Goal: Information Seeking & Learning: Learn about a topic

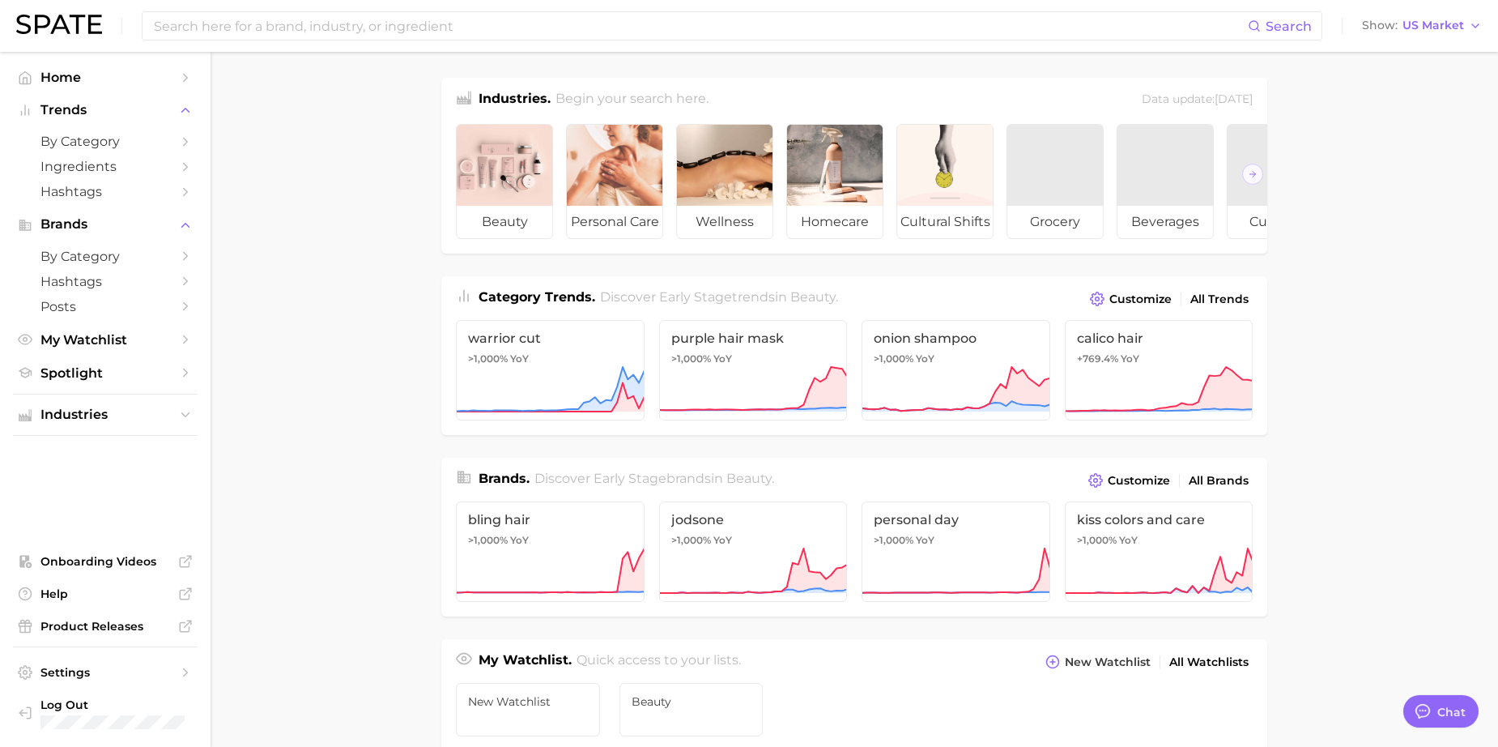
scroll to position [134, 0]
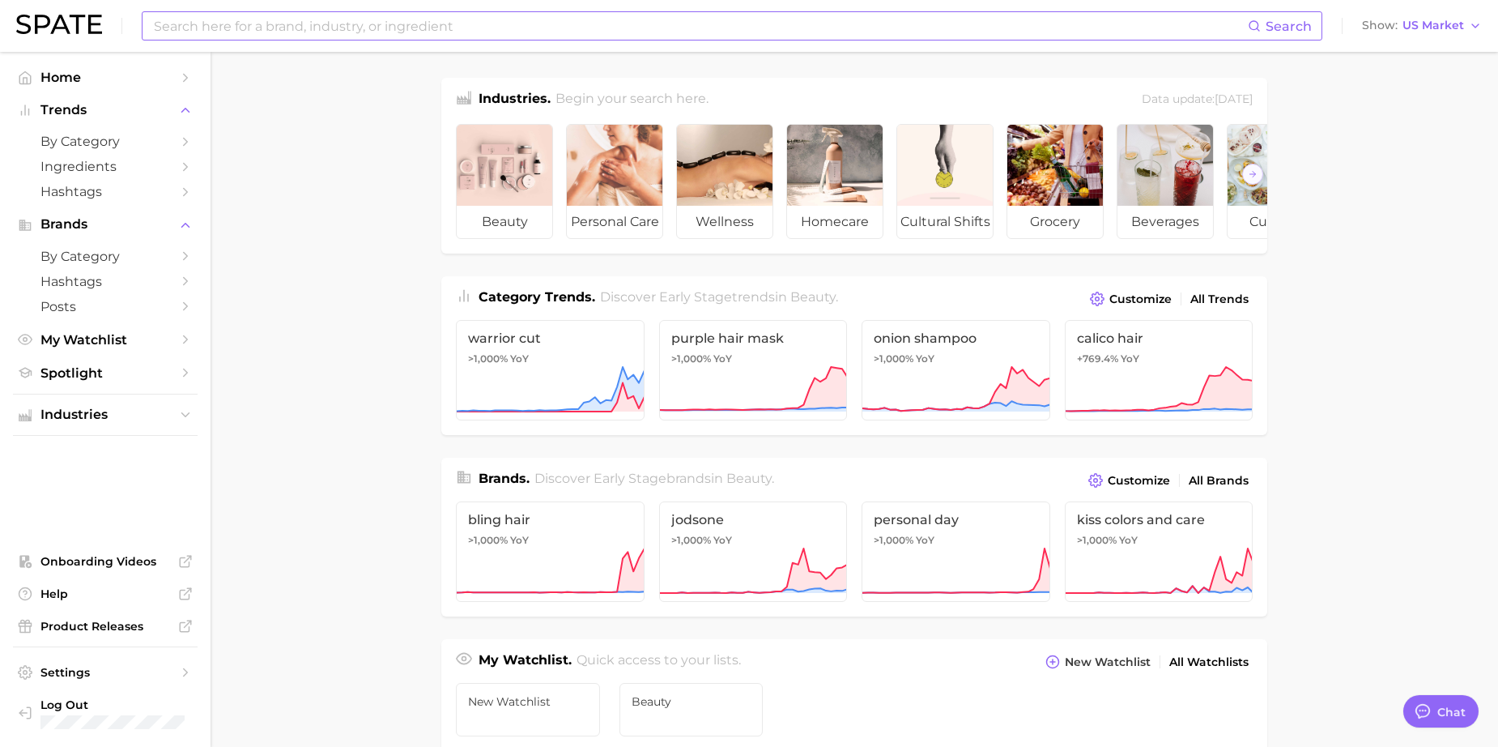
click at [312, 32] on input at bounding box center [700, 26] width 1096 height 28
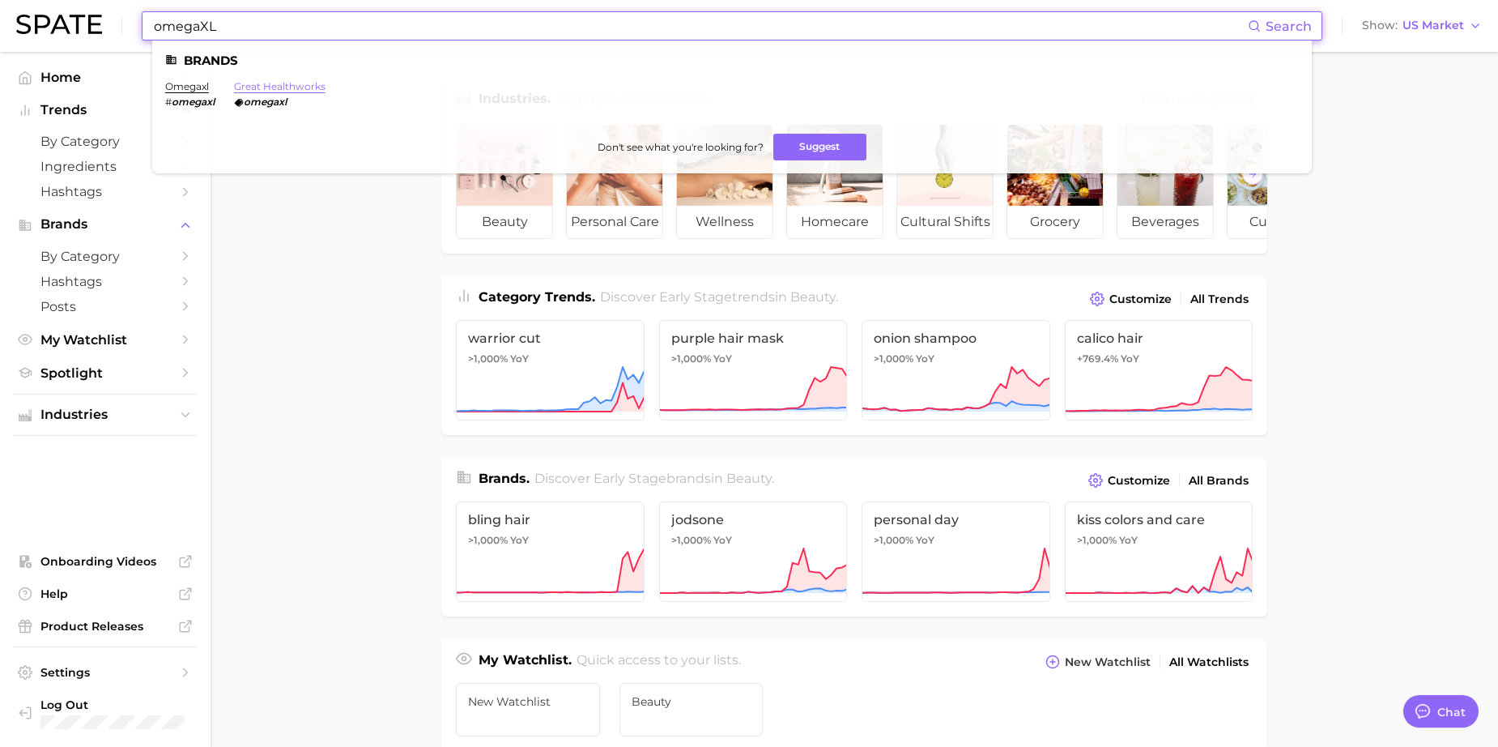
type input "omegaXL"
click at [266, 84] on link "great healthworks" at bounding box center [280, 86] width 92 height 12
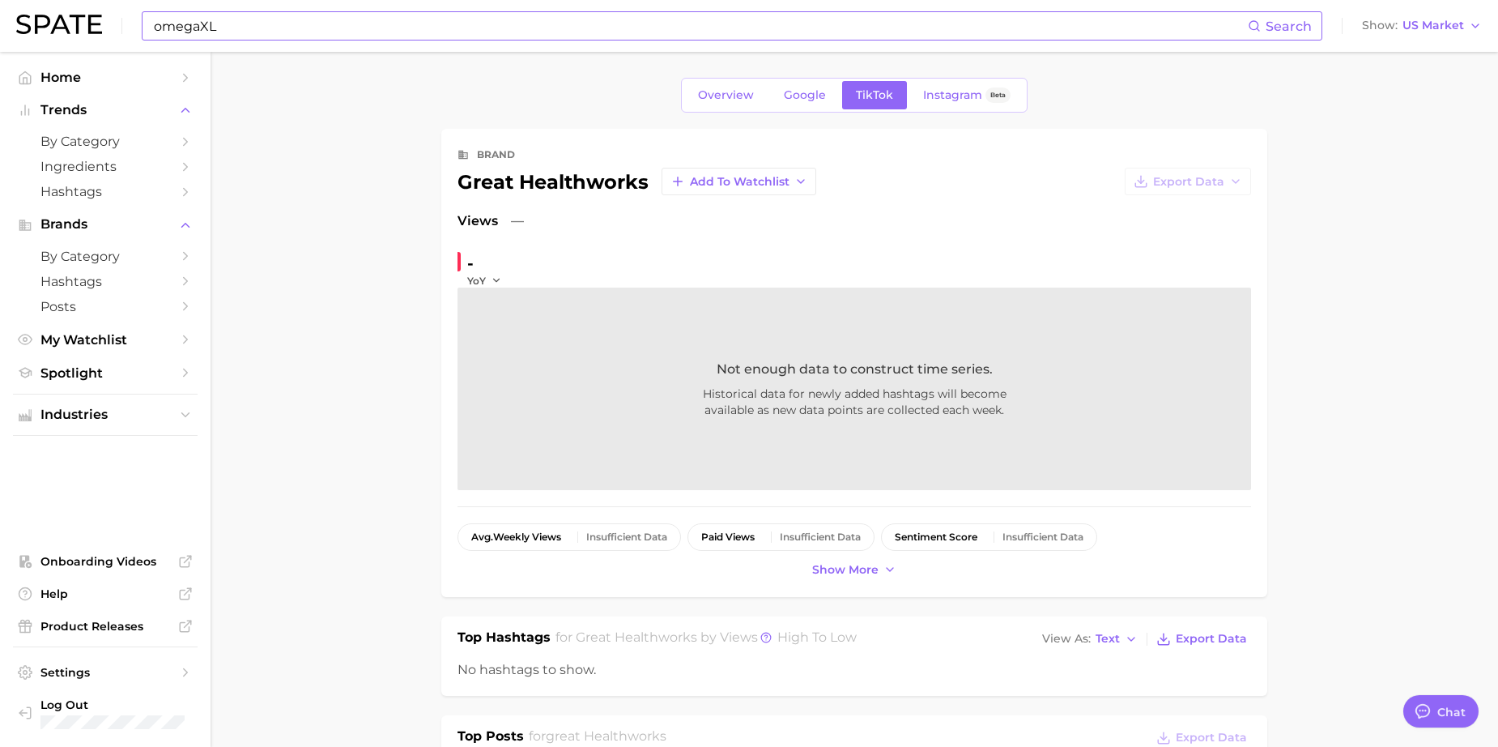
click at [227, 24] on input "omegaXL" at bounding box center [700, 26] width 1096 height 28
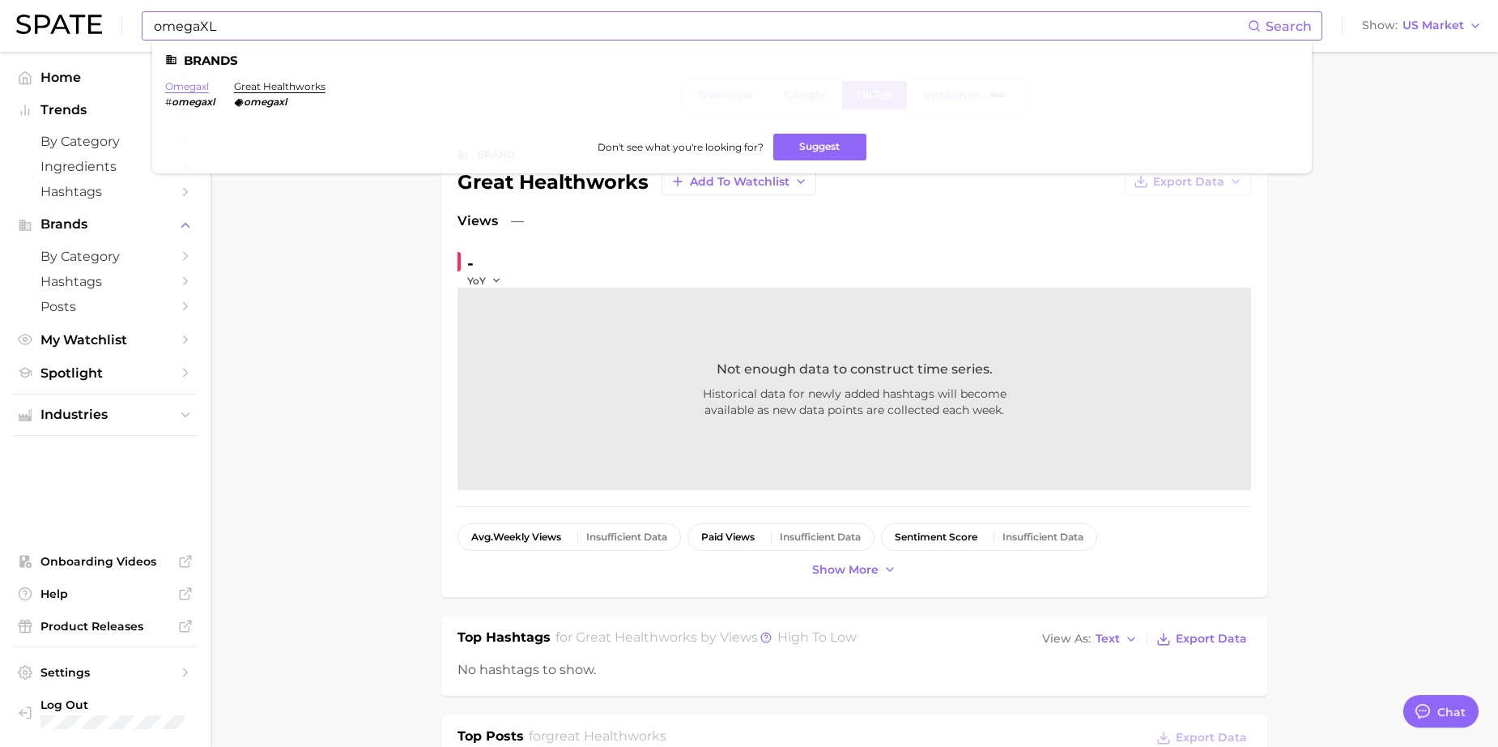
click at [197, 84] on link "omegaxl" at bounding box center [187, 86] width 44 height 12
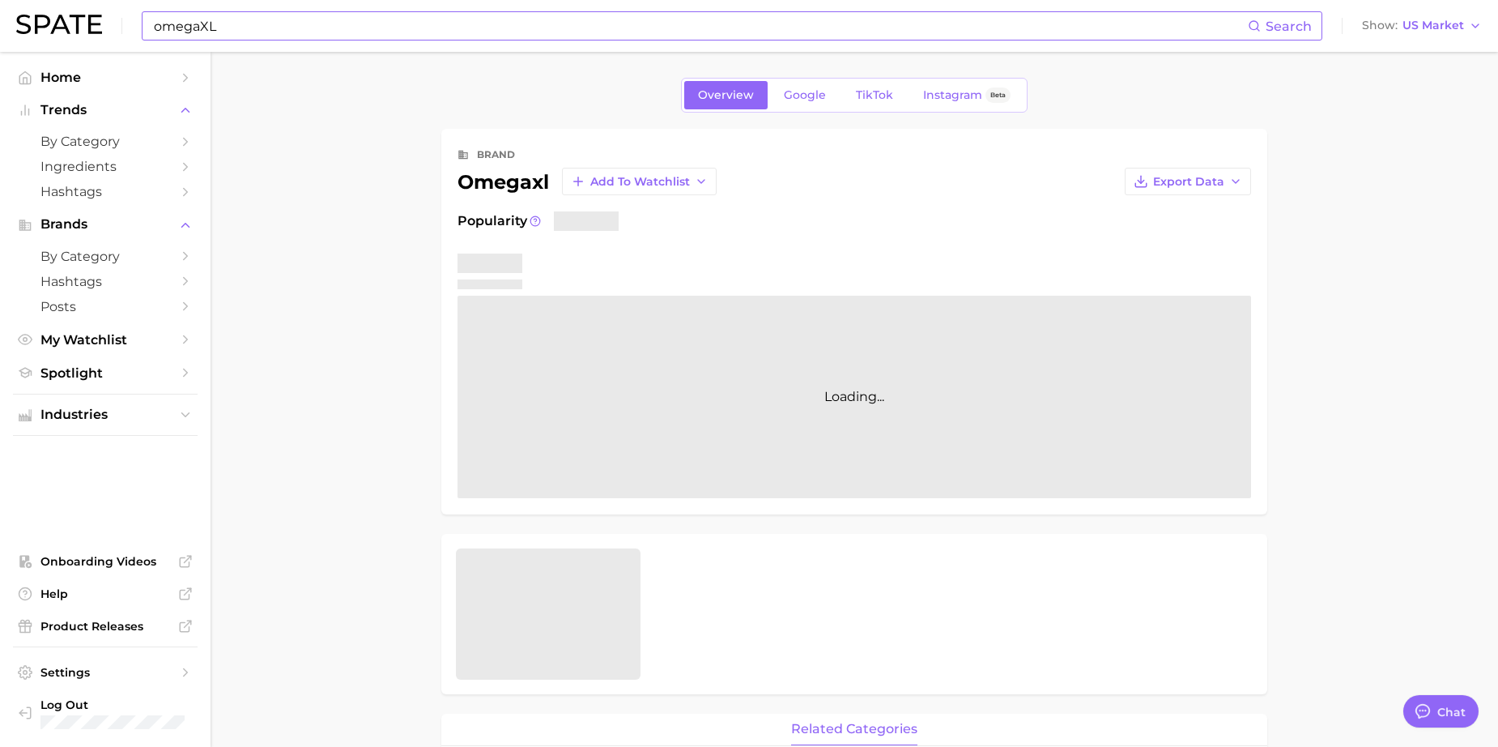
type textarea "x"
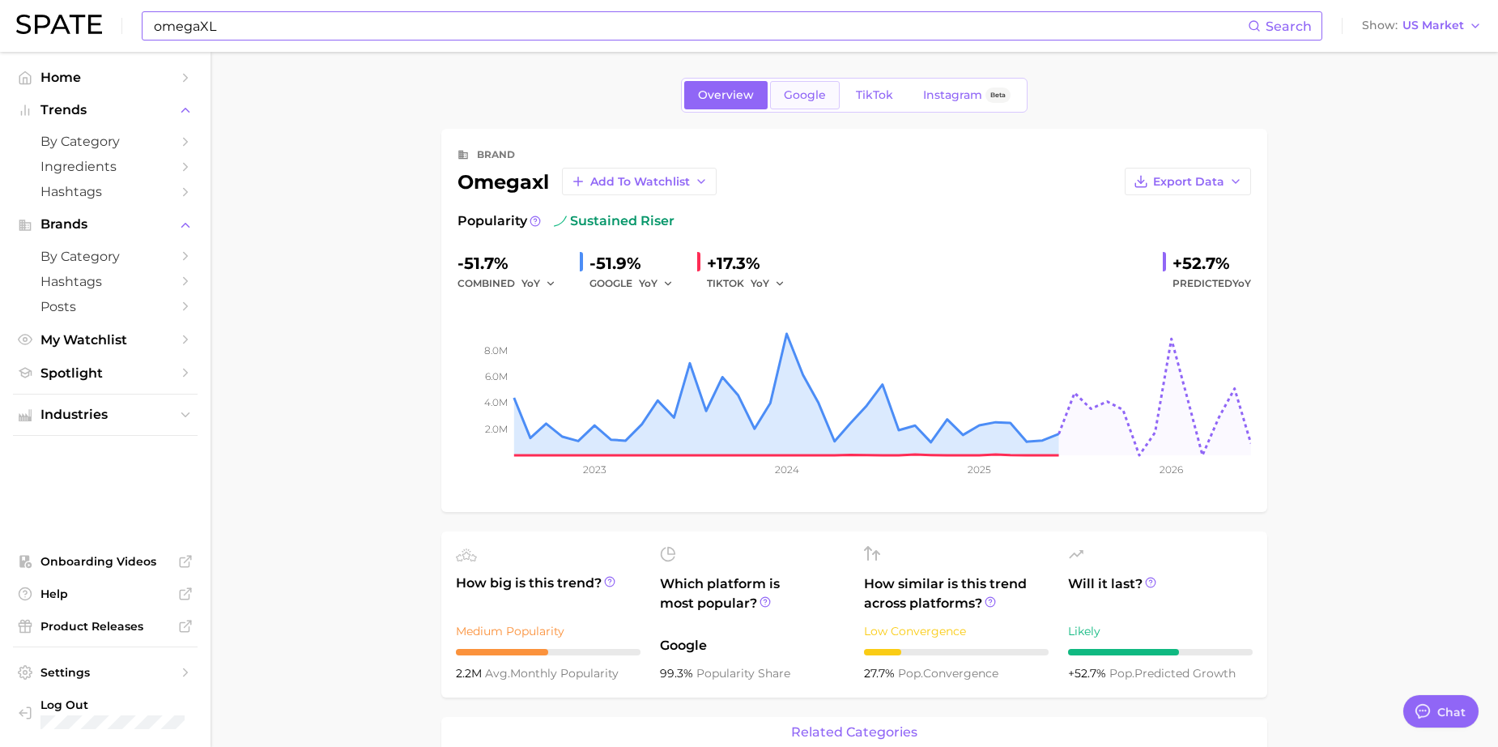
click at [814, 90] on span "Google" at bounding box center [805, 95] width 42 height 14
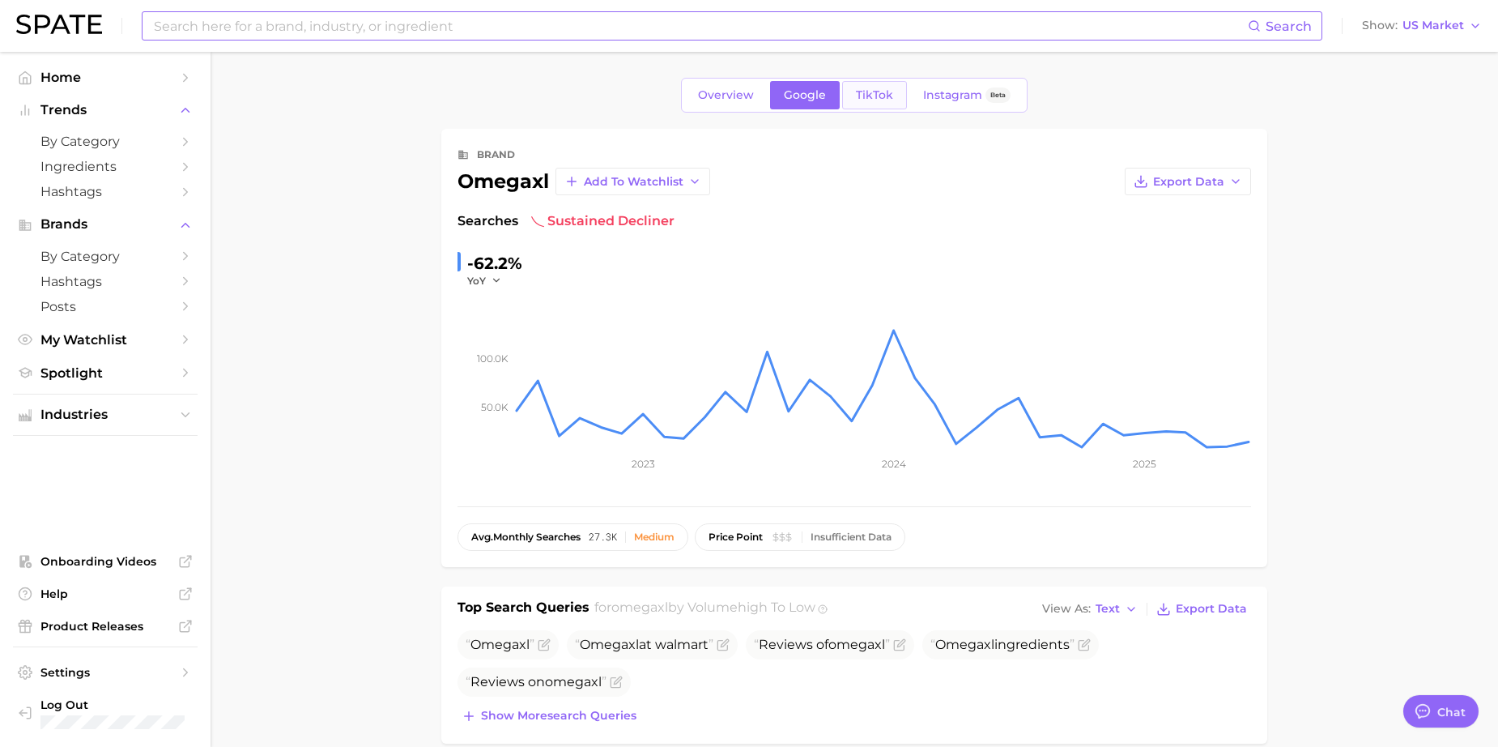
click at [879, 95] on span "TikTok" at bounding box center [874, 95] width 37 height 14
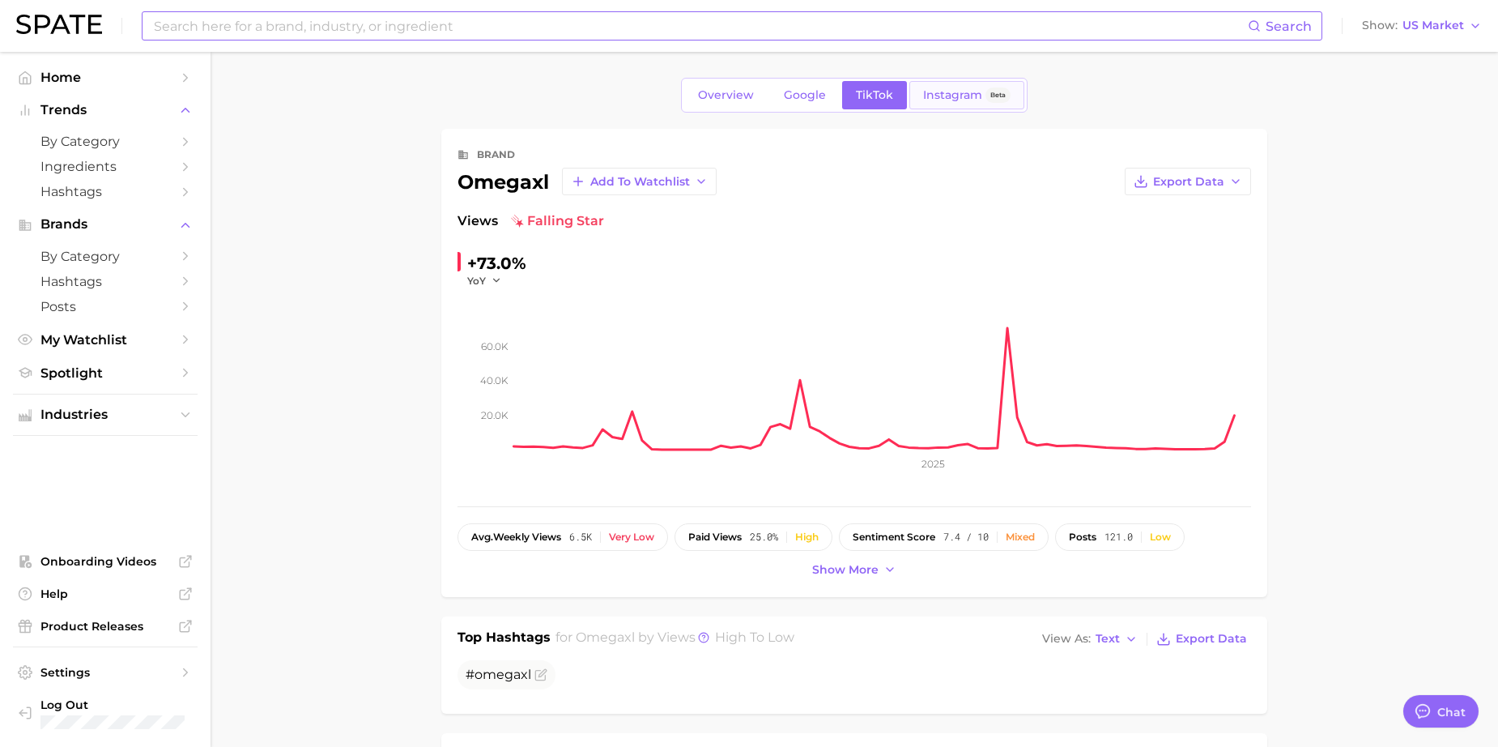
click at [943, 102] on link "Instagram Beta" at bounding box center [966, 95] width 115 height 28
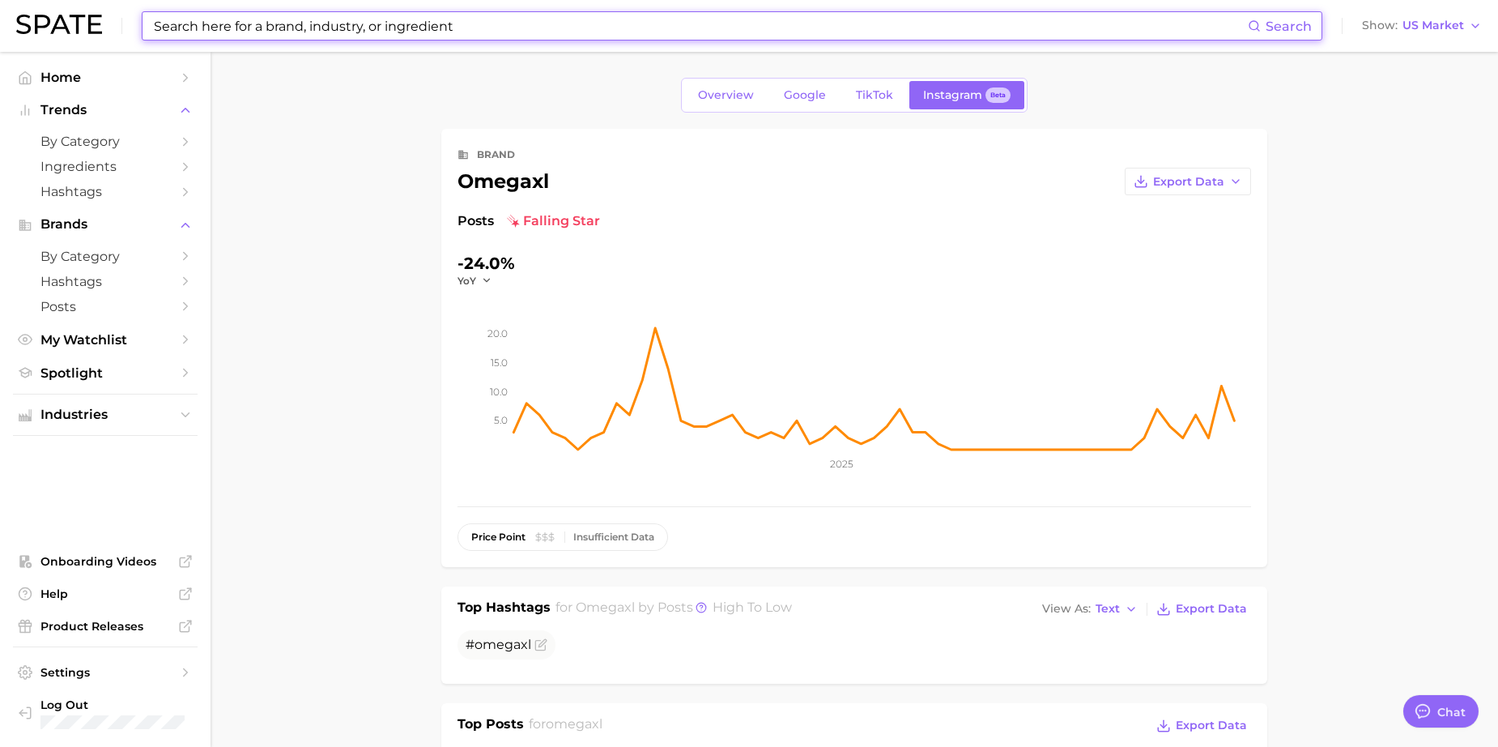
click at [276, 25] on input at bounding box center [700, 26] width 1096 height 28
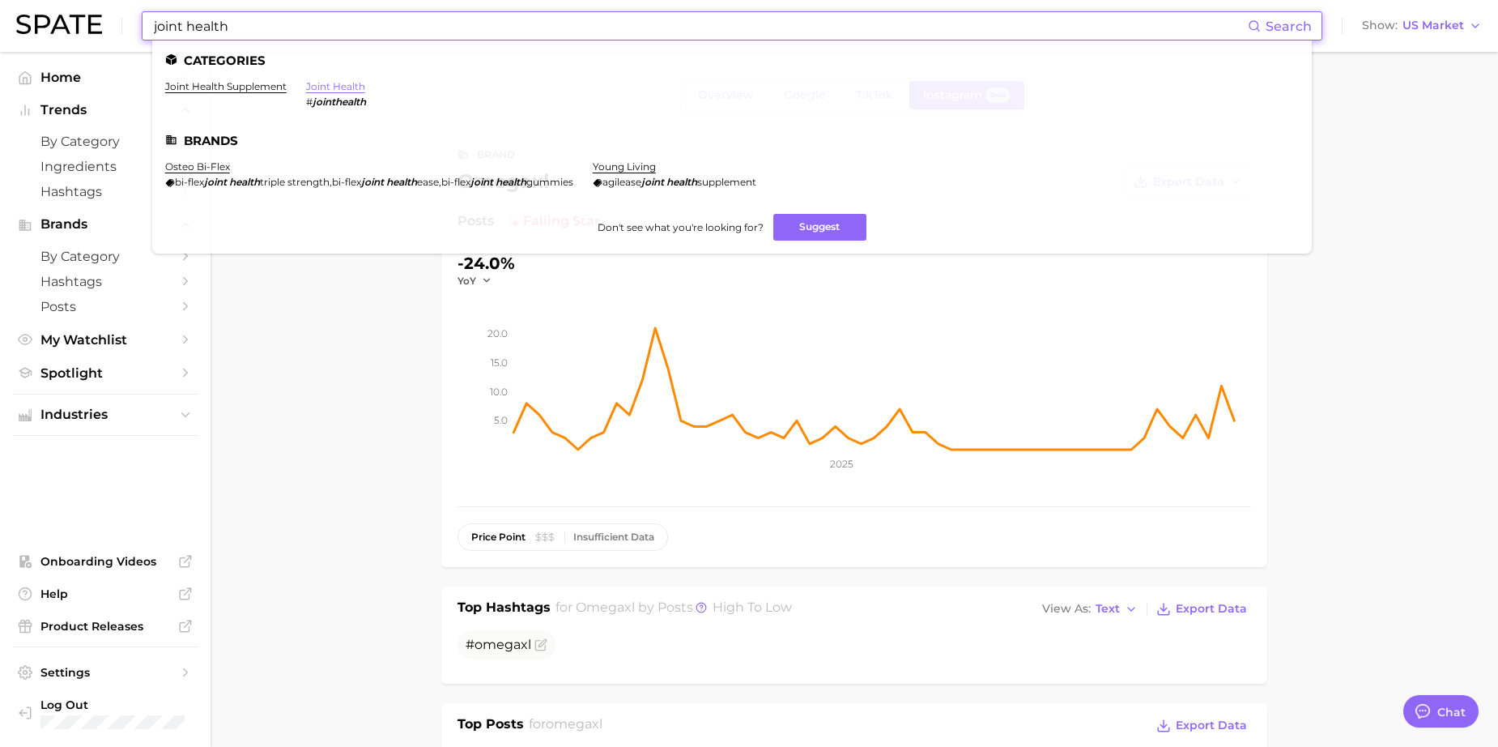
type input "joint health"
click at [350, 87] on link "joint health" at bounding box center [335, 86] width 59 height 12
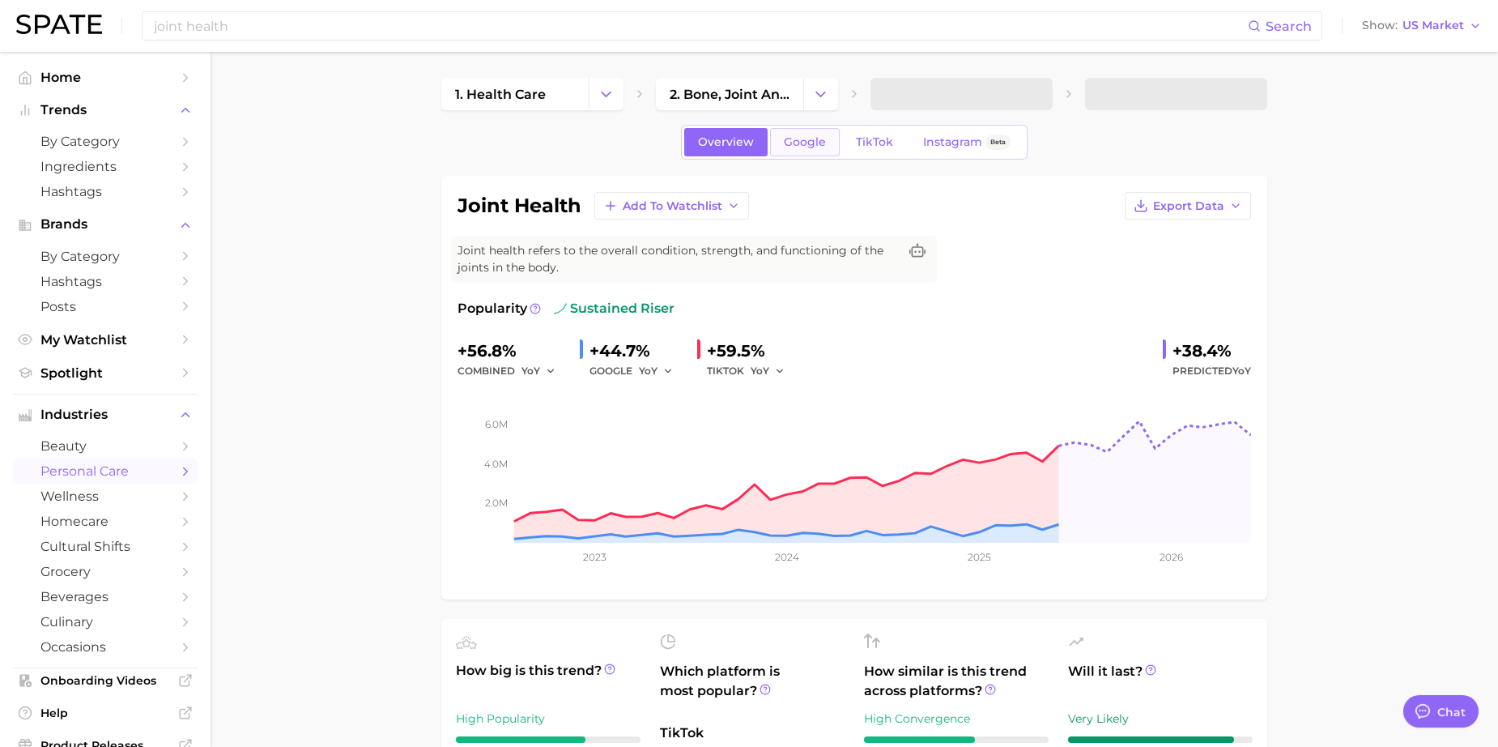
click at [802, 140] on span "Google" at bounding box center [805, 142] width 42 height 14
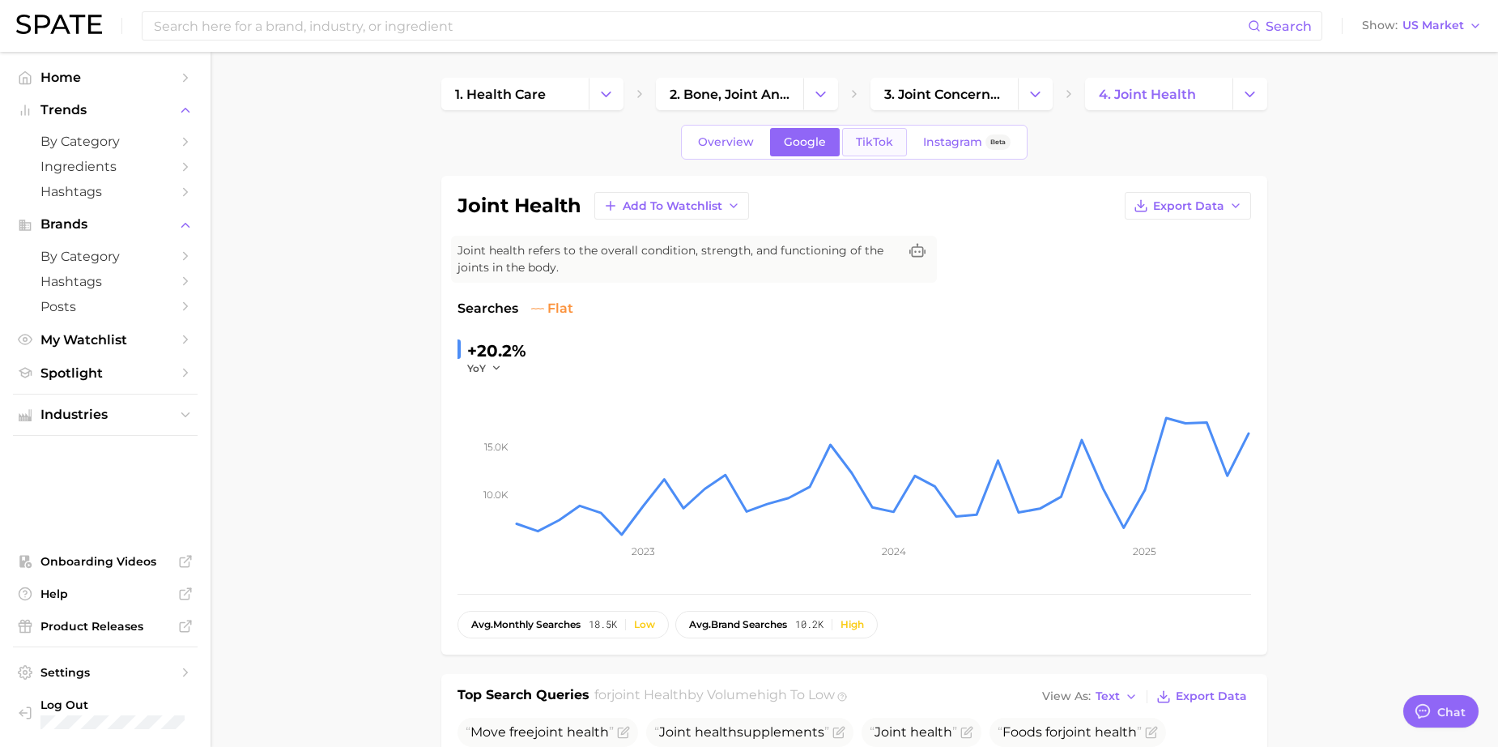
click at [880, 148] on link "TikTok" at bounding box center [874, 142] width 65 height 28
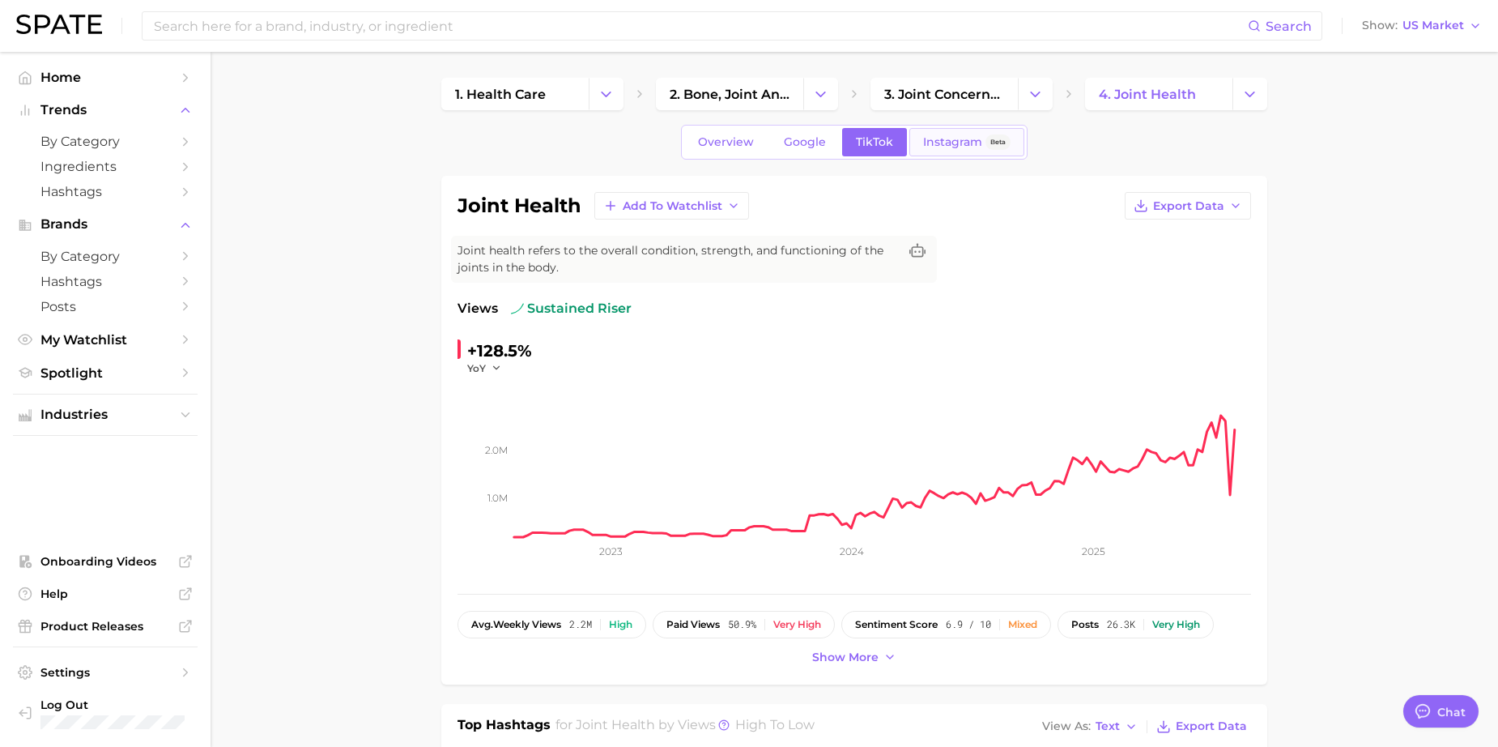
click at [937, 147] on span "Instagram" at bounding box center [952, 142] width 59 height 14
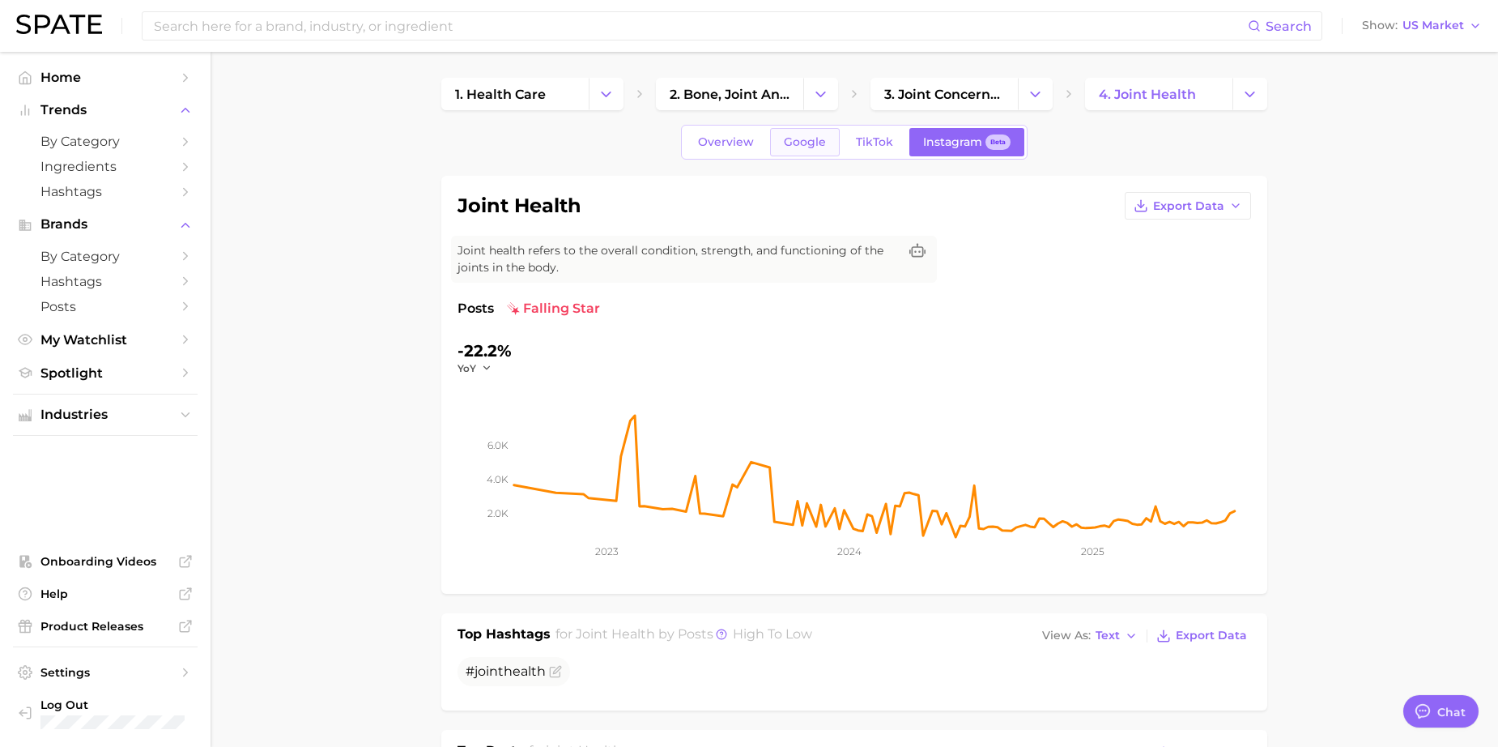
click at [807, 143] on span "Google" at bounding box center [805, 142] width 42 height 14
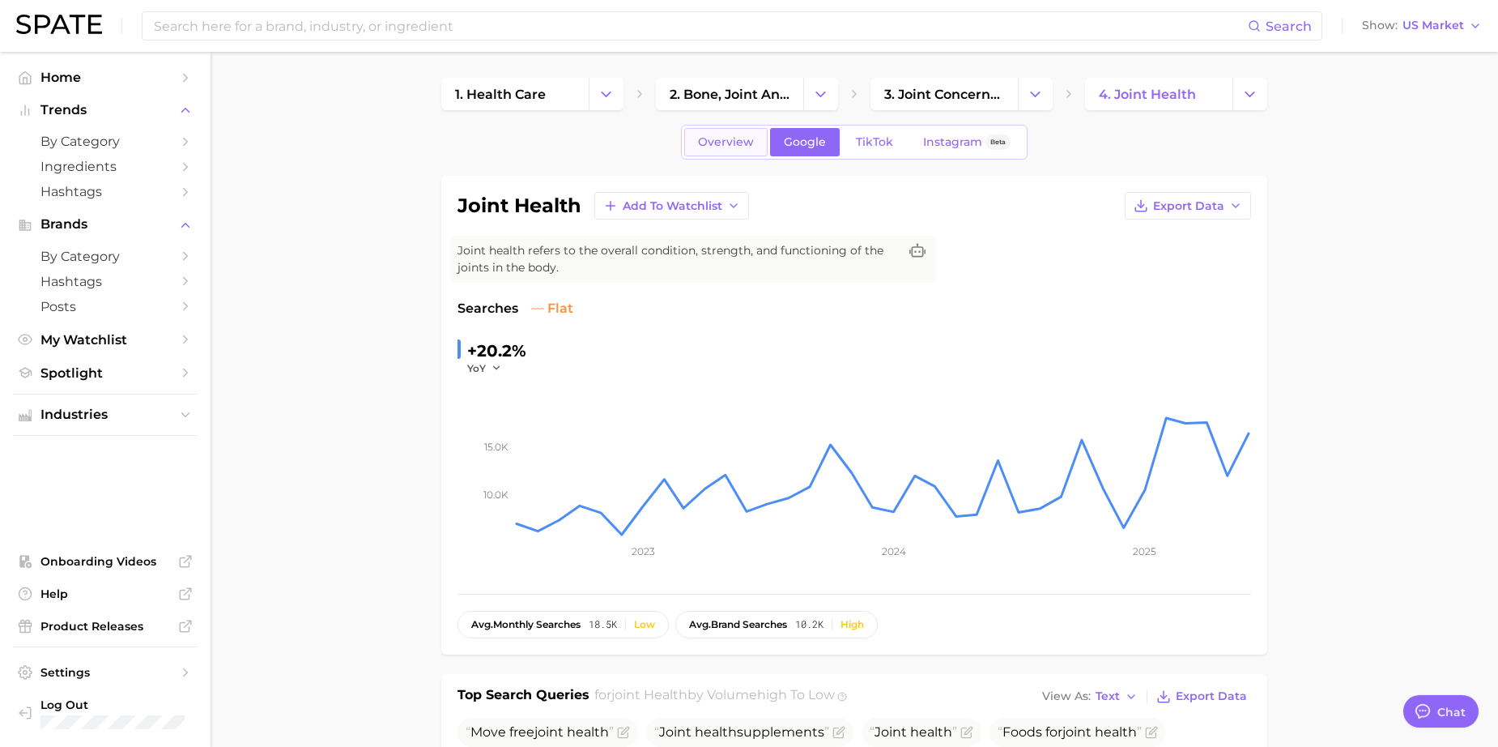
click at [736, 137] on span "Overview" at bounding box center [726, 142] width 56 height 14
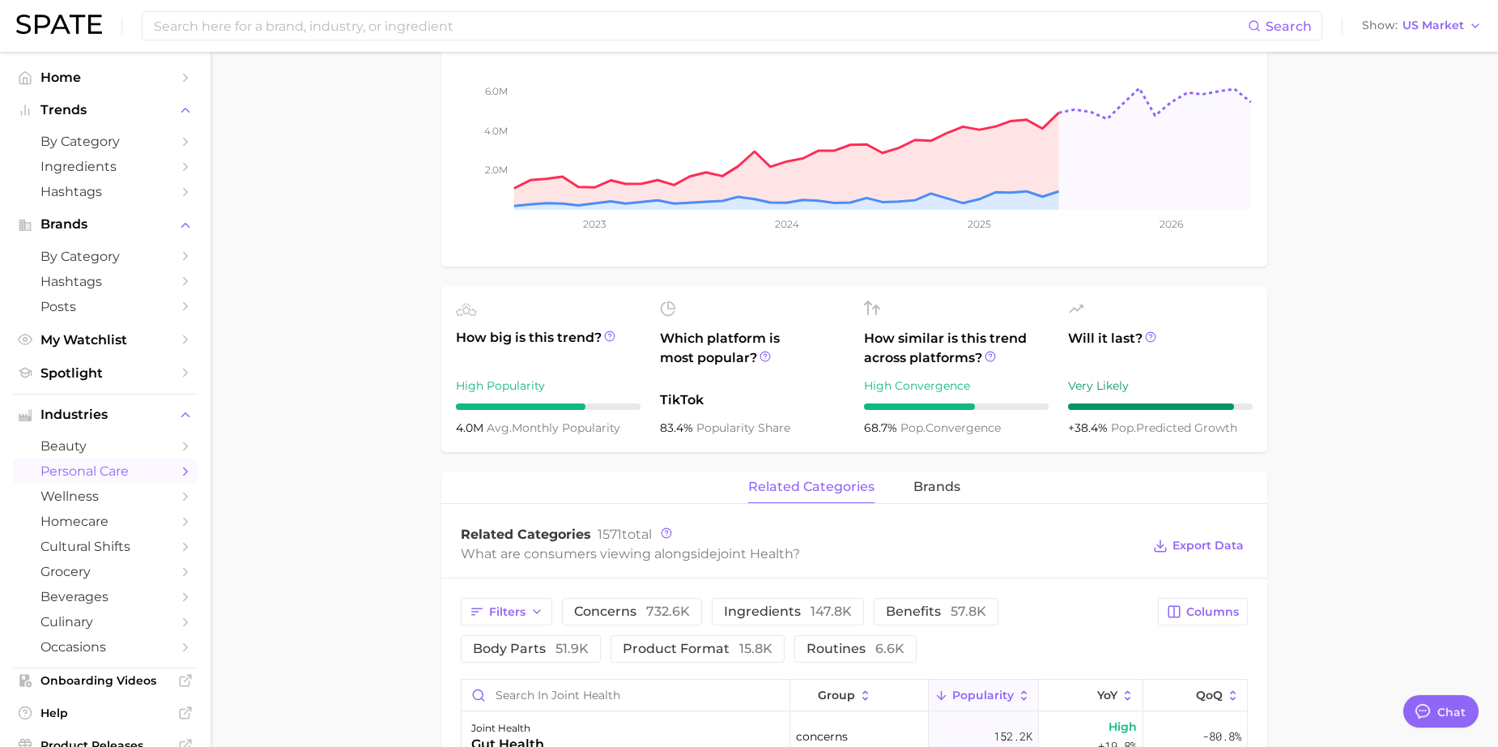
scroll to position [328, 0]
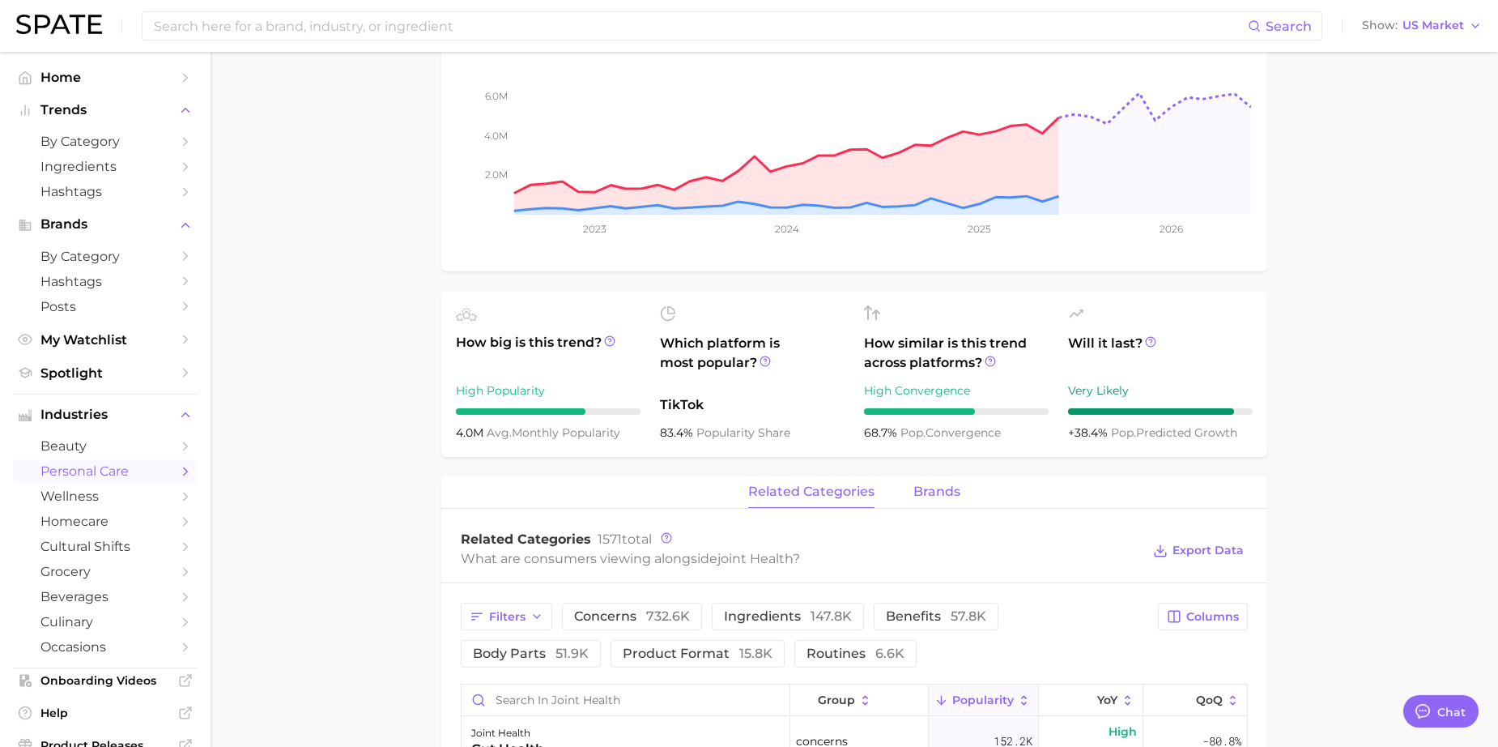
click at [930, 492] on span "brands" at bounding box center [936, 491] width 47 height 15
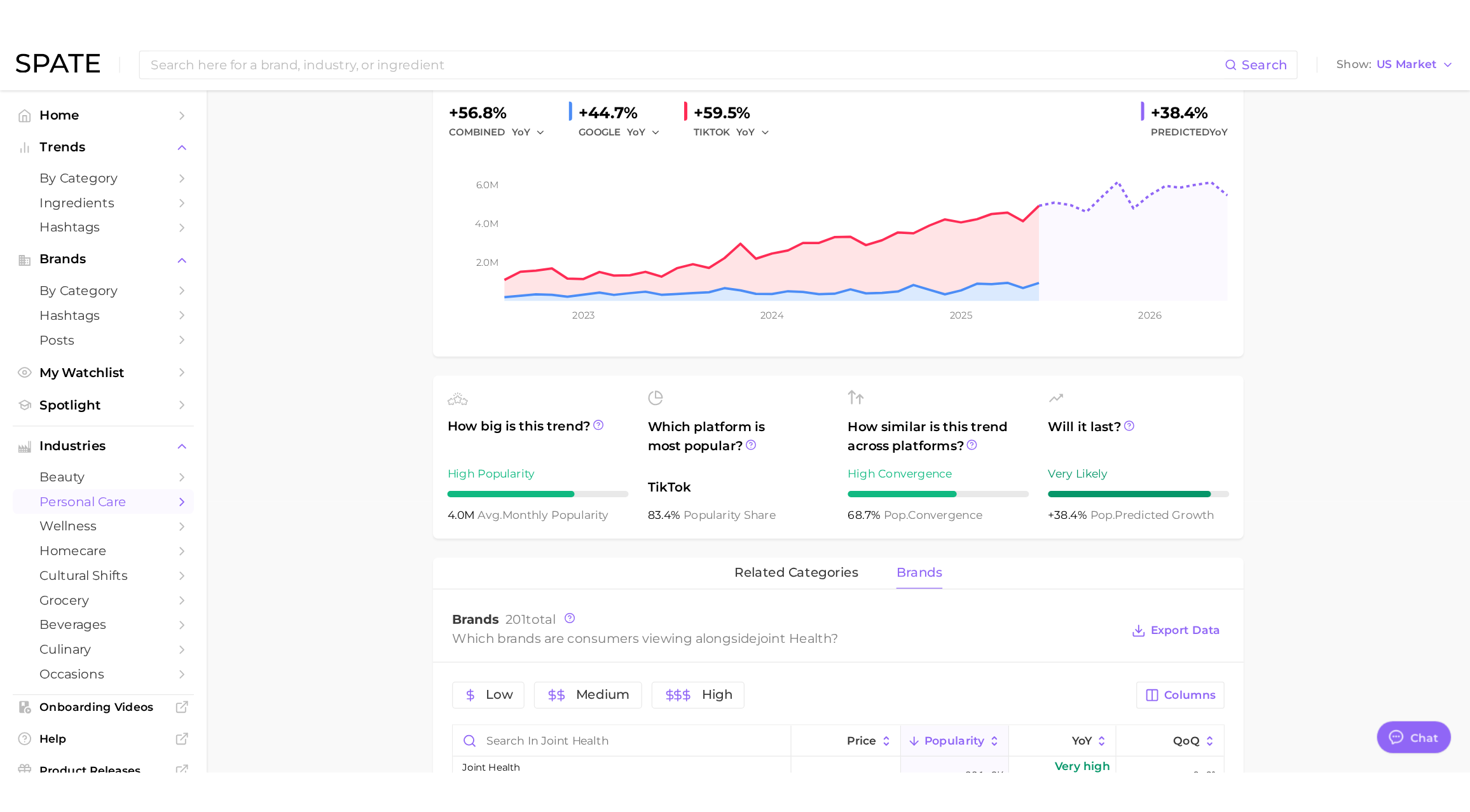
scroll to position [0, 0]
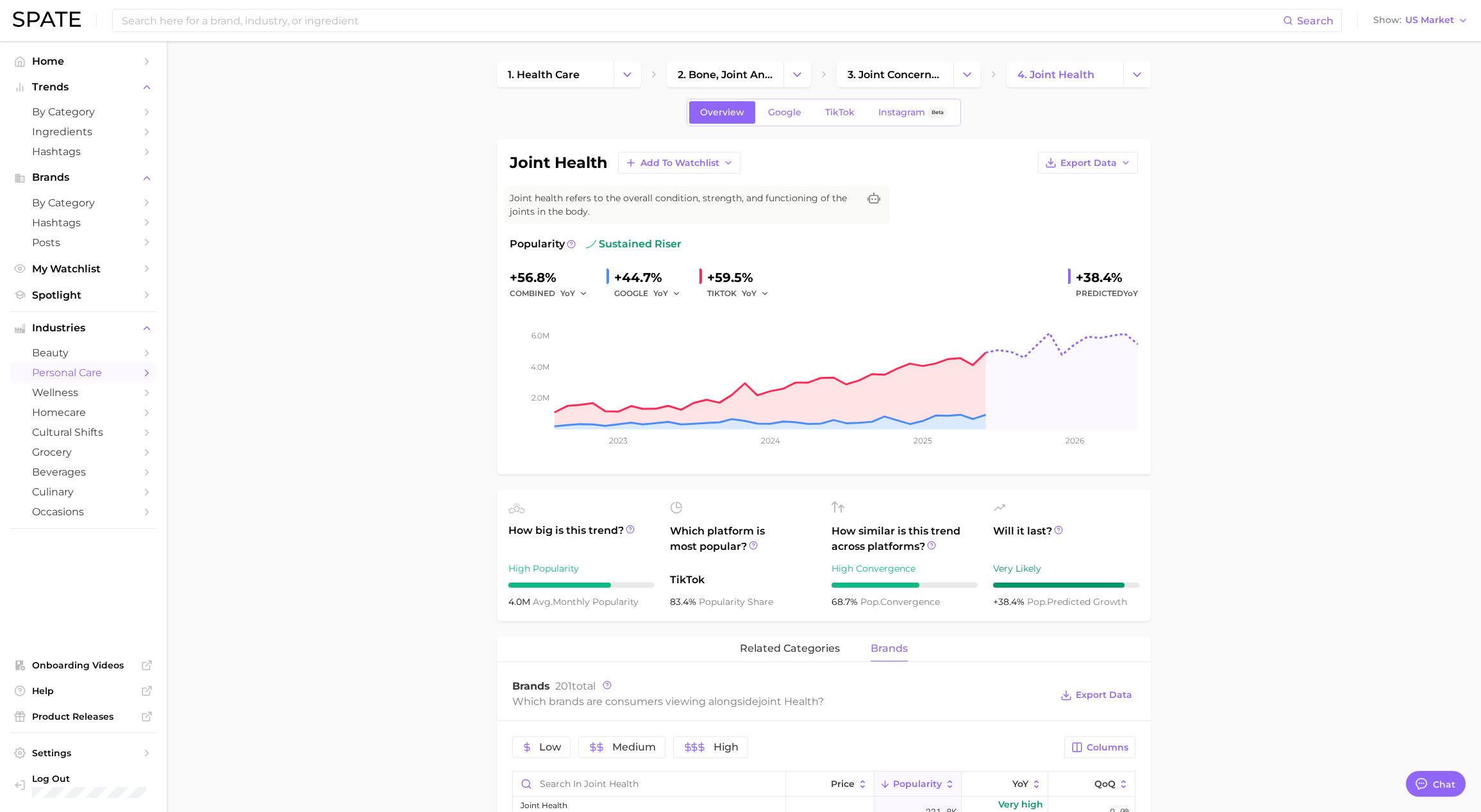
type textarea "x"
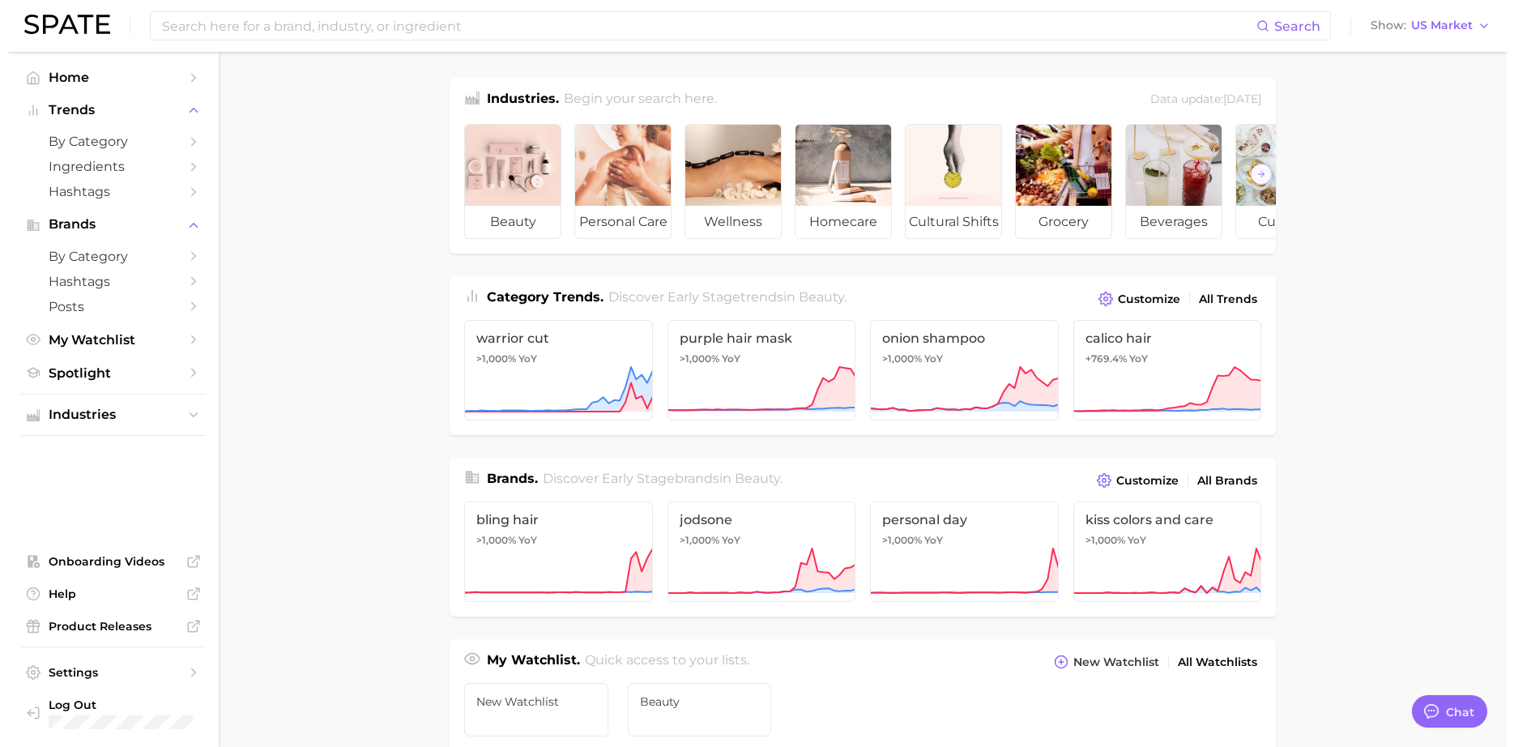
scroll to position [134, 0]
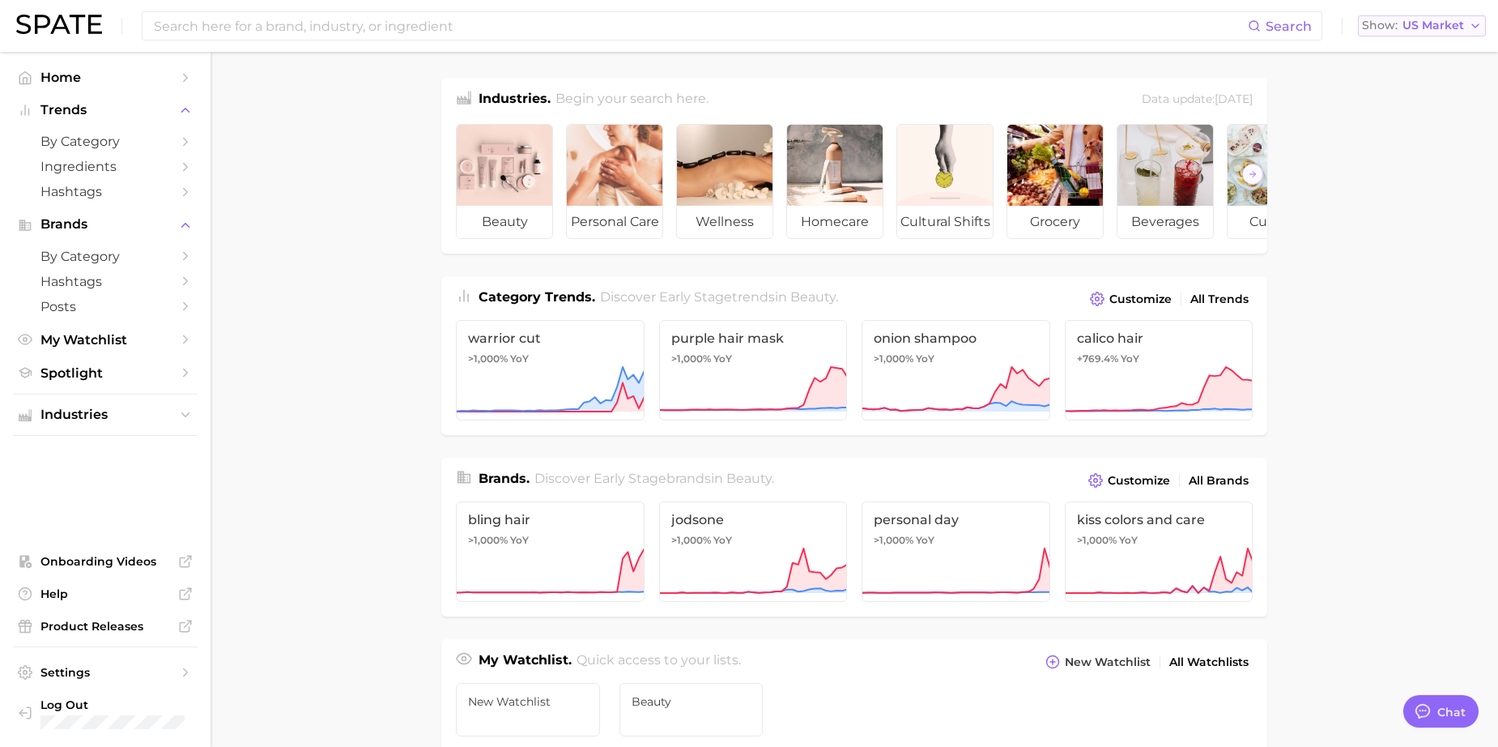
click at [1472, 25] on icon "button" at bounding box center [1475, 25] width 13 height 13
click at [1286, 57] on main "Industries. Begin your search here. Data update: June 29th, 2025 beauty persona…" at bounding box center [855, 684] width 1288 height 1264
click at [65, 699] on span "Log Out" at bounding box center [112, 704] width 144 height 15
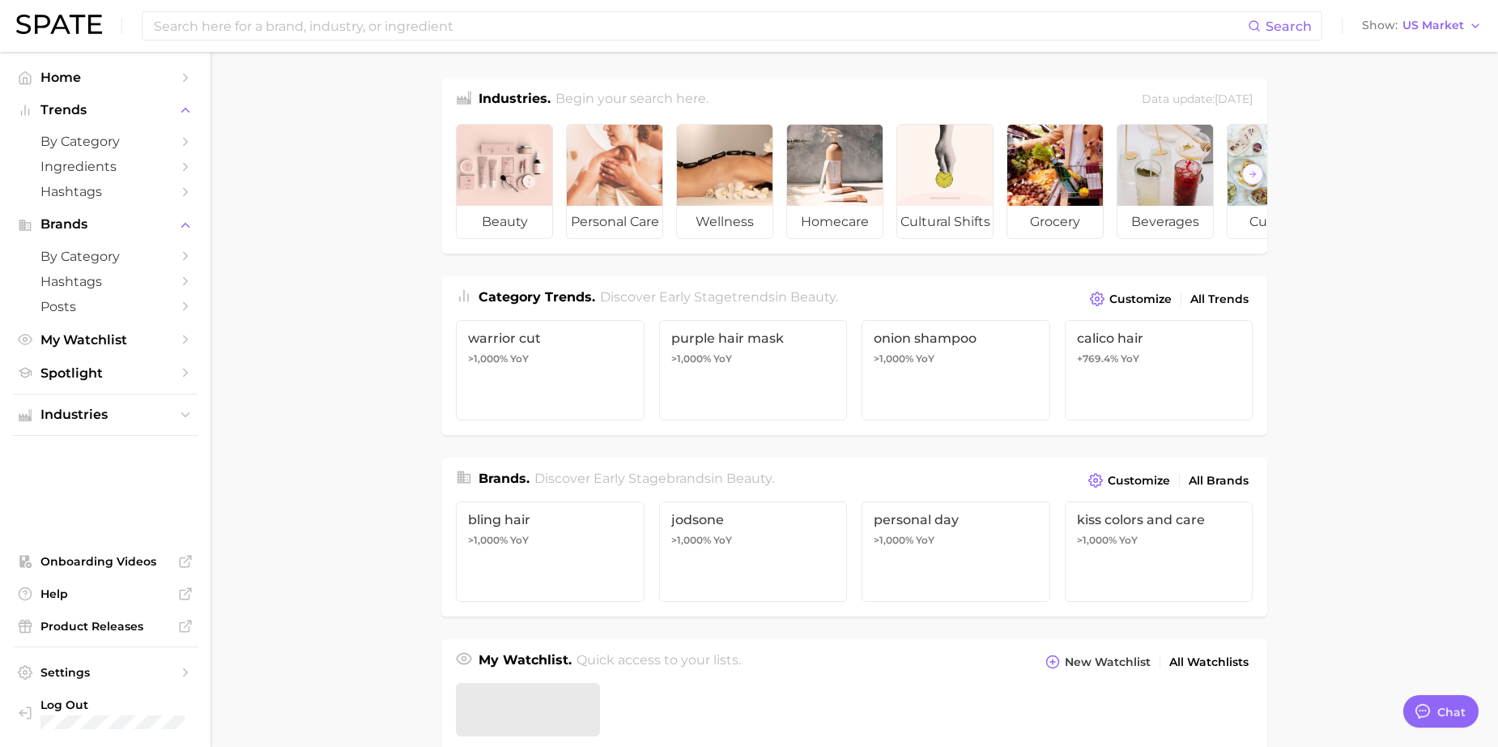
scroll to position [134, 0]
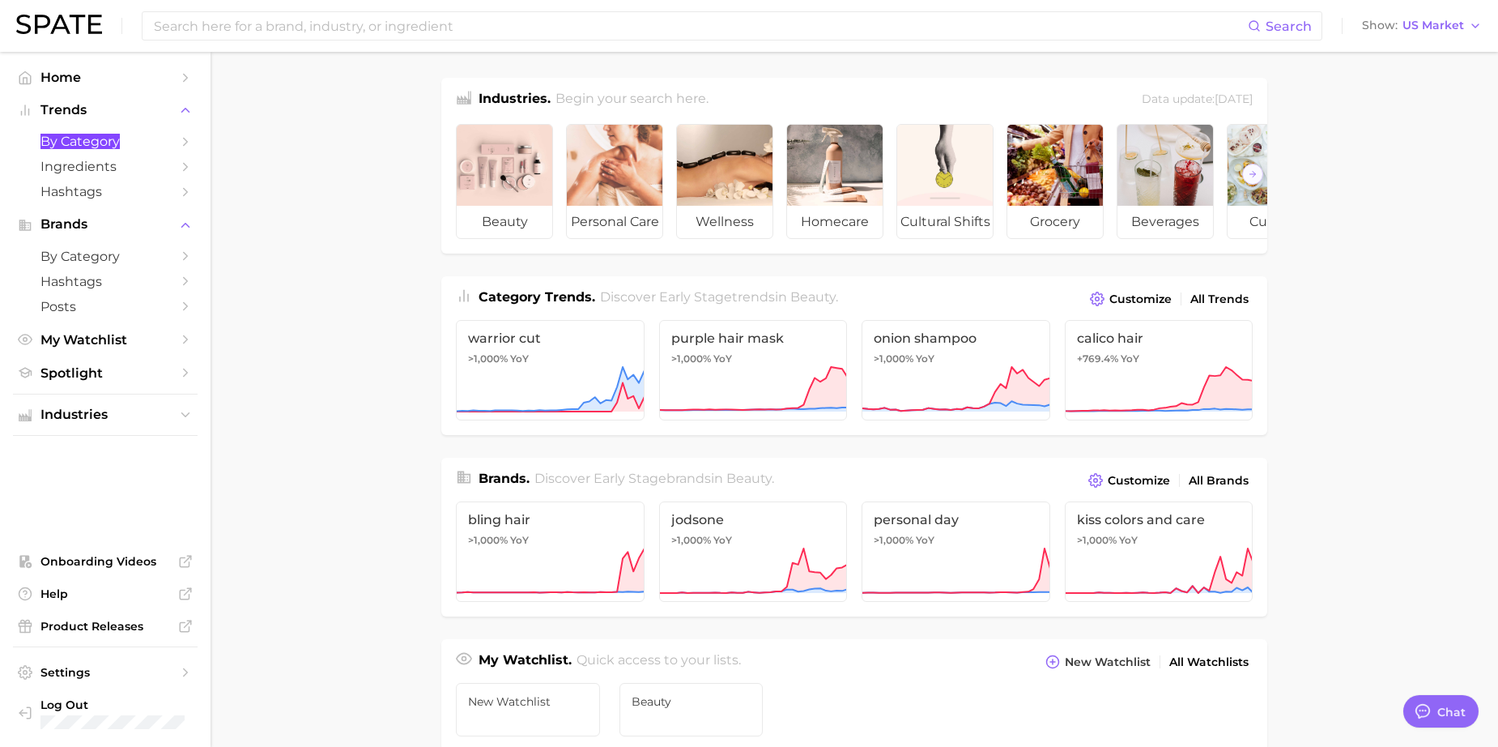
drag, startPoint x: 74, startPoint y: 136, endPoint x: 641, endPoint y: 0, distance: 583.8
click at [0, 52] on div "Search Show US Market Home Trends by Category Ingredients Hashtags Brands by Ca…" at bounding box center [749, 684] width 1498 height 1264
click at [379, 35] on input at bounding box center [700, 26] width 1096 height 28
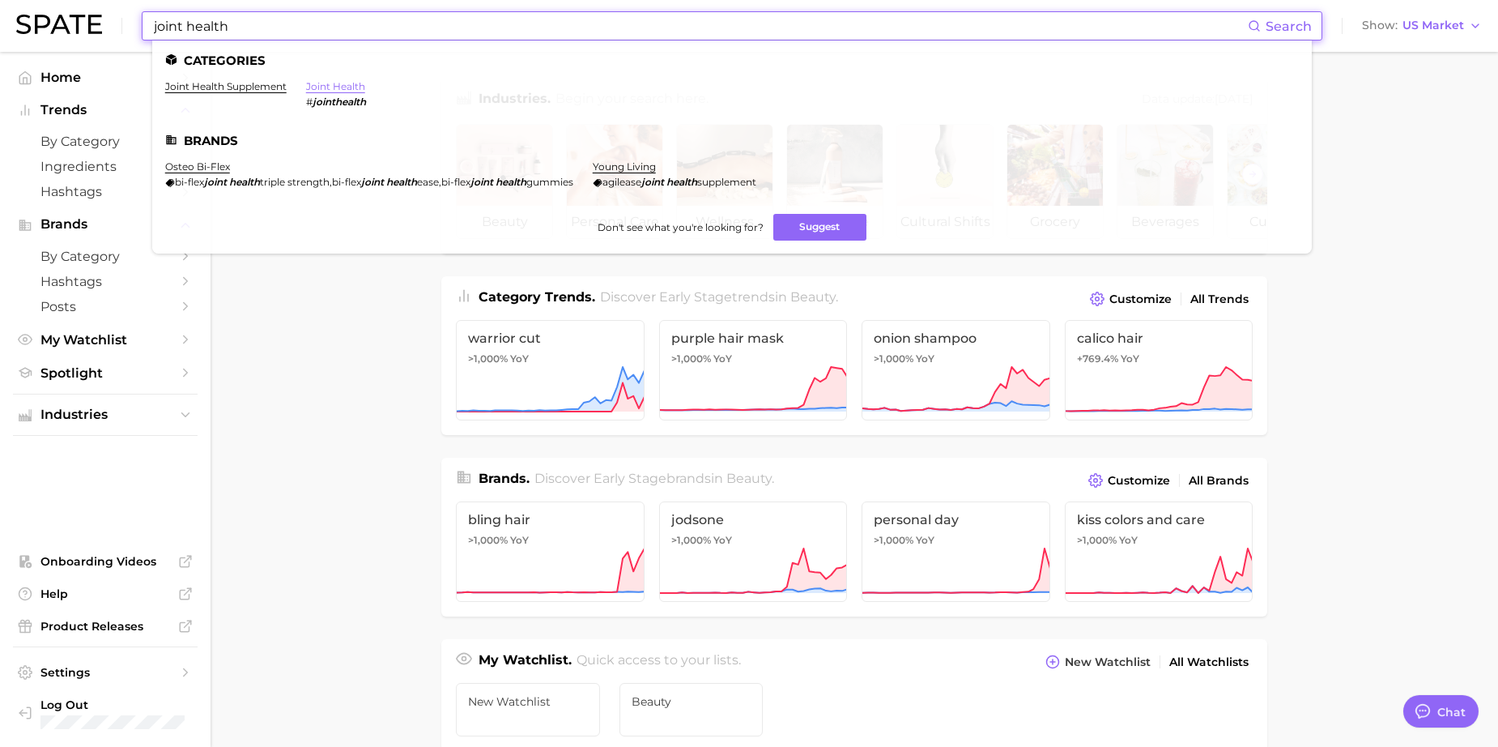
type input "joint health"
click at [329, 84] on link "joint health" at bounding box center [335, 86] width 59 height 12
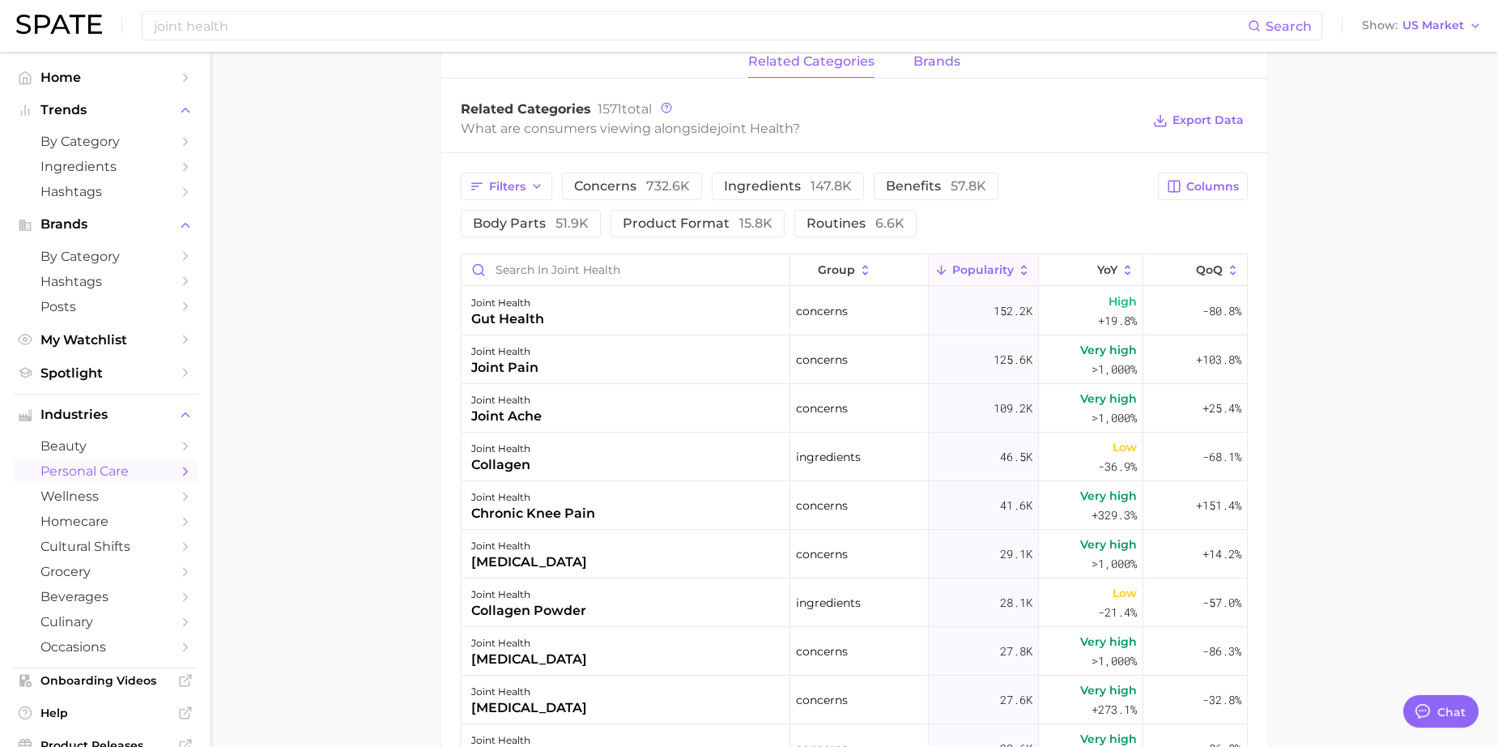
click at [940, 62] on span "brands" at bounding box center [936, 61] width 47 height 15
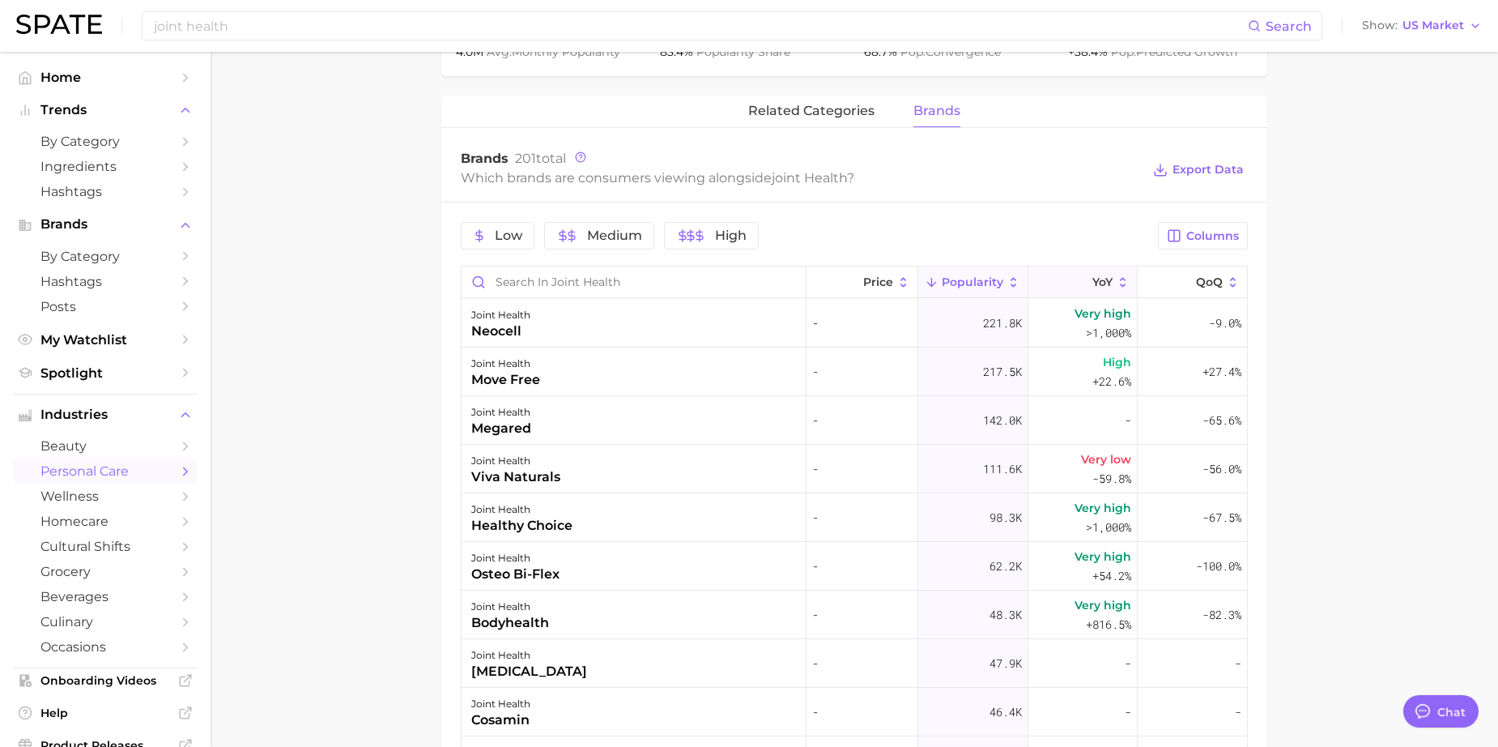
scroll to position [6, 0]
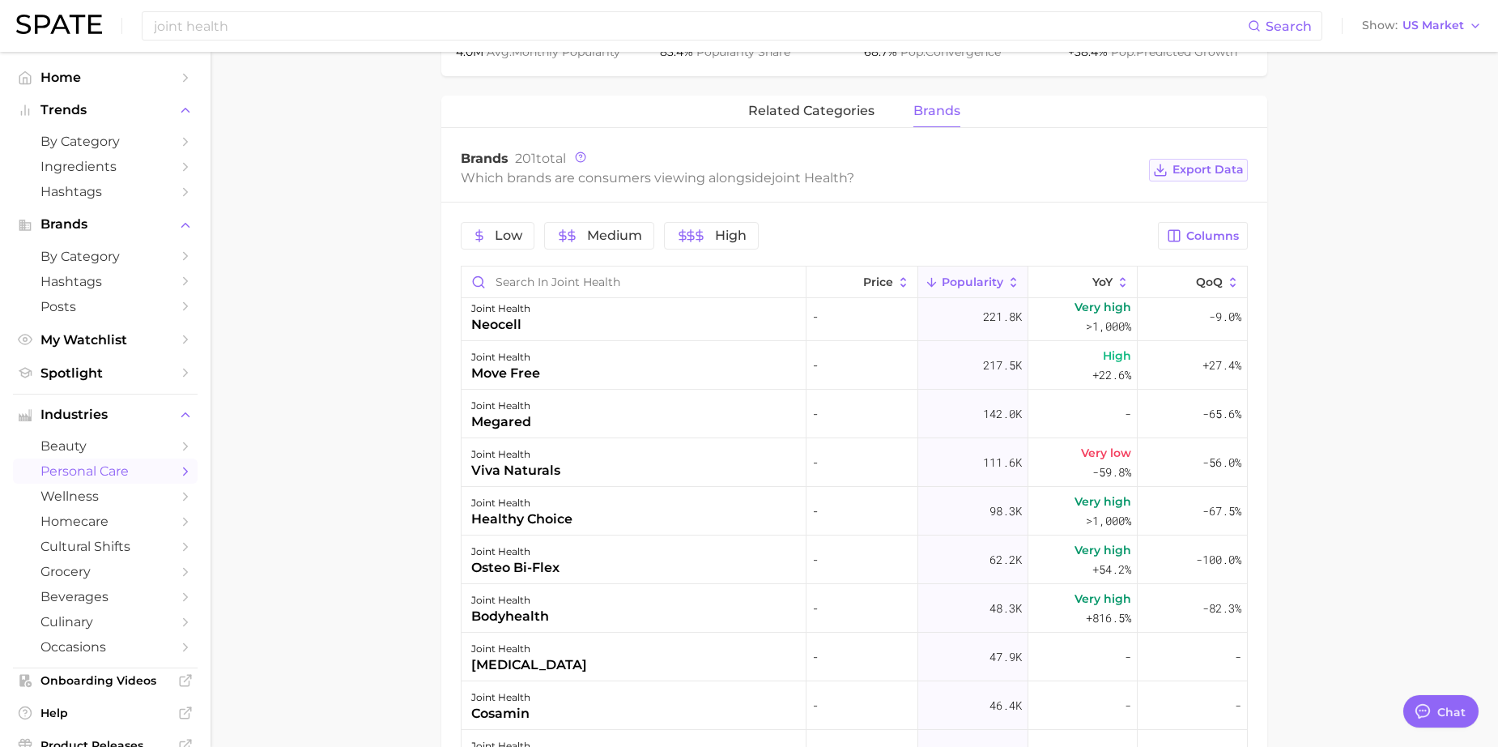
click at [1210, 167] on span "Export Data" at bounding box center [1208, 170] width 71 height 14
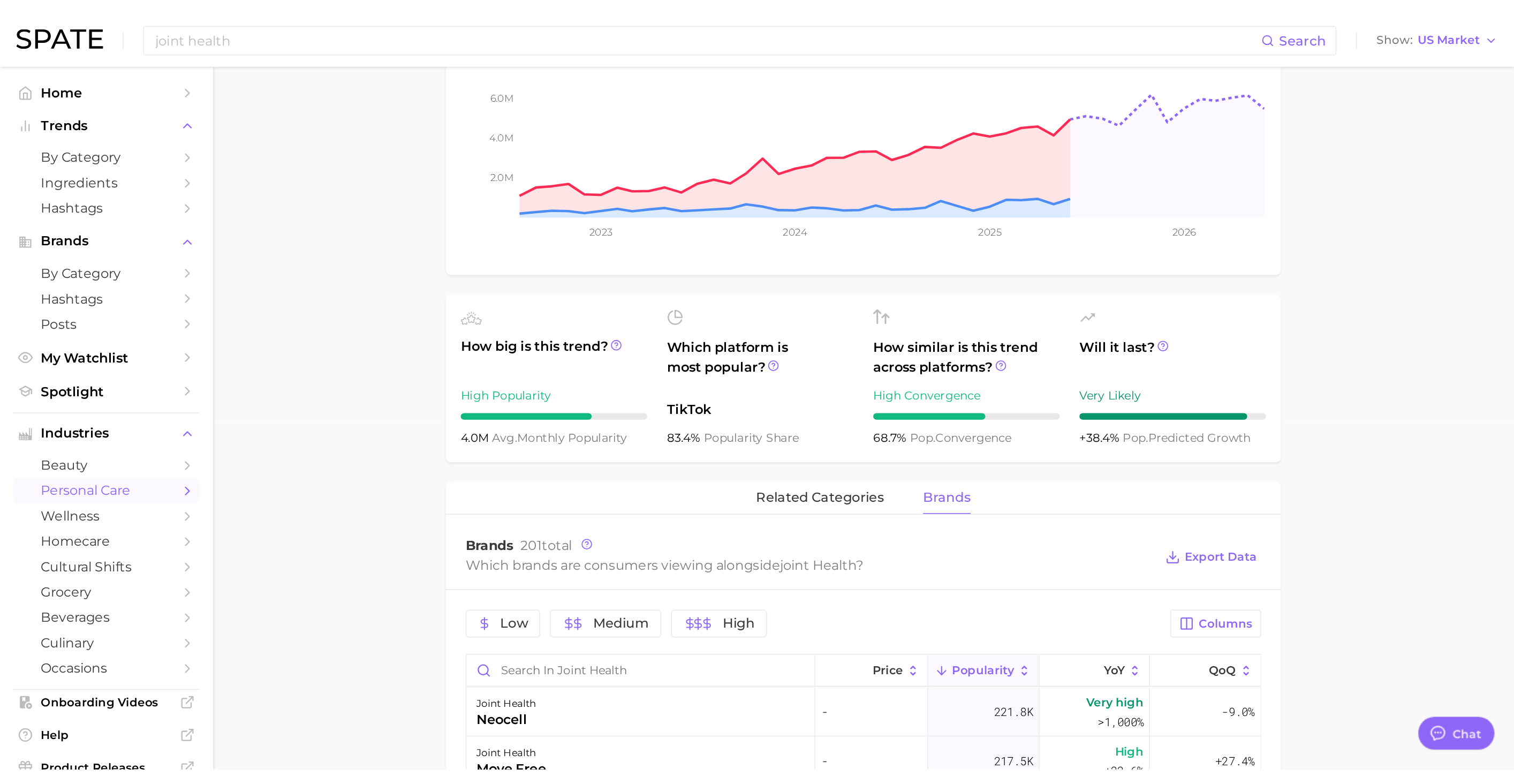
scroll to position [0, 0]
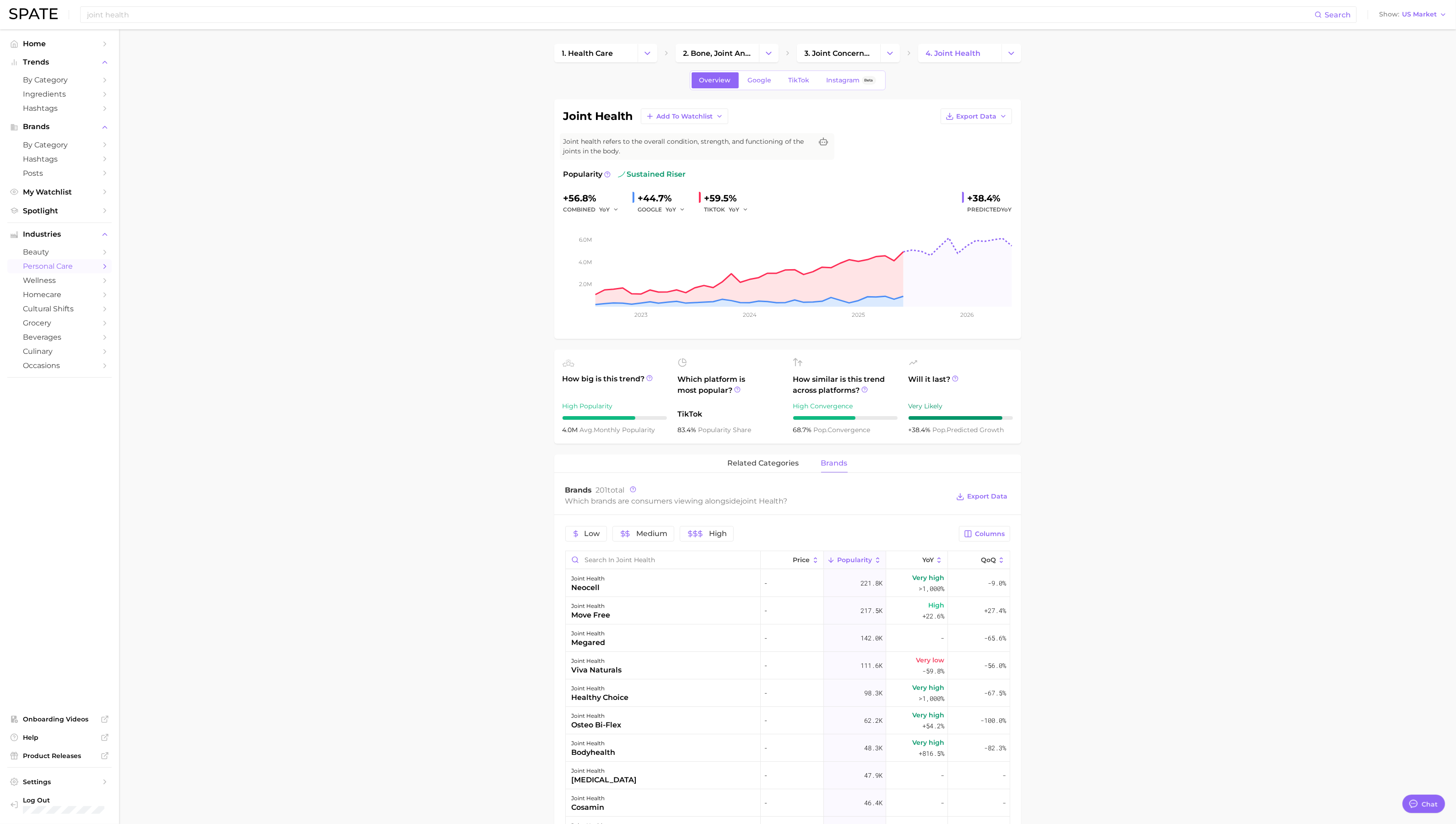
type textarea "x"
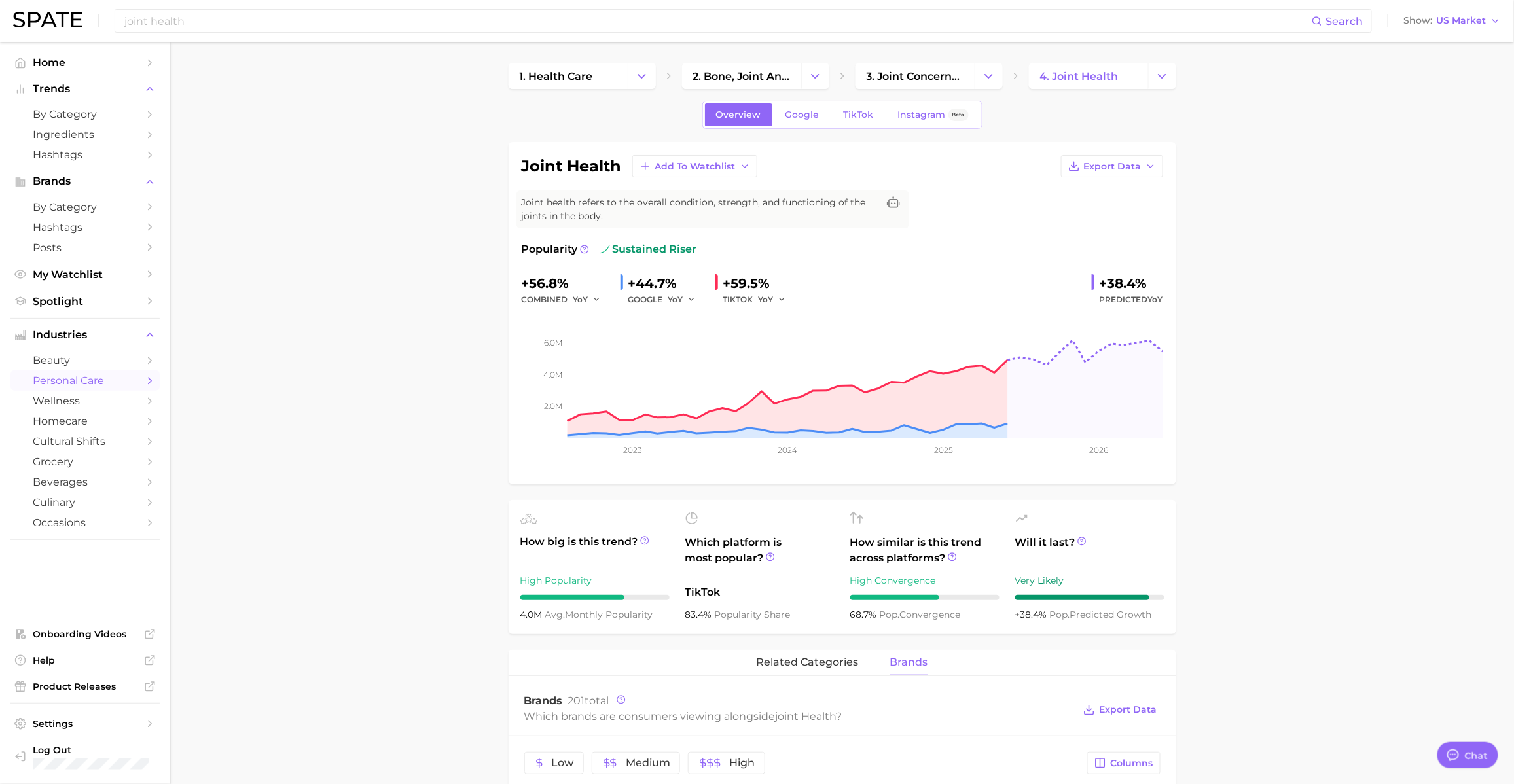
type textarea "x"
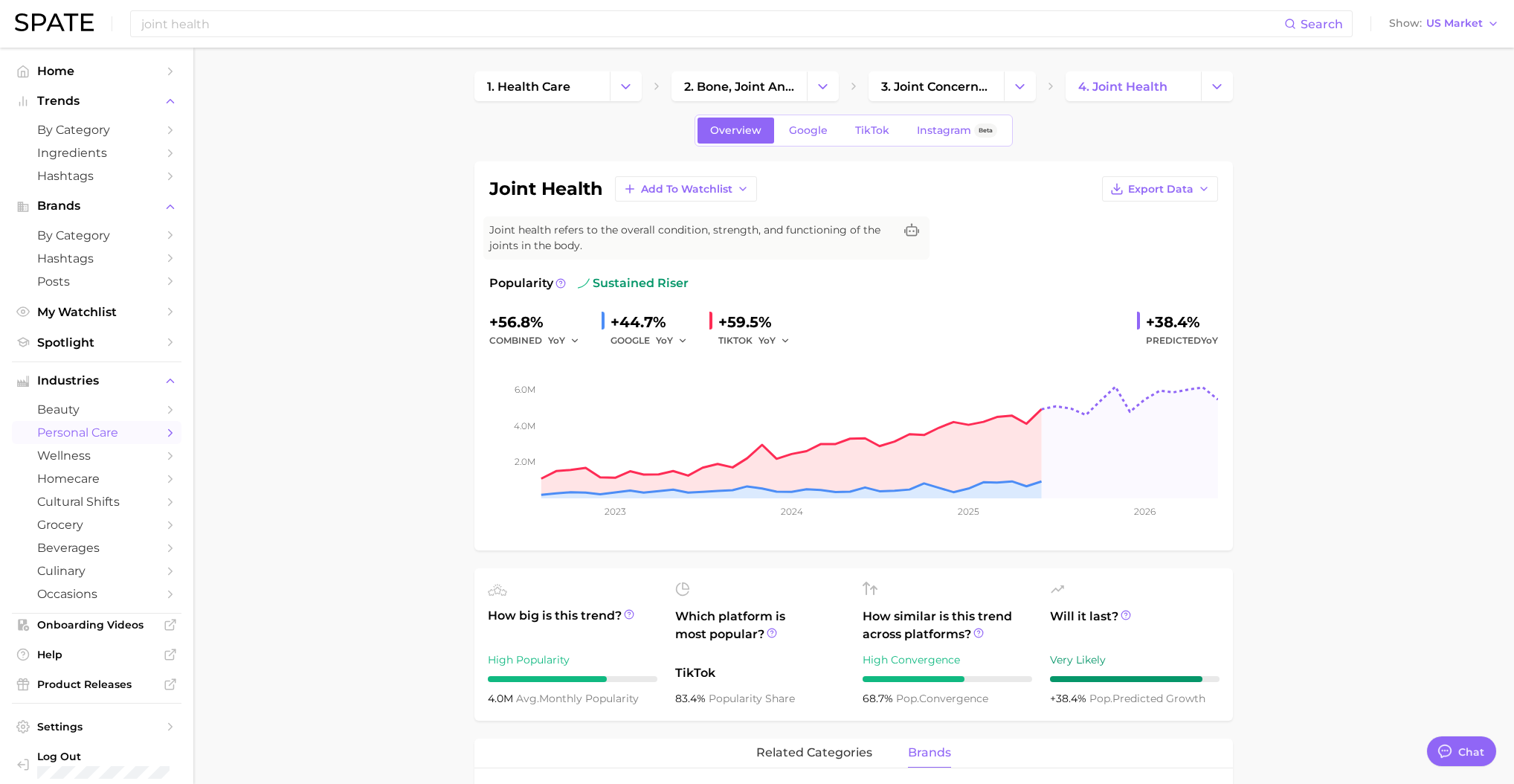
scroll to position [122, 0]
click at [797, 135] on span "Google" at bounding box center [808, 130] width 39 height 13
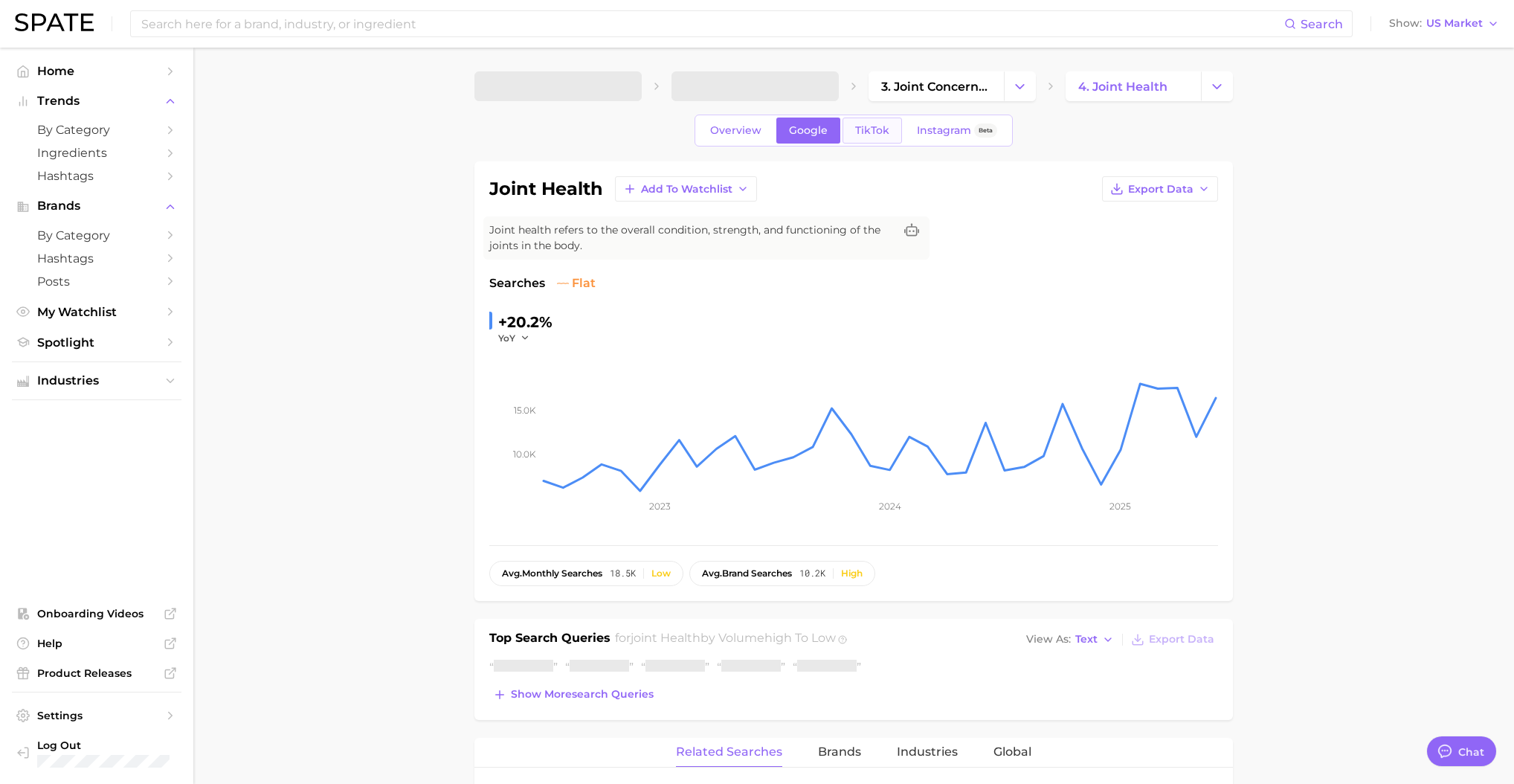
click at [855, 134] on span "TikTok" at bounding box center [871, 130] width 34 height 13
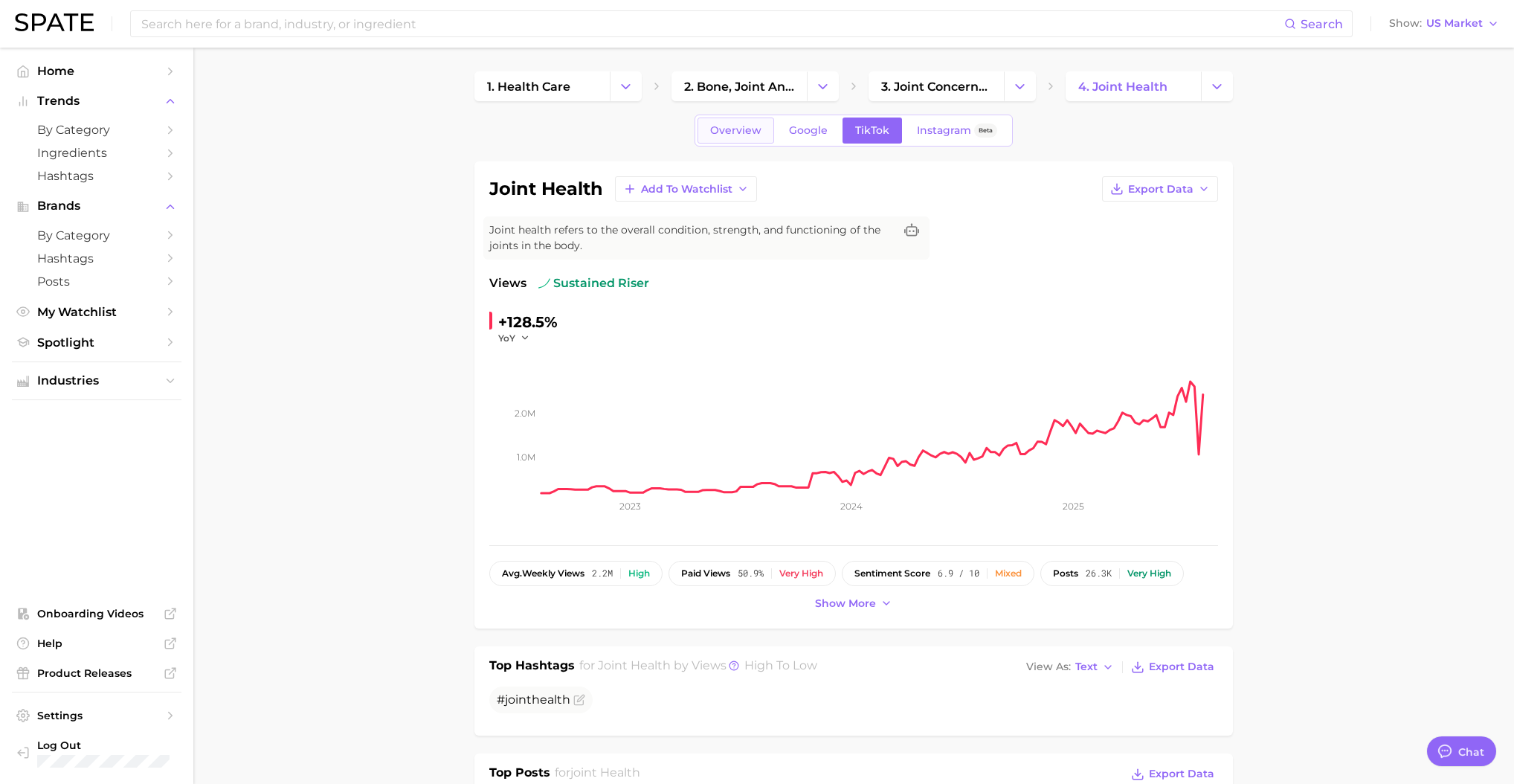
click at [745, 139] on link "Overview" at bounding box center [735, 130] width 76 height 26
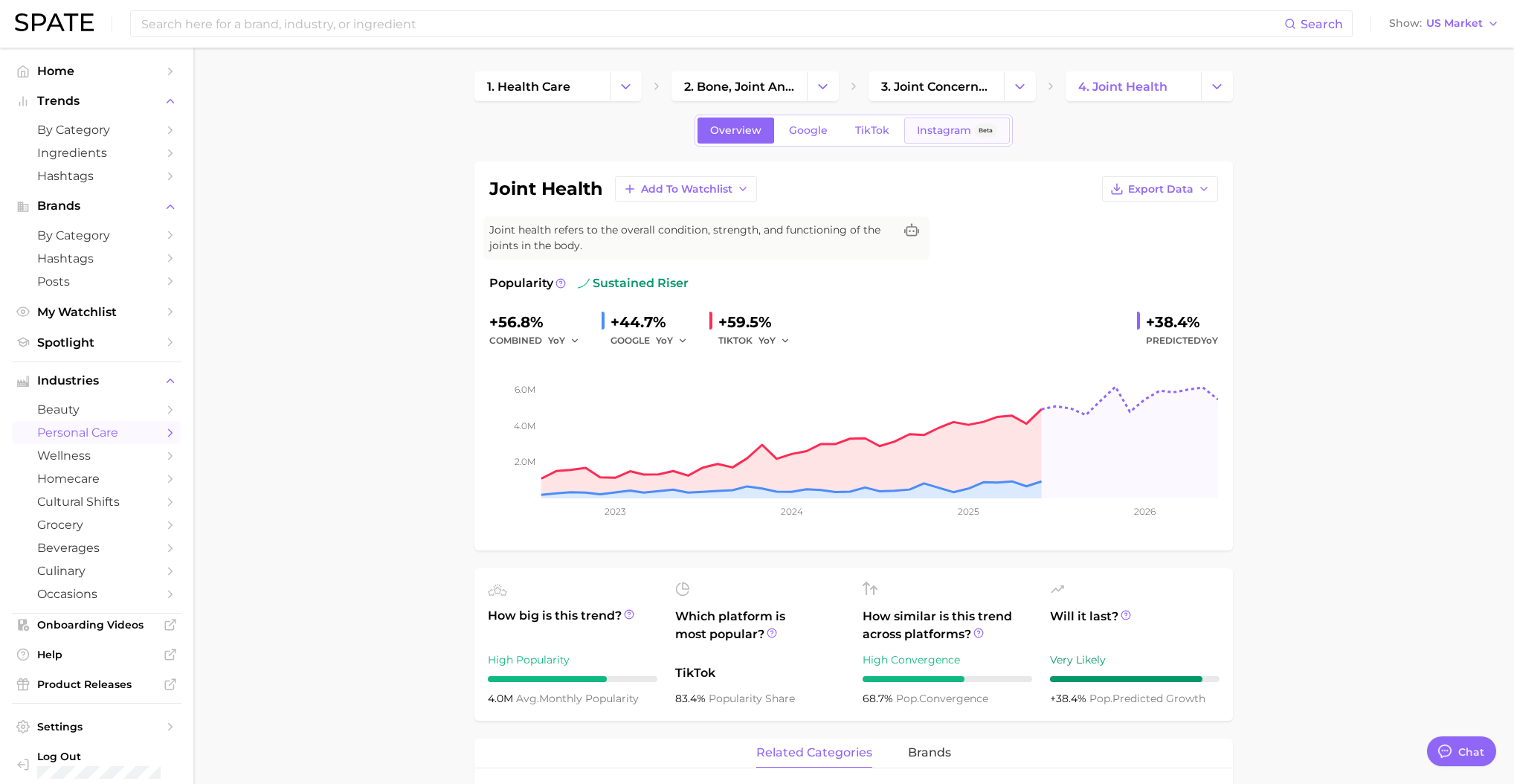
click at [952, 129] on span "Instagram" at bounding box center [943, 130] width 54 height 13
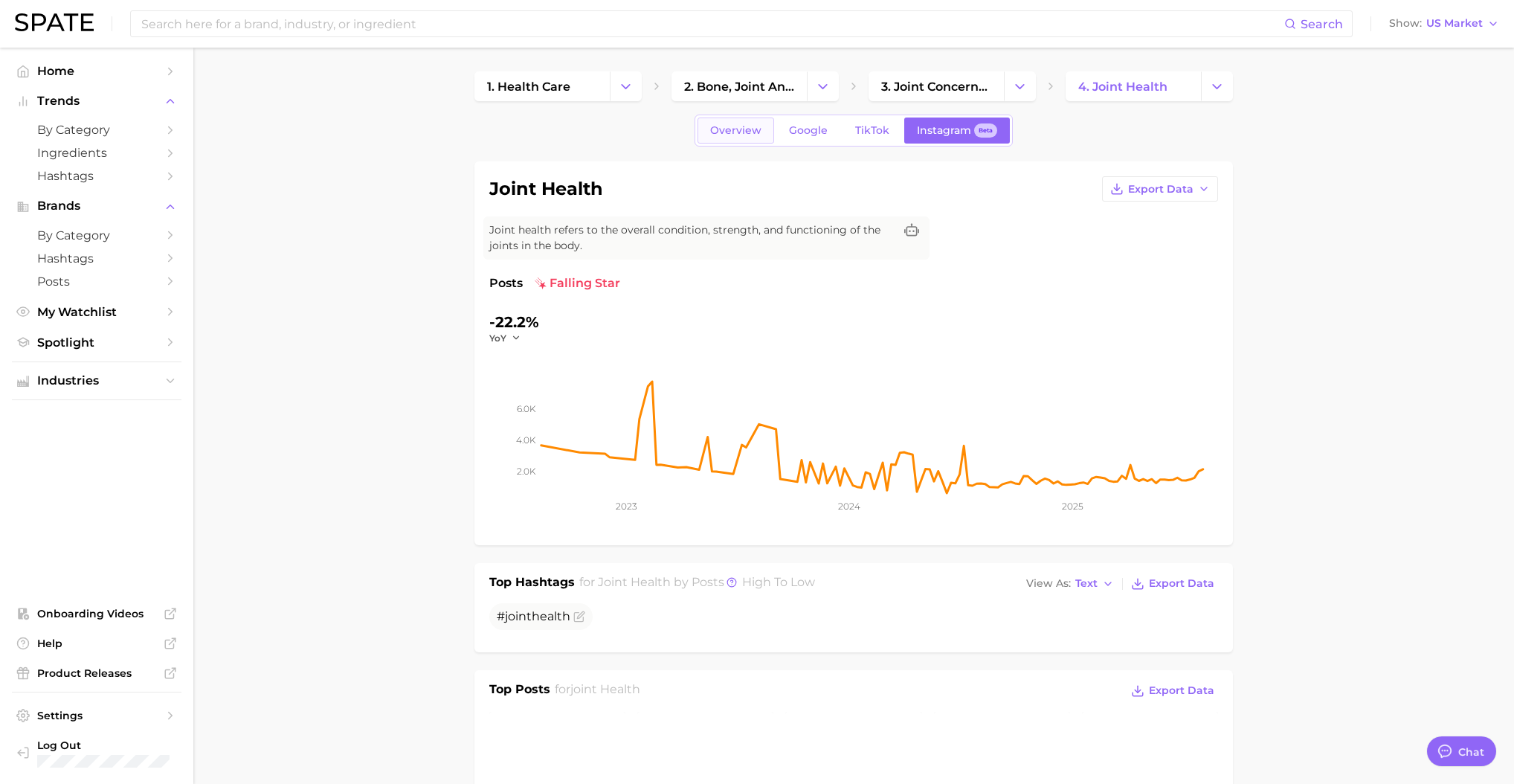
click at [730, 136] on link "Overview" at bounding box center [735, 130] width 76 height 26
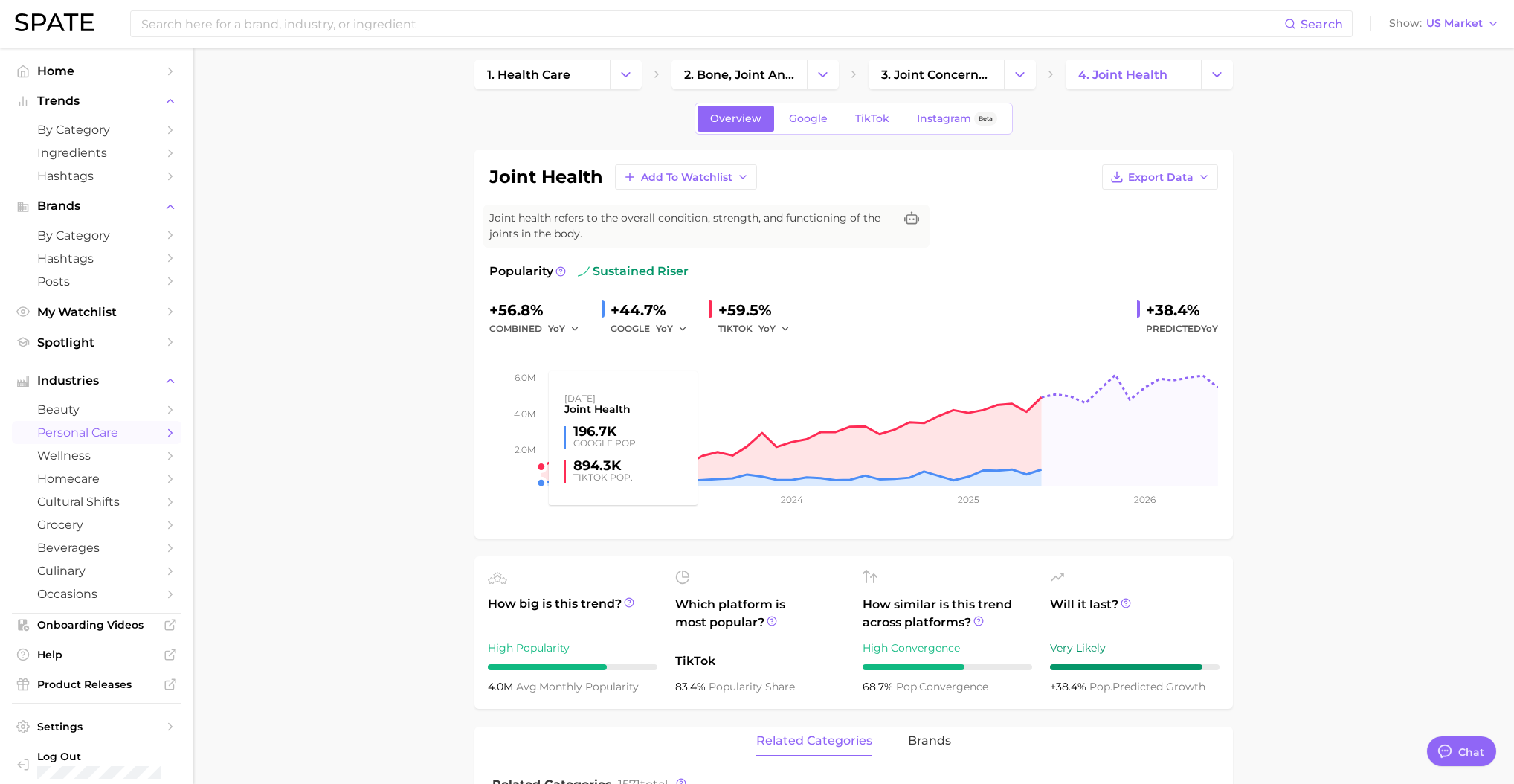
scroll to position [10, 0]
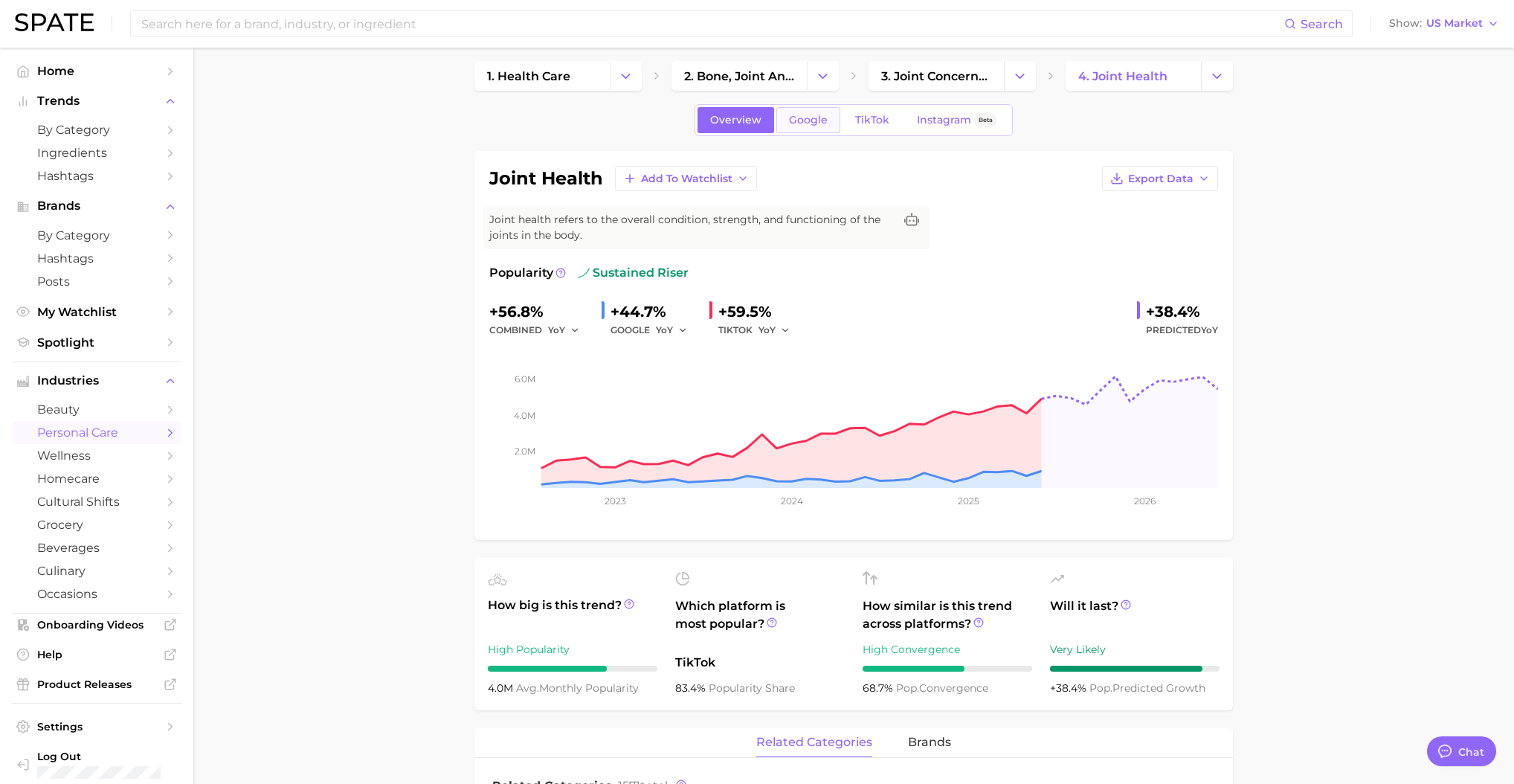
click at [796, 119] on span "Google" at bounding box center [808, 120] width 39 height 13
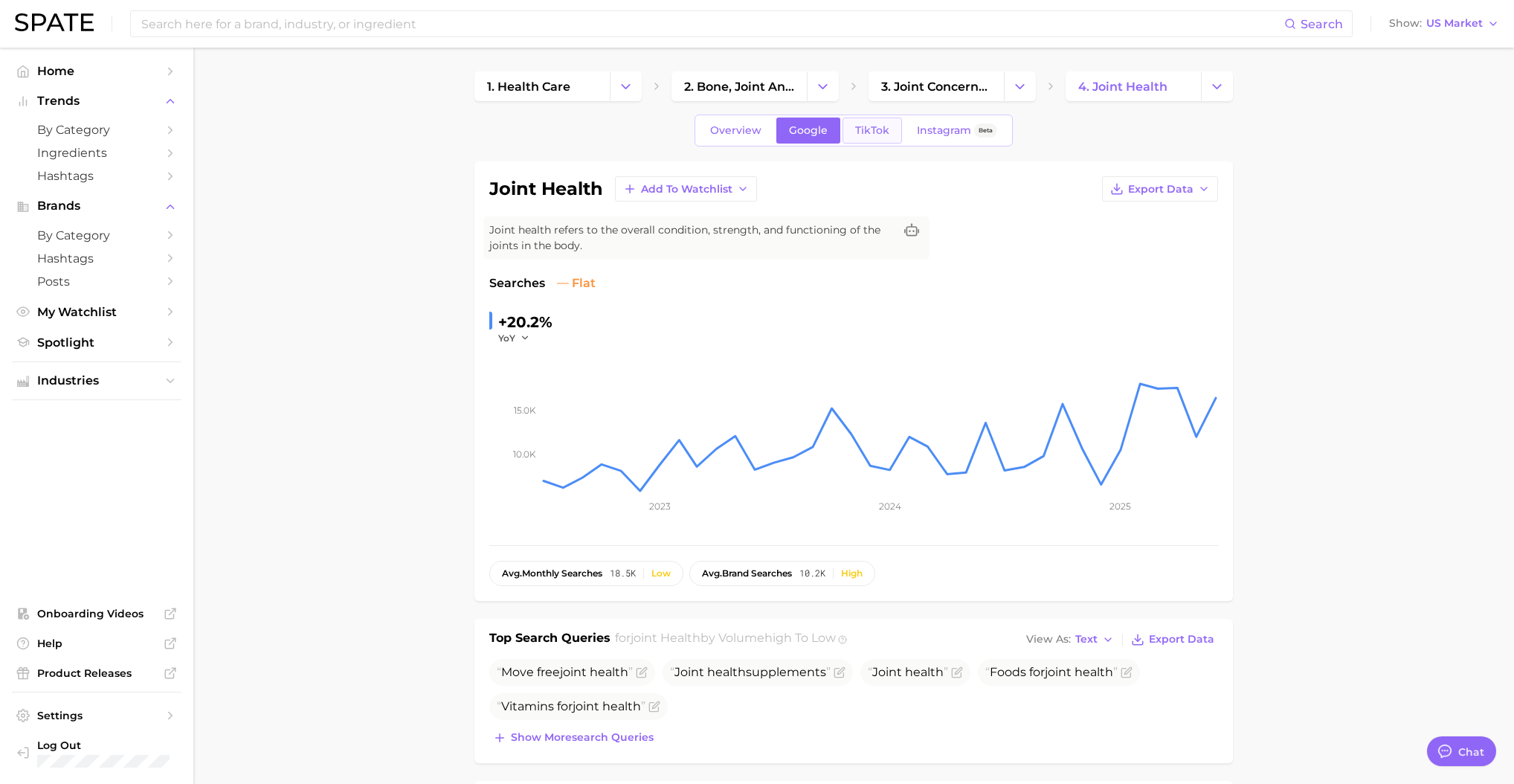
click at [868, 133] on span "TikTok" at bounding box center [871, 130] width 34 height 13
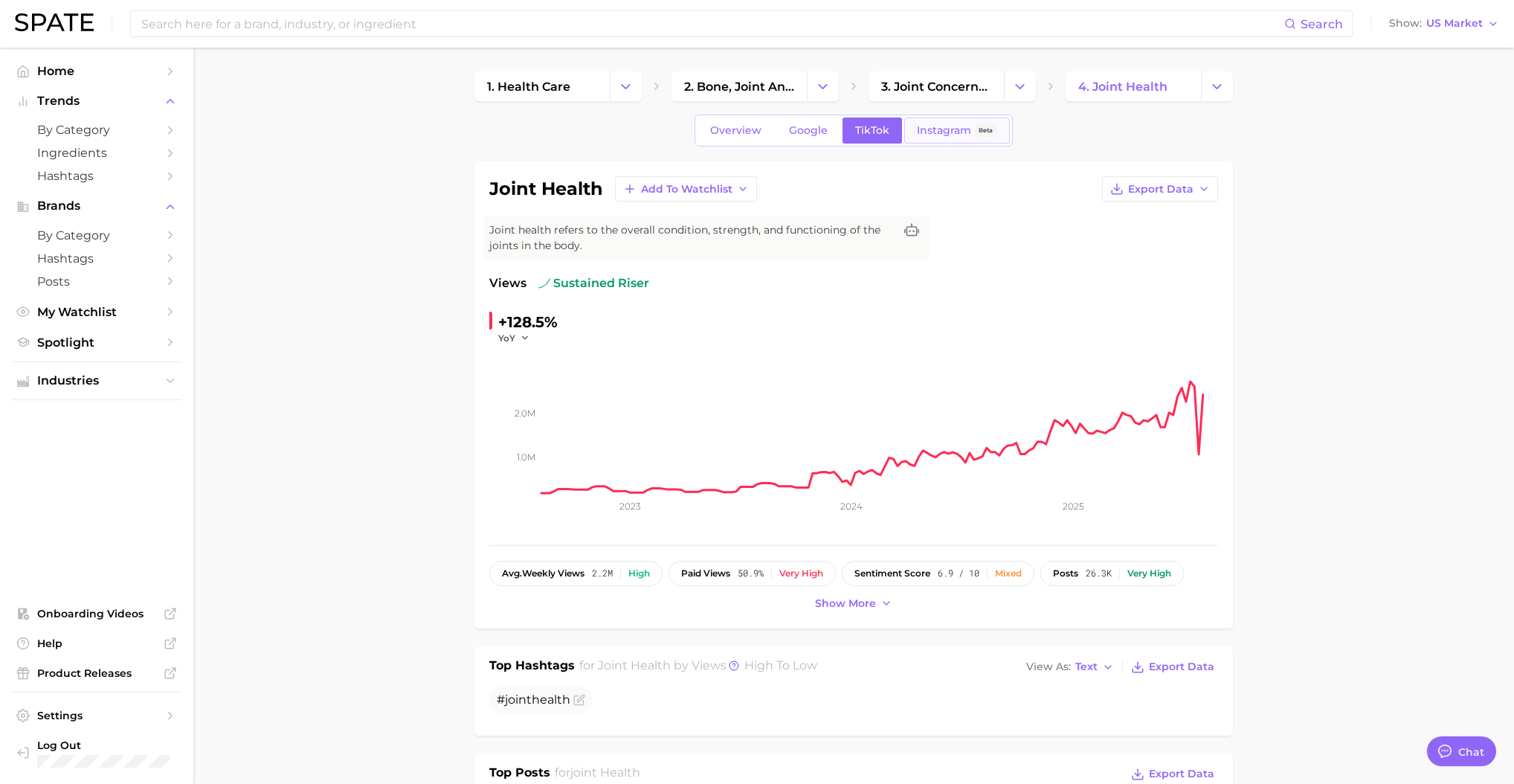
click at [926, 134] on span "Instagram" at bounding box center [943, 130] width 54 height 13
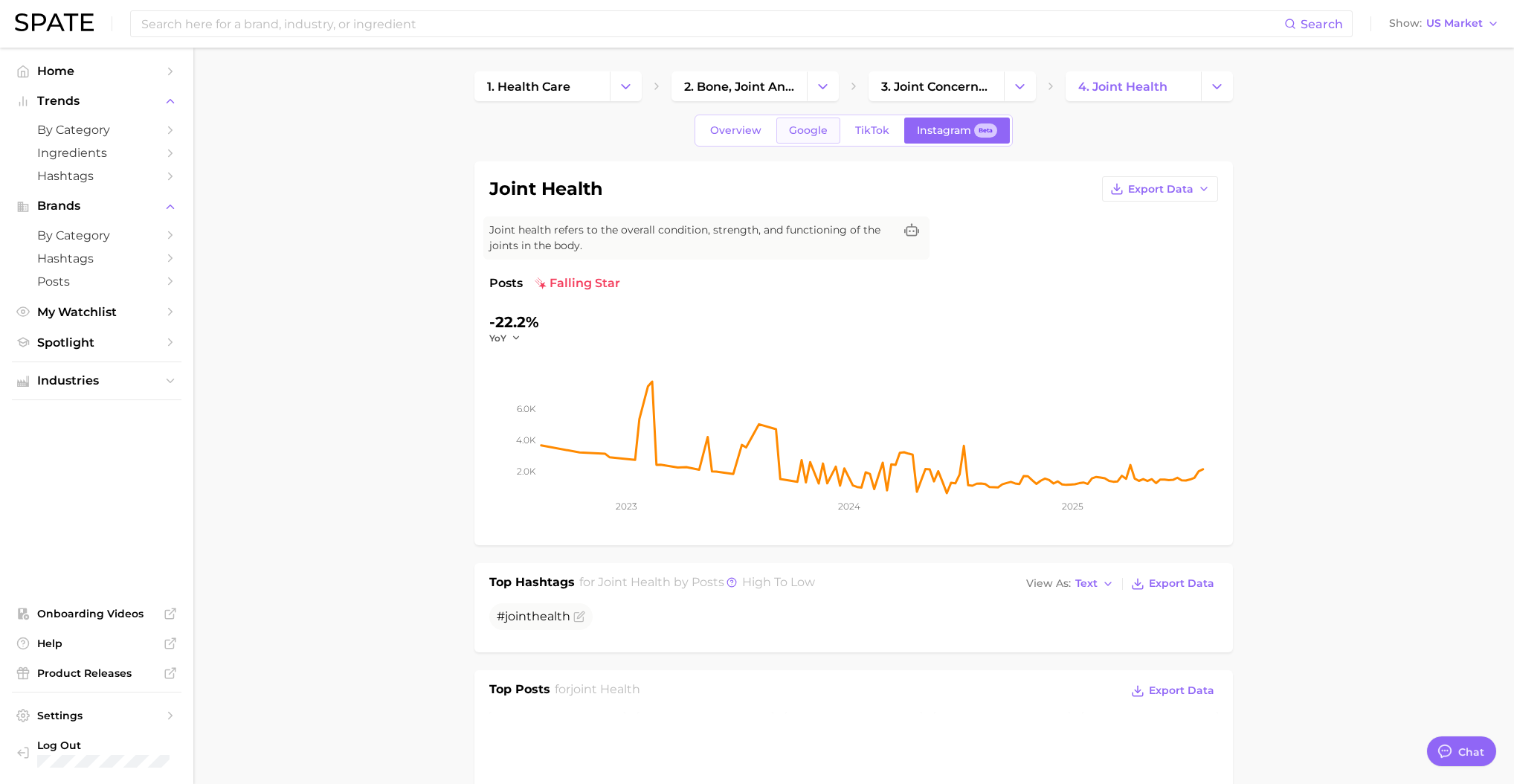
click at [796, 138] on link "Google" at bounding box center [808, 130] width 64 height 26
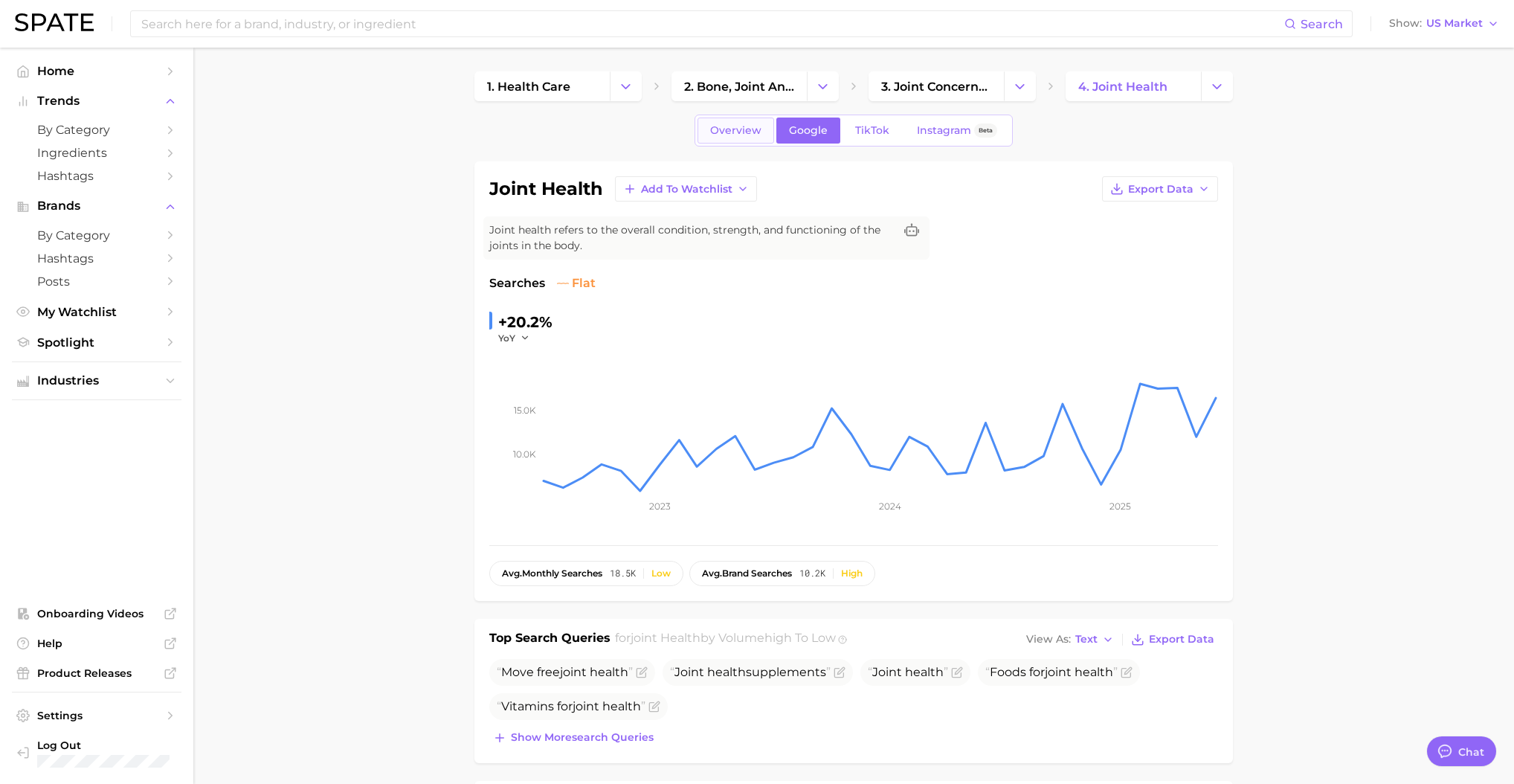
click at [714, 136] on span "Overview" at bounding box center [735, 130] width 51 height 13
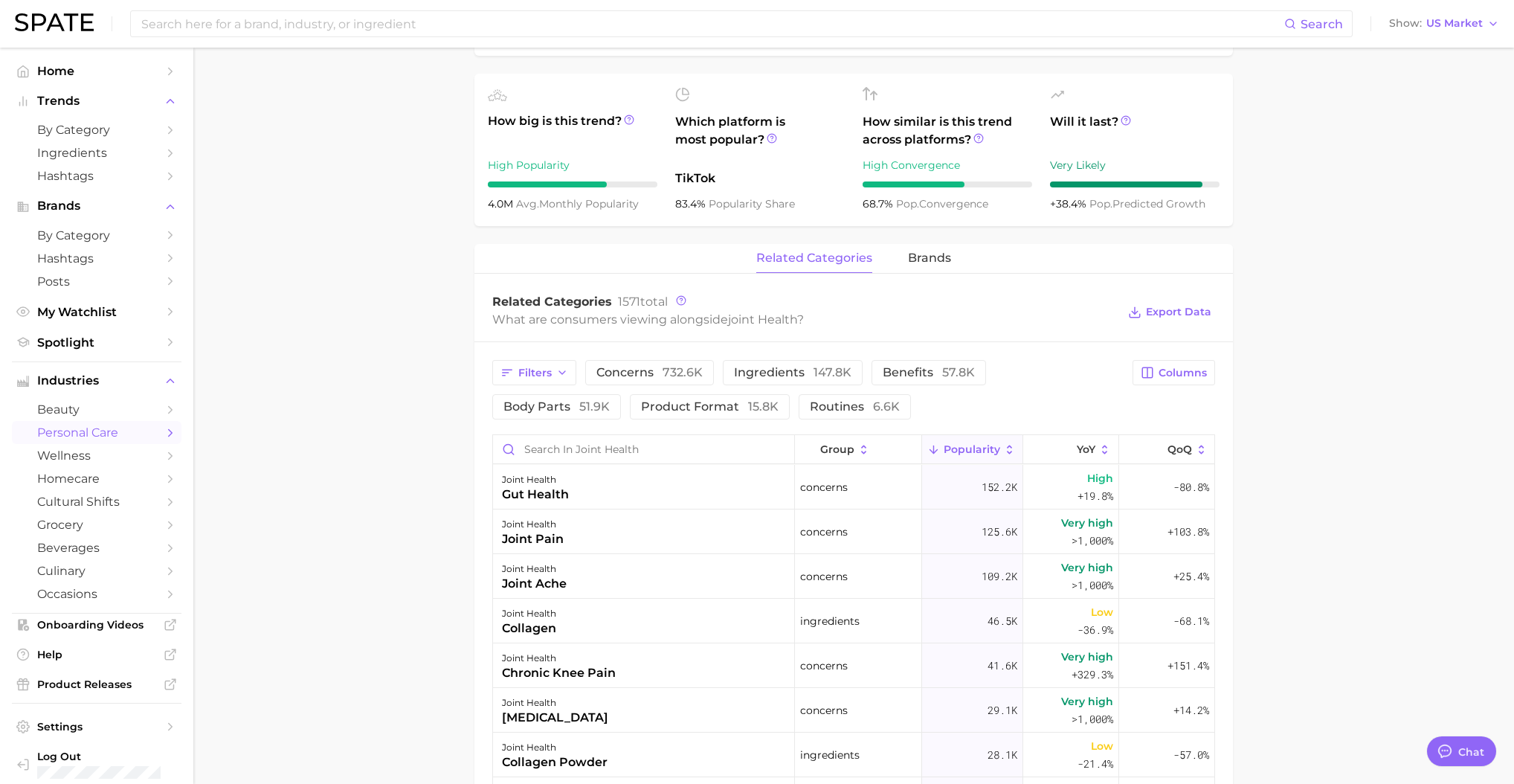
scroll to position [532, 0]
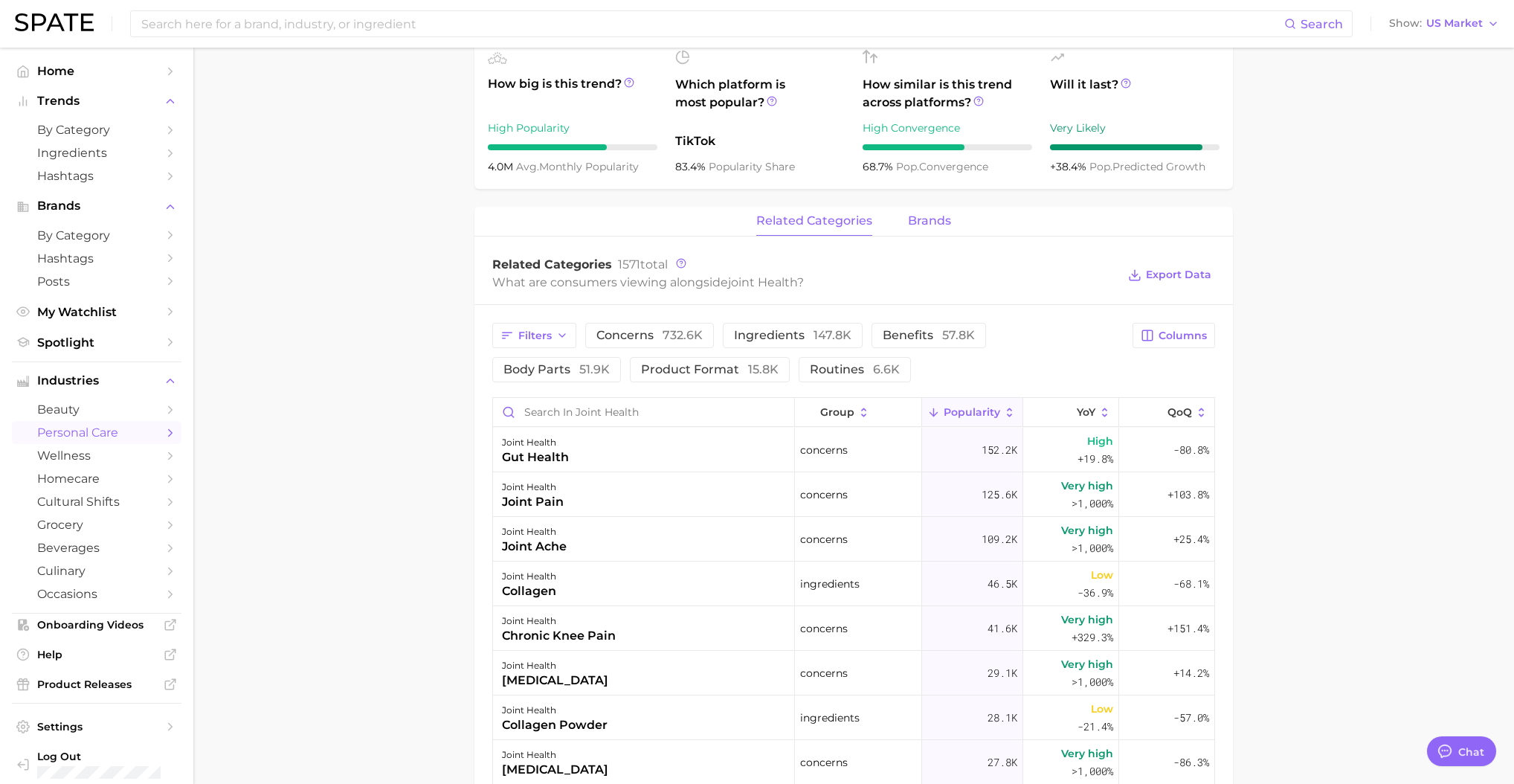
click at [920, 223] on span "brands" at bounding box center [929, 220] width 43 height 14
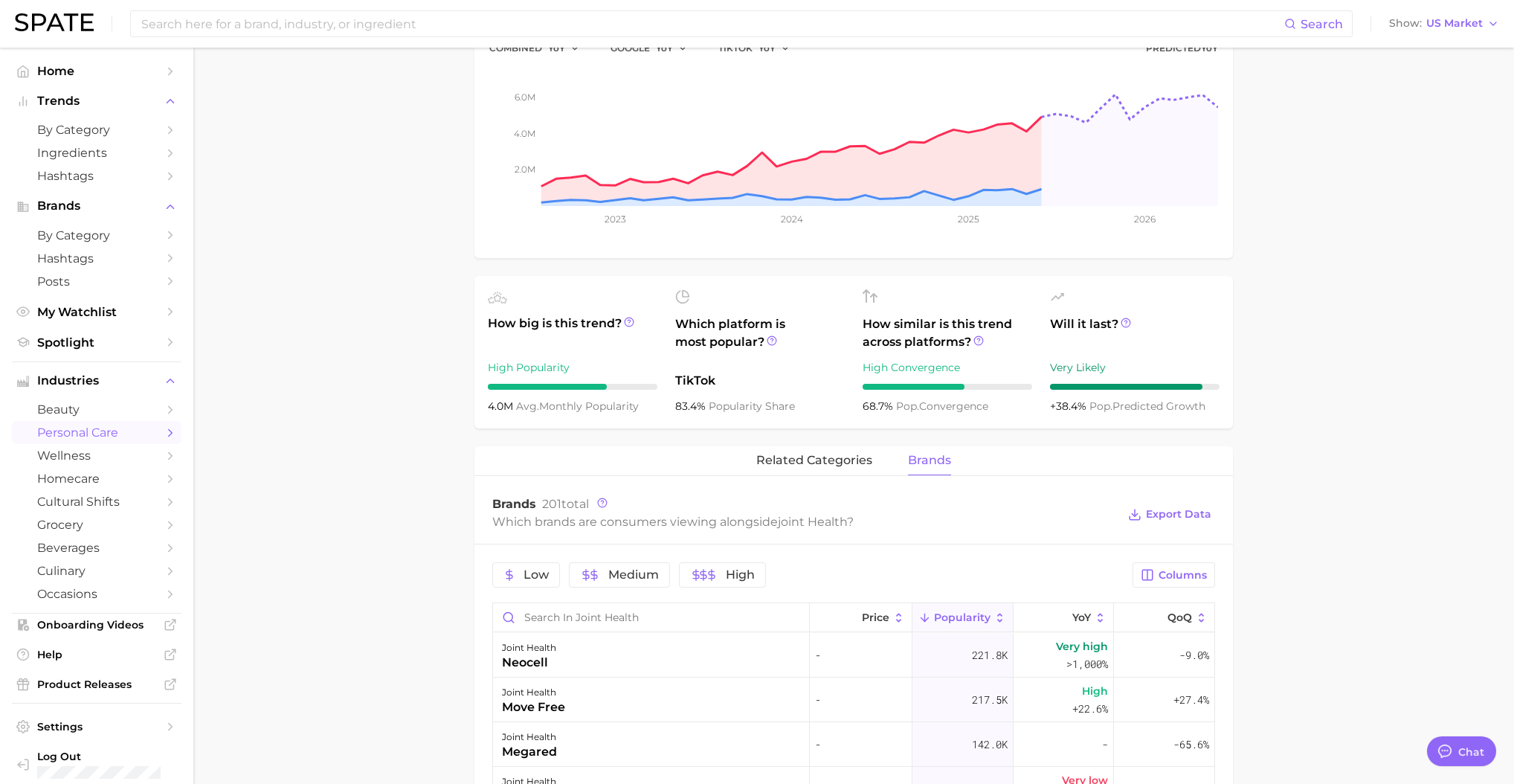
scroll to position [348, 0]
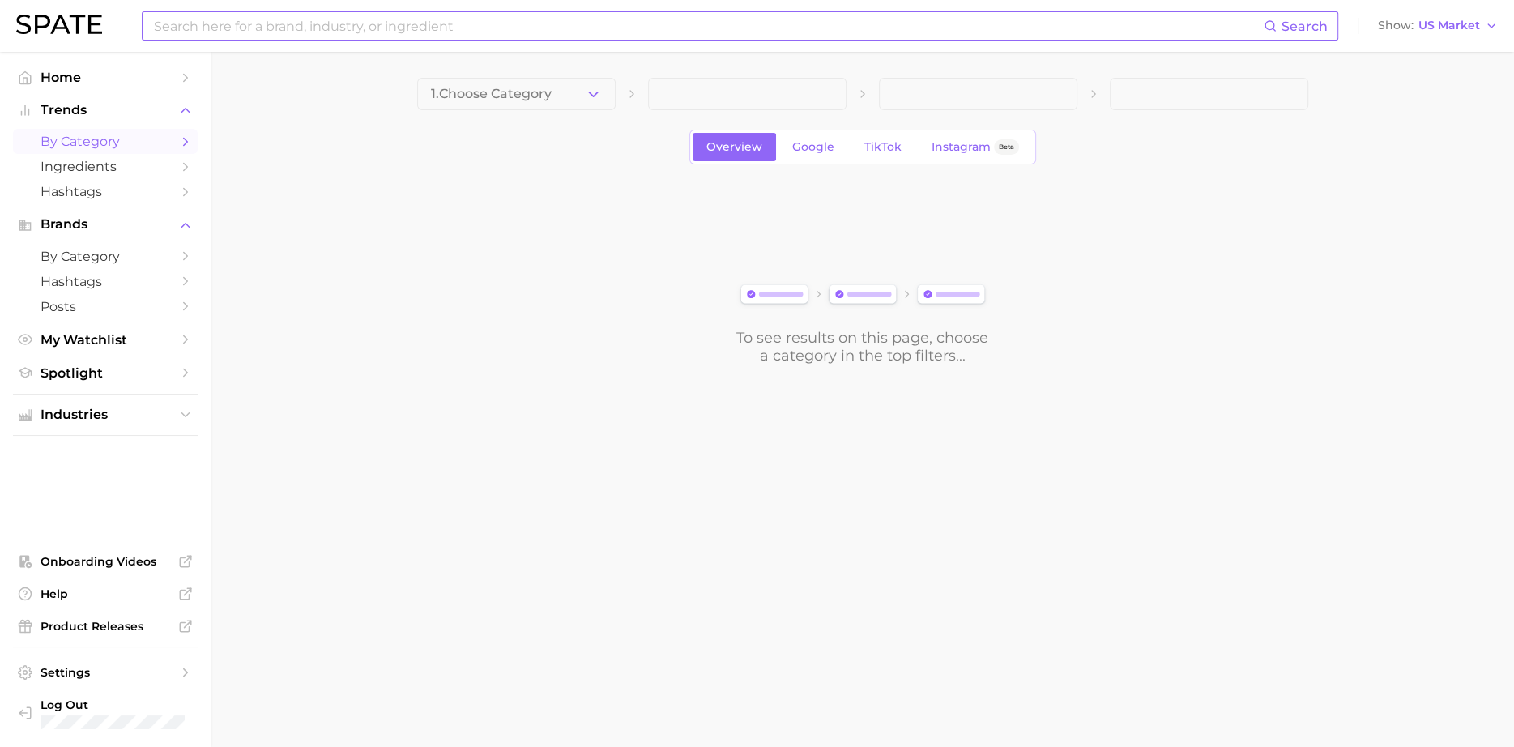
click at [351, 26] on input at bounding box center [707, 26] width 1111 height 28
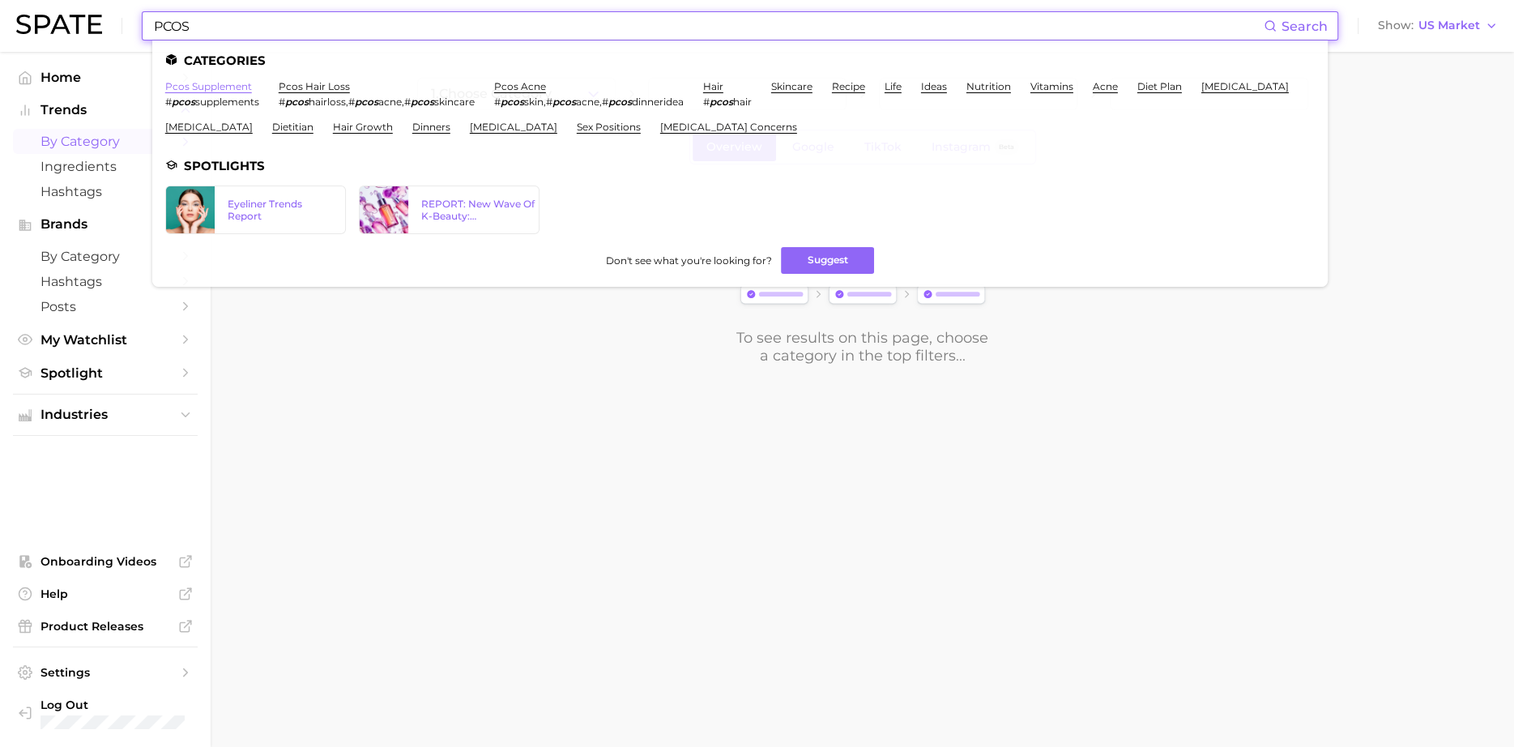
type input "PCOS"
click at [228, 88] on link "pcos supplement" at bounding box center [208, 86] width 87 height 12
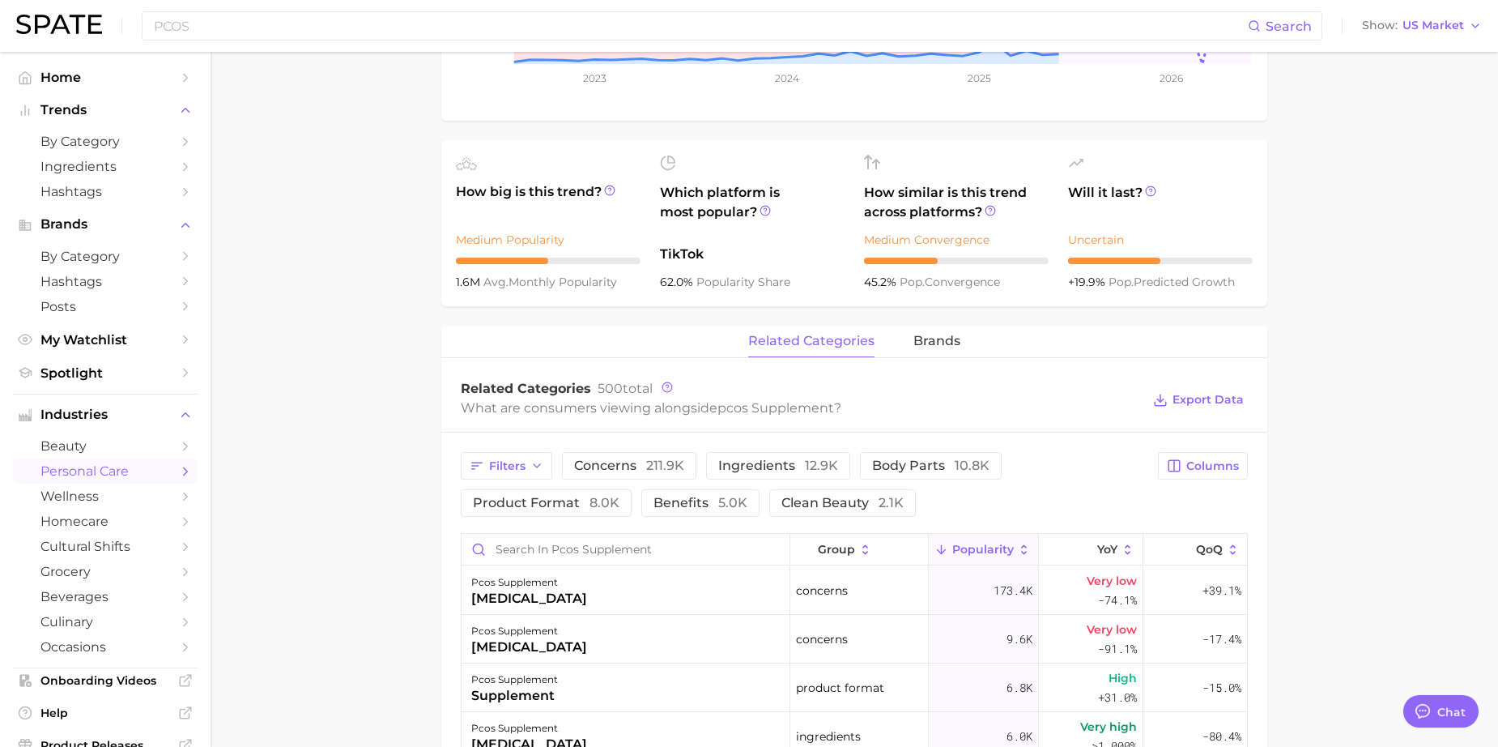
scroll to position [529, 0]
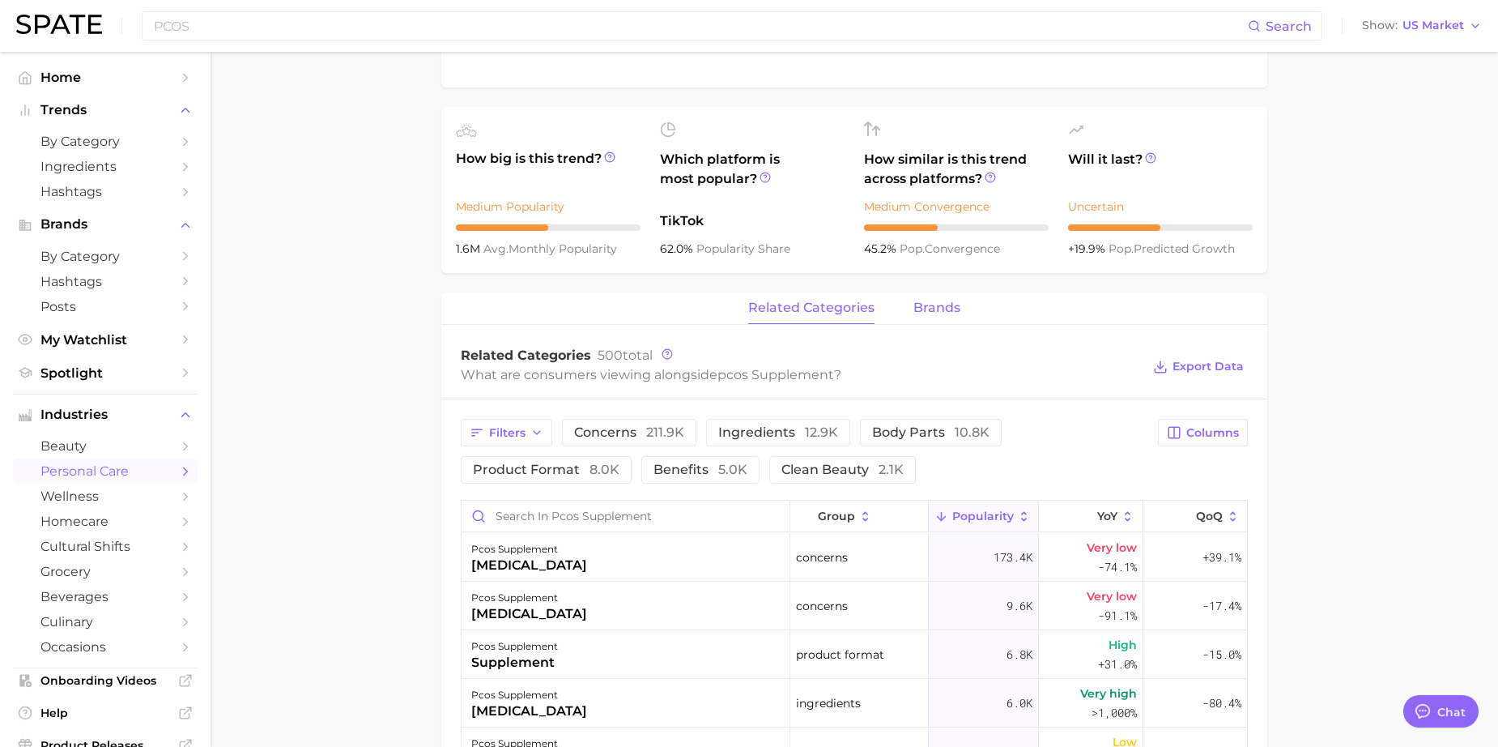
click at [937, 307] on span "brands" at bounding box center [936, 307] width 47 height 15
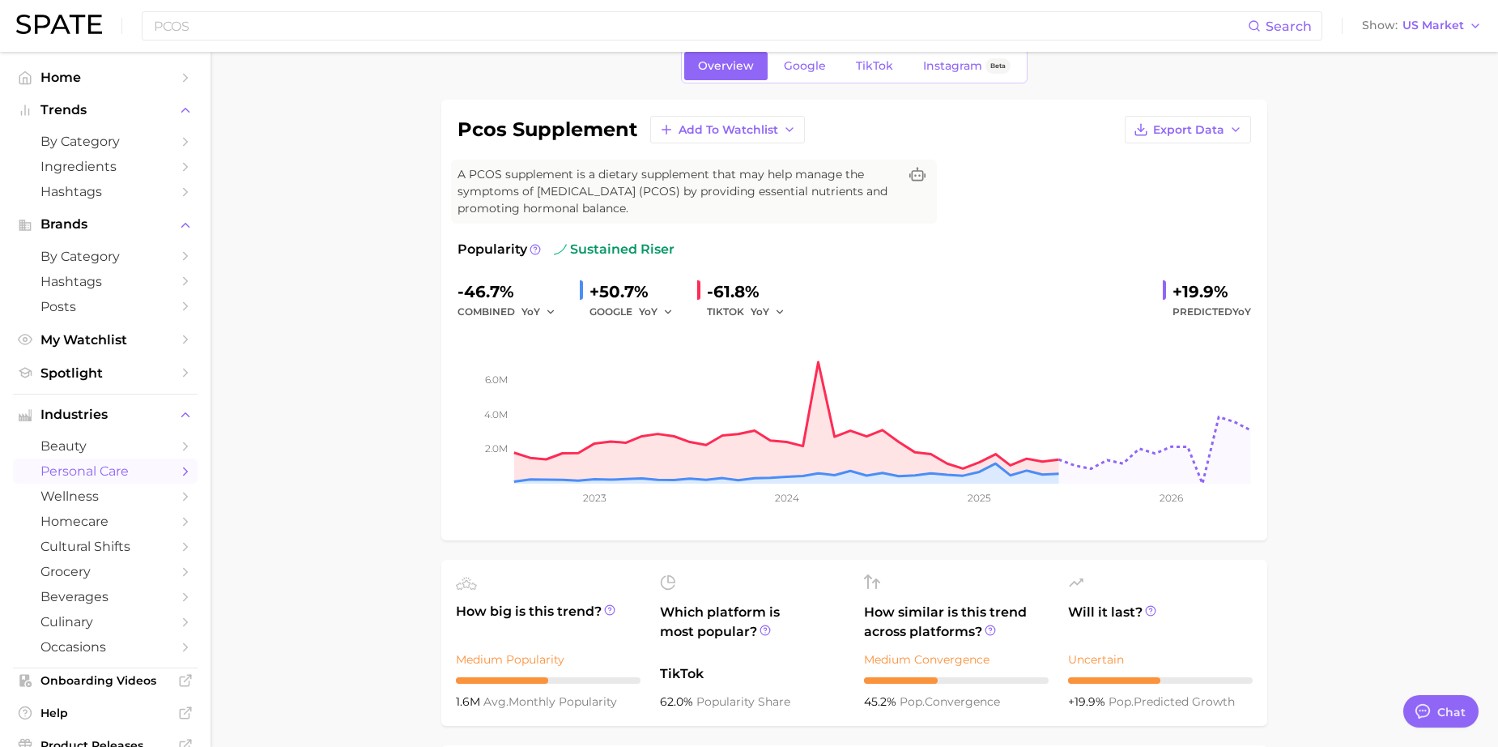
scroll to position [0, 0]
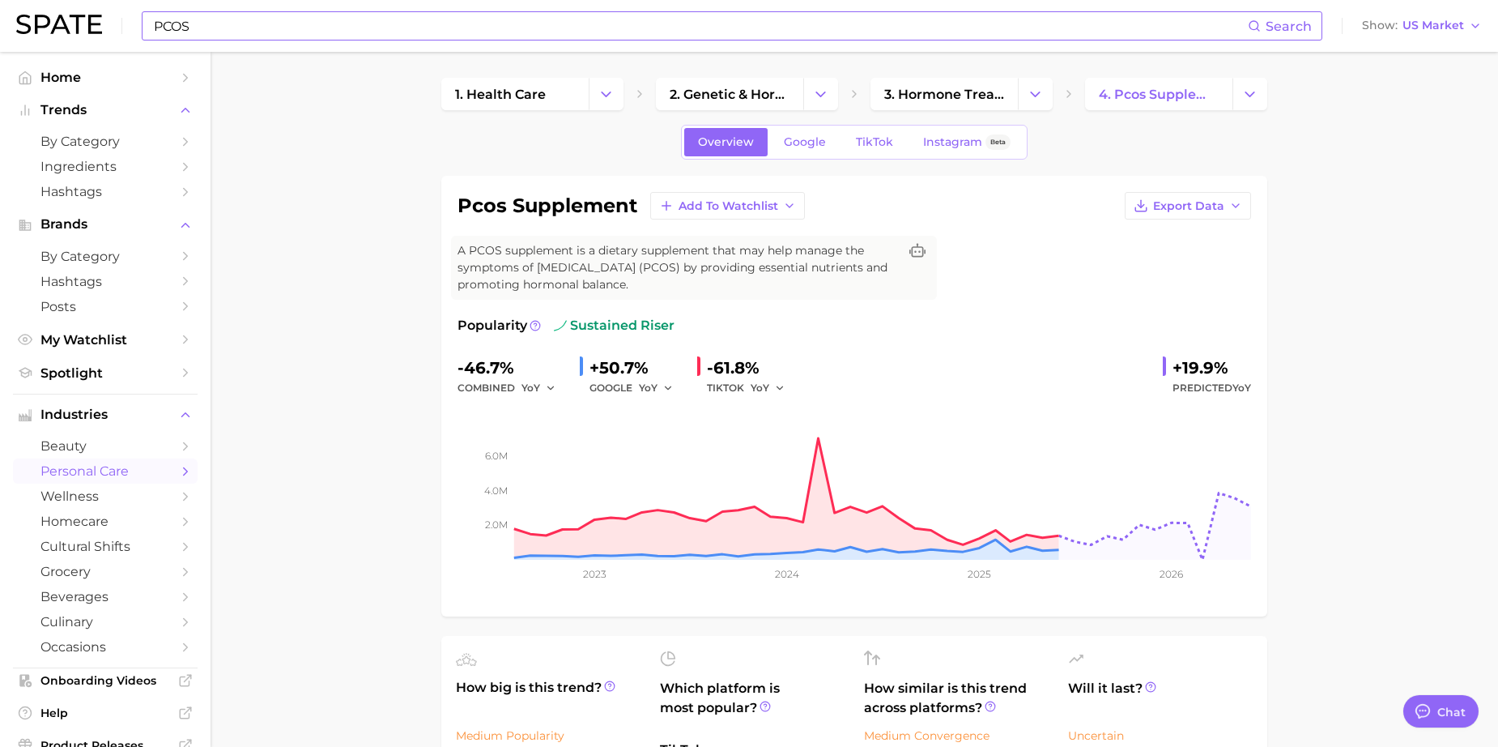
click at [209, 16] on input "PCOS" at bounding box center [700, 26] width 1096 height 28
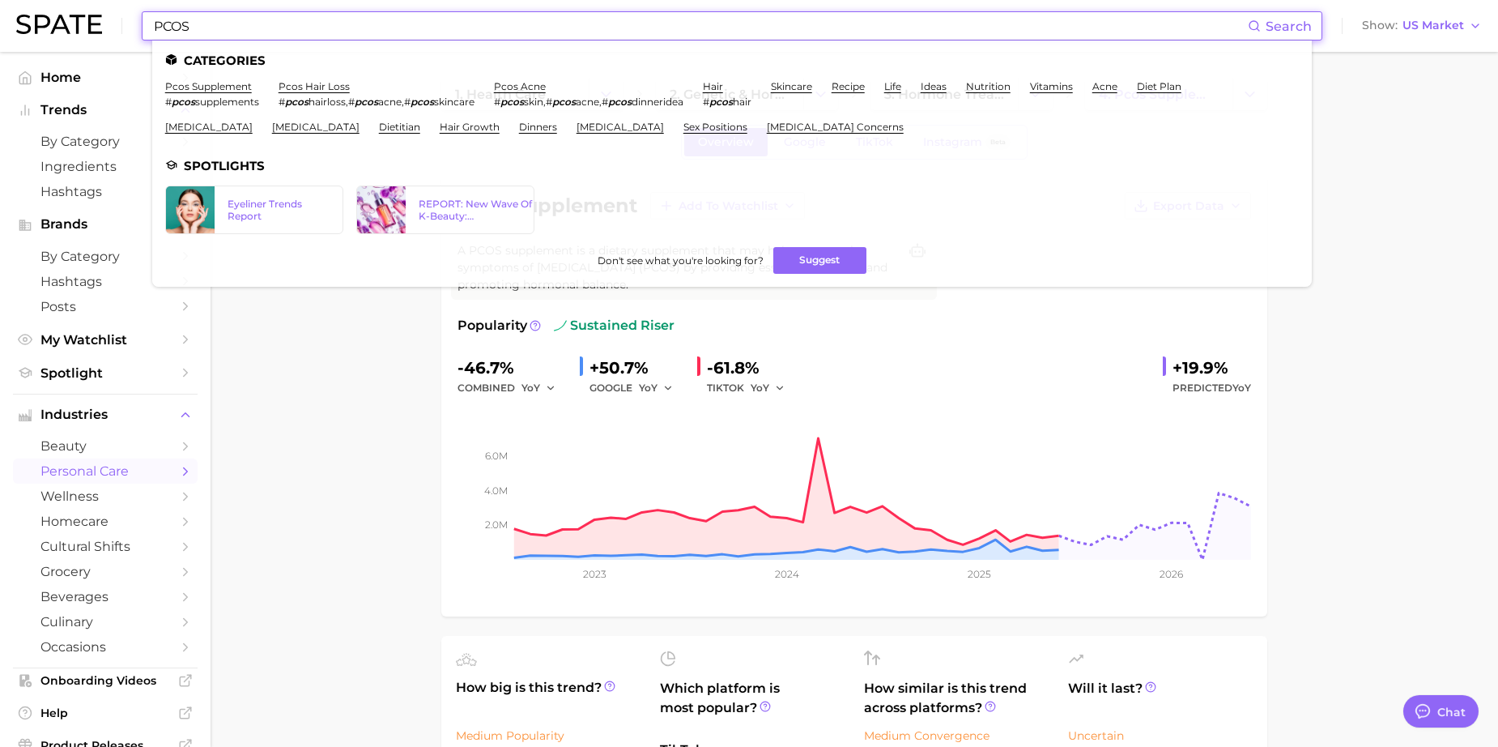
click at [209, 16] on input "PCOS" at bounding box center [700, 26] width 1096 height 28
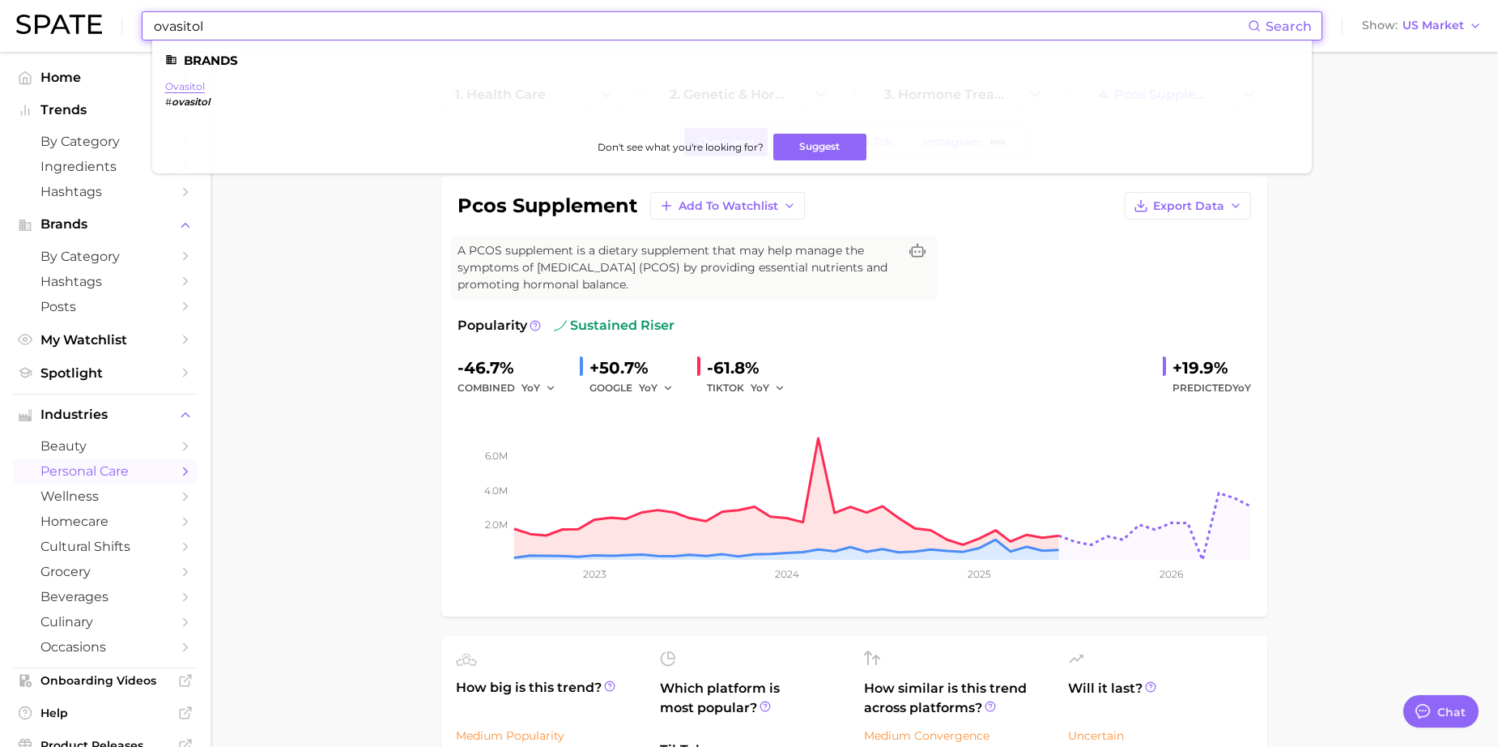
type input "ovasitol"
click at [190, 87] on link "ovasitol" at bounding box center [185, 86] width 40 height 12
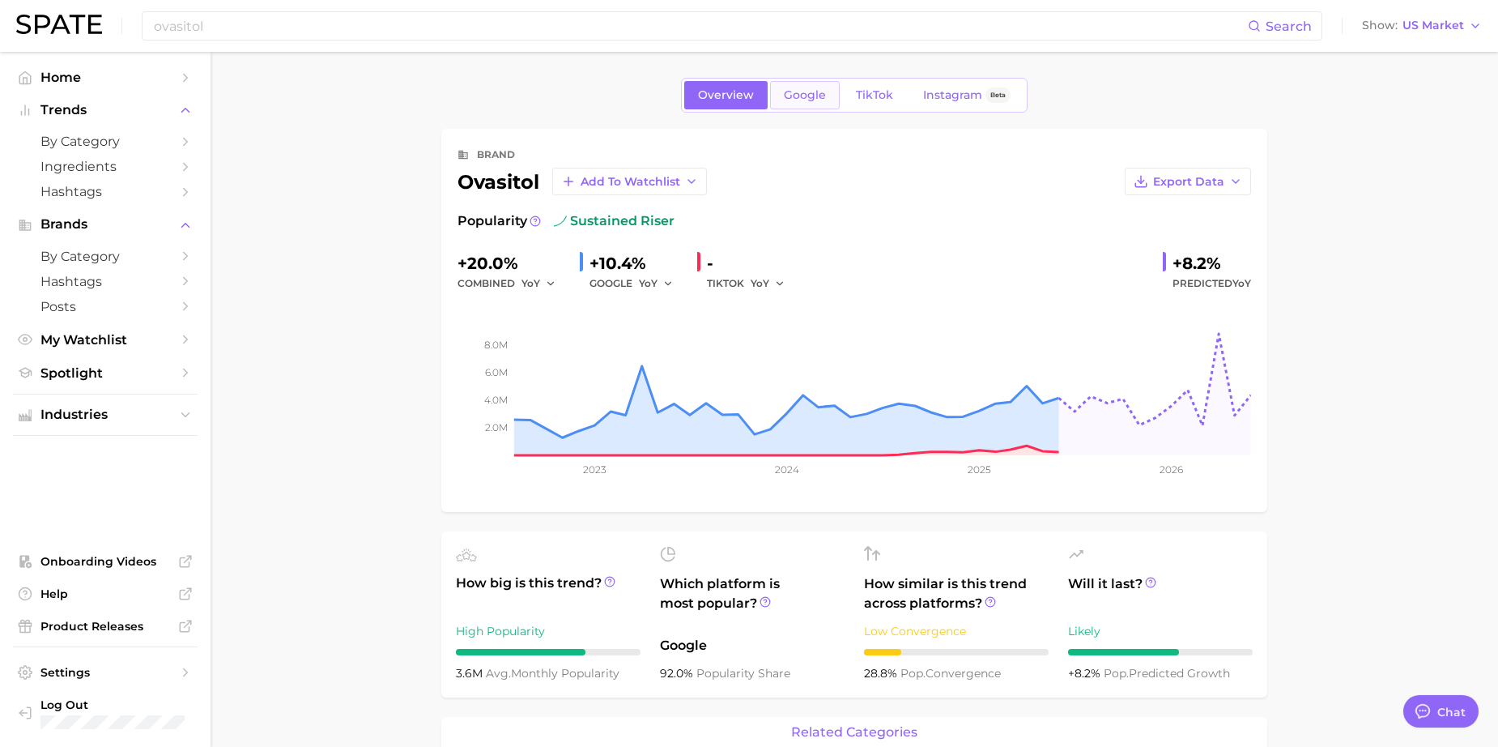
click at [803, 101] on link "Google" at bounding box center [805, 95] width 70 height 28
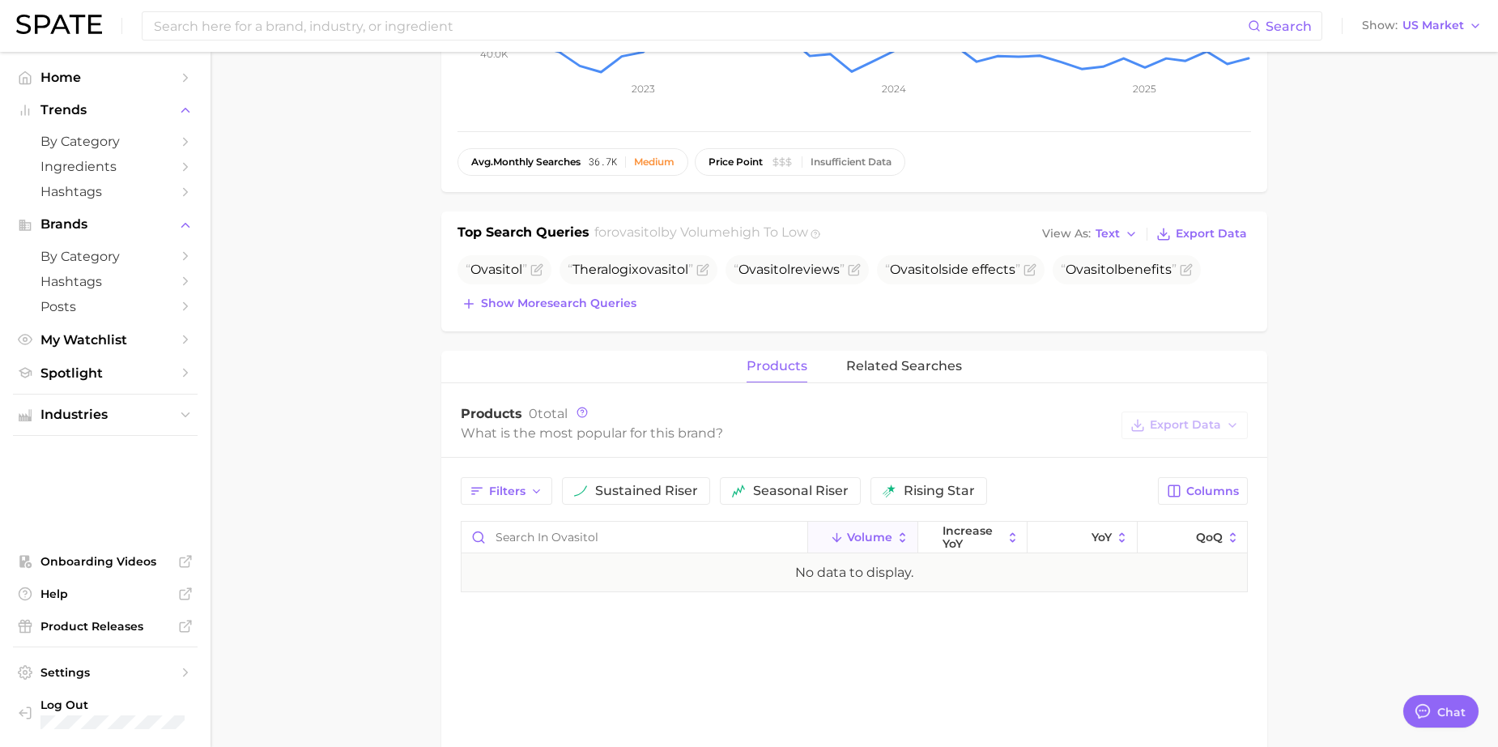
scroll to position [382, 0]
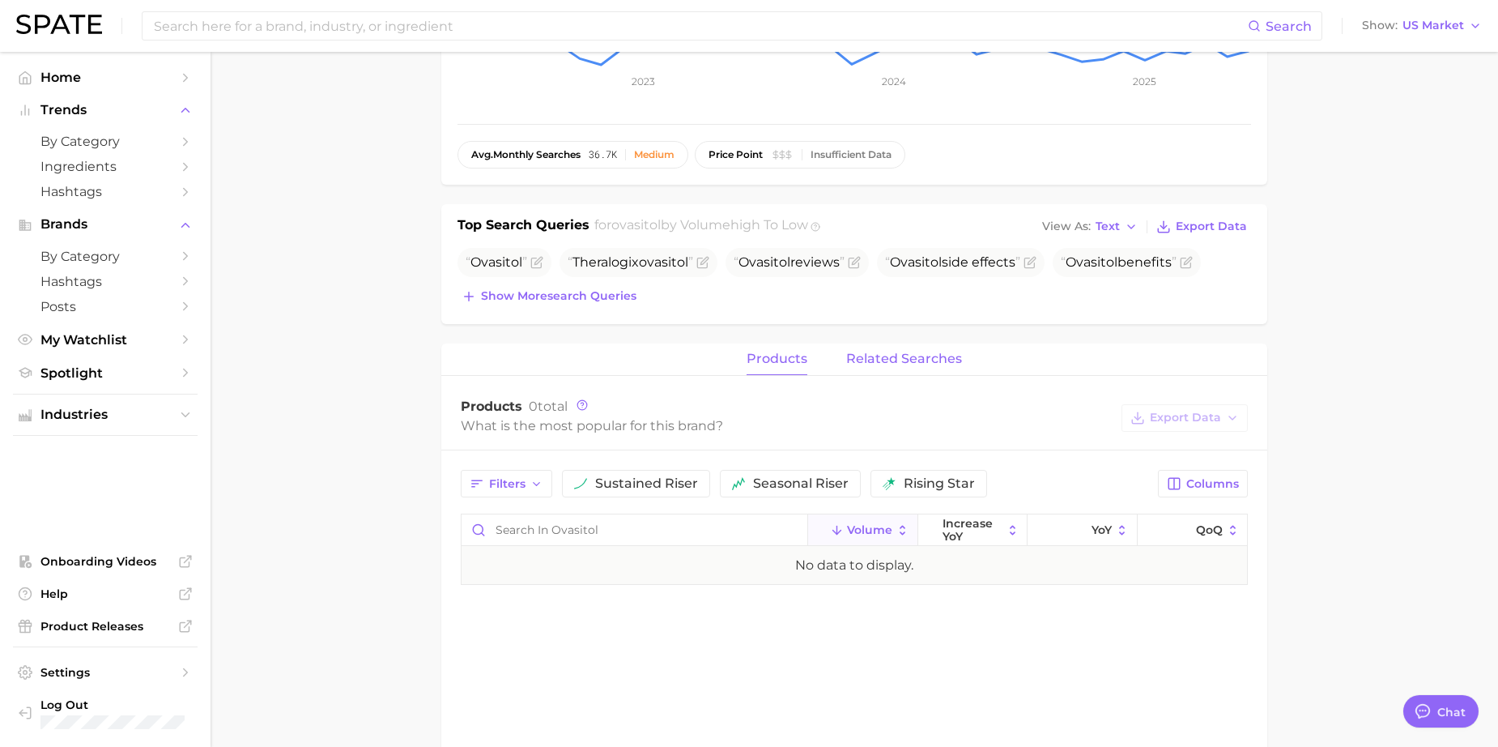
click at [897, 363] on button "related searches" at bounding box center [904, 359] width 116 height 32
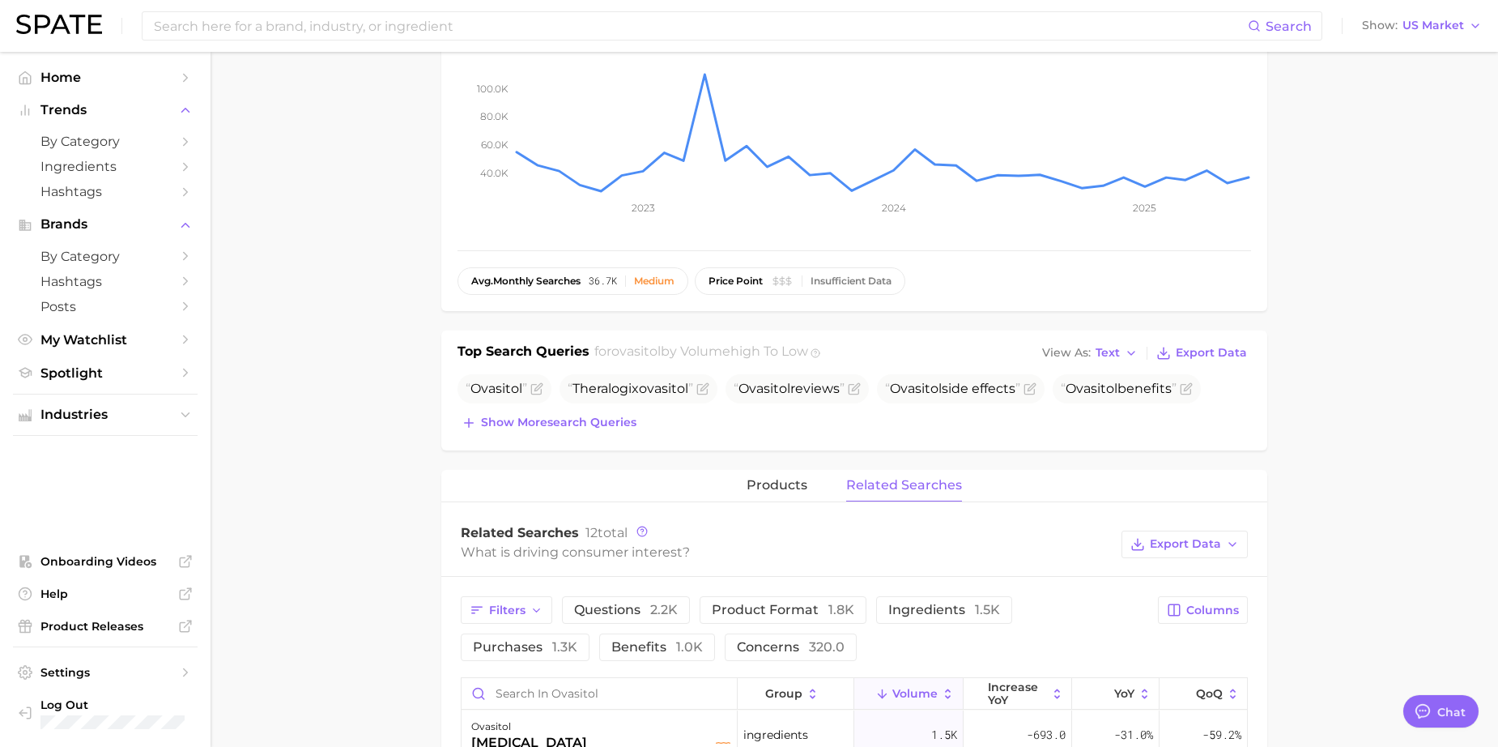
scroll to position [0, 0]
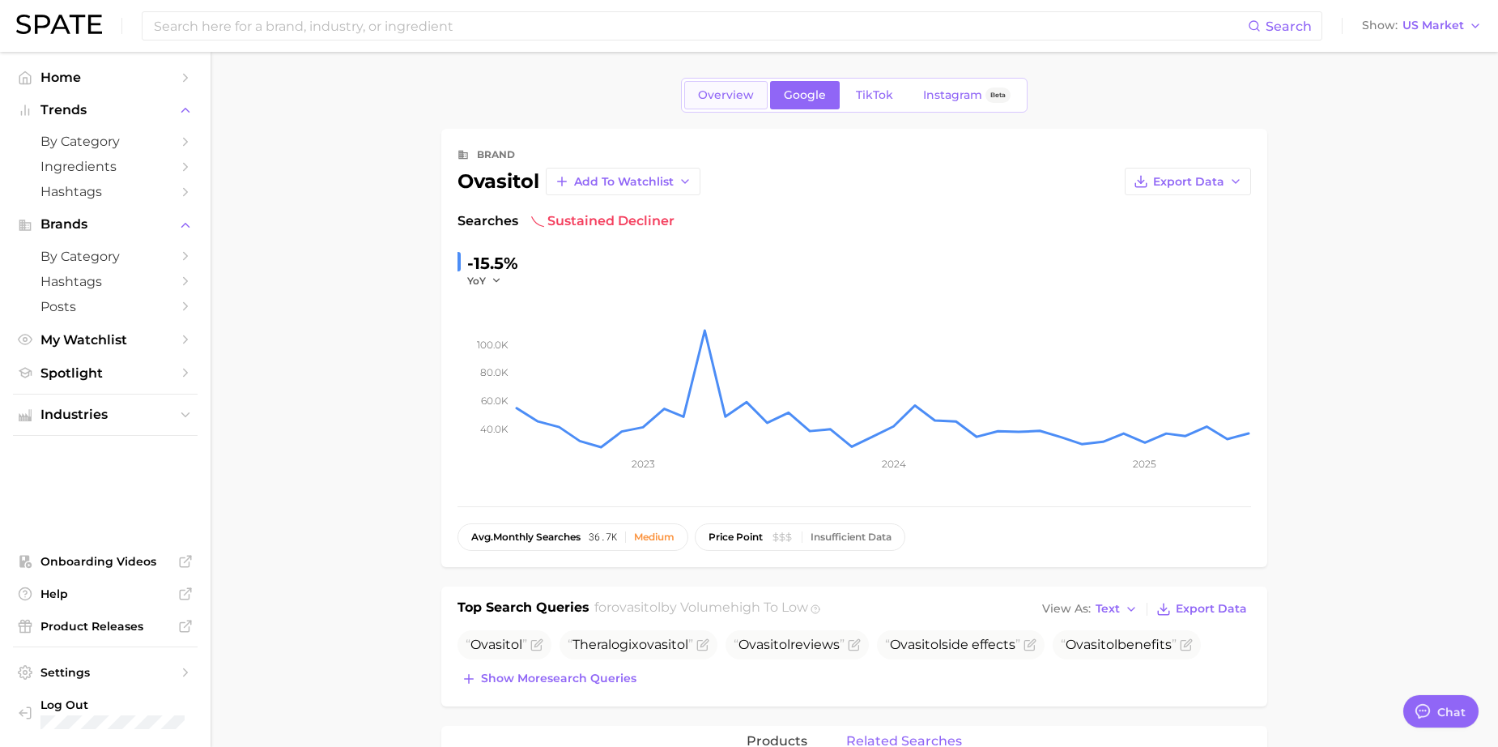
click at [746, 88] on span "Overview" at bounding box center [726, 95] width 56 height 14
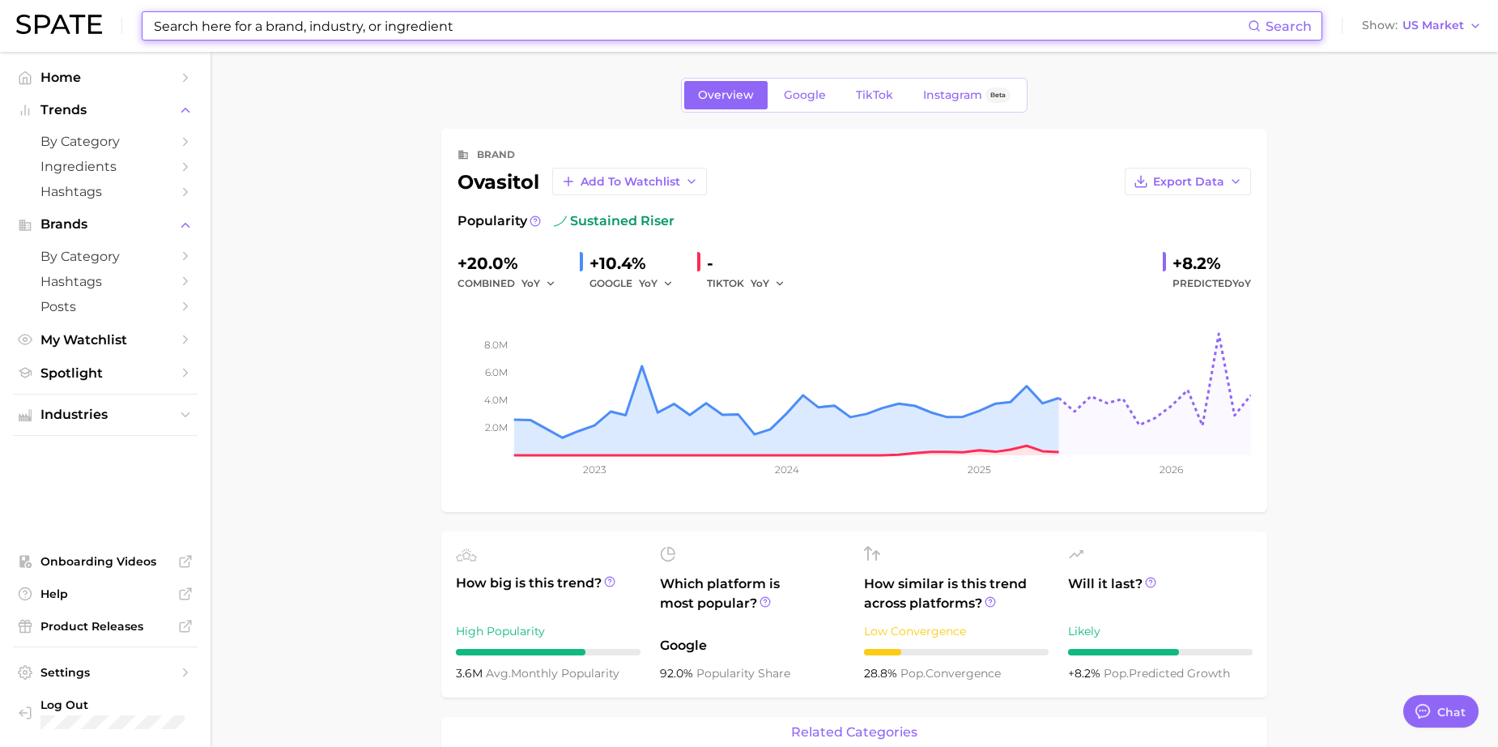
click at [320, 28] on input at bounding box center [700, 26] width 1096 height 28
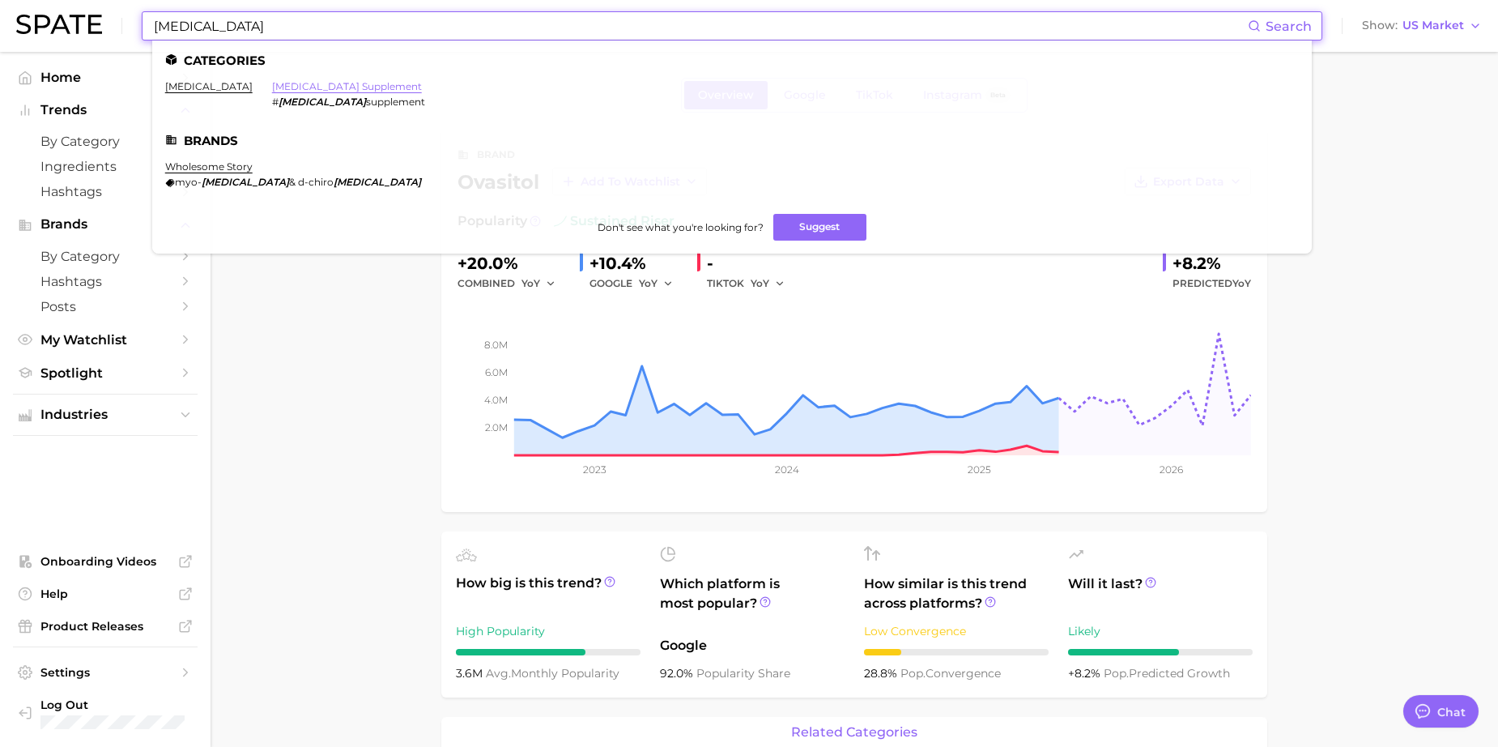
type input "inositol"
click at [272, 87] on link "inositol supplement" at bounding box center [347, 86] width 150 height 12
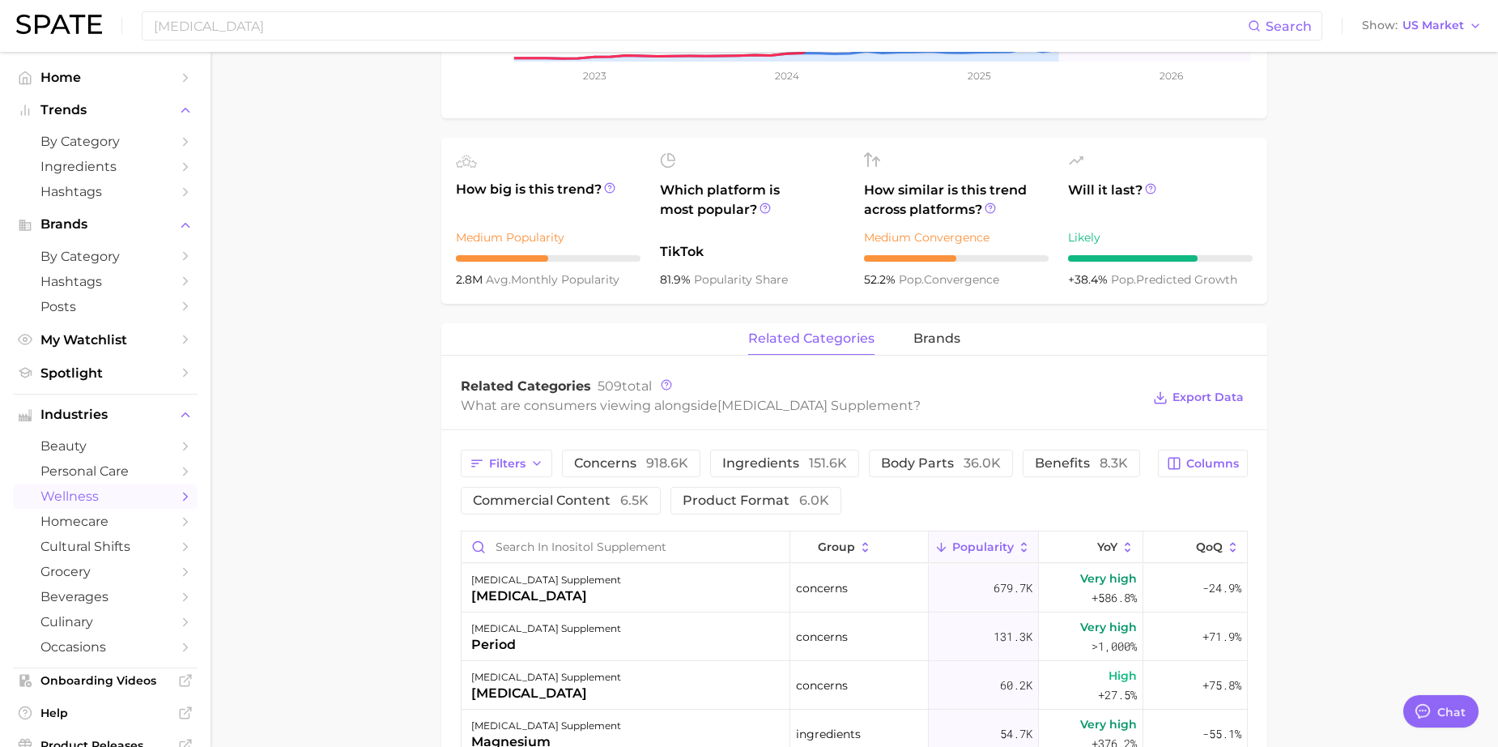
scroll to position [482, 0]
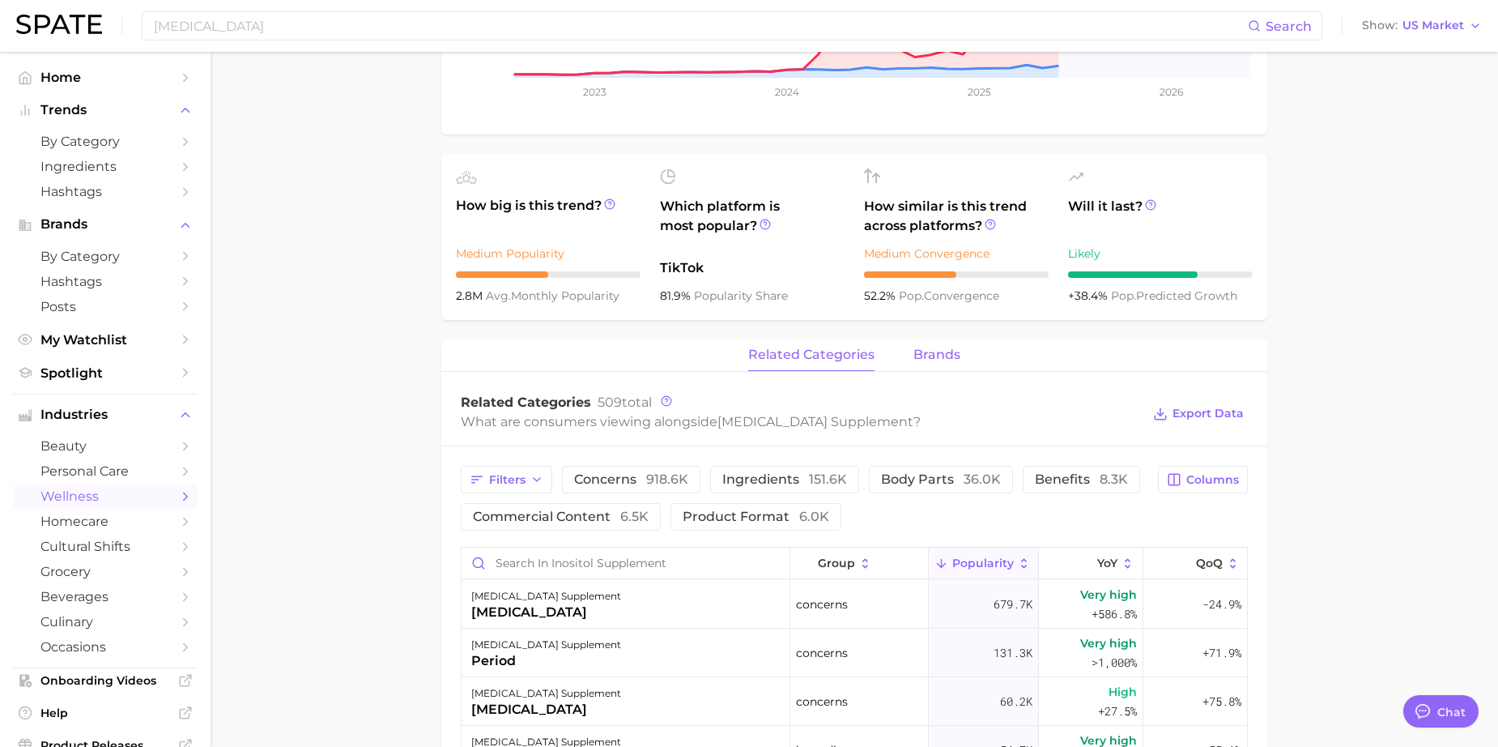
click at [918, 357] on span "brands" at bounding box center [936, 354] width 47 height 15
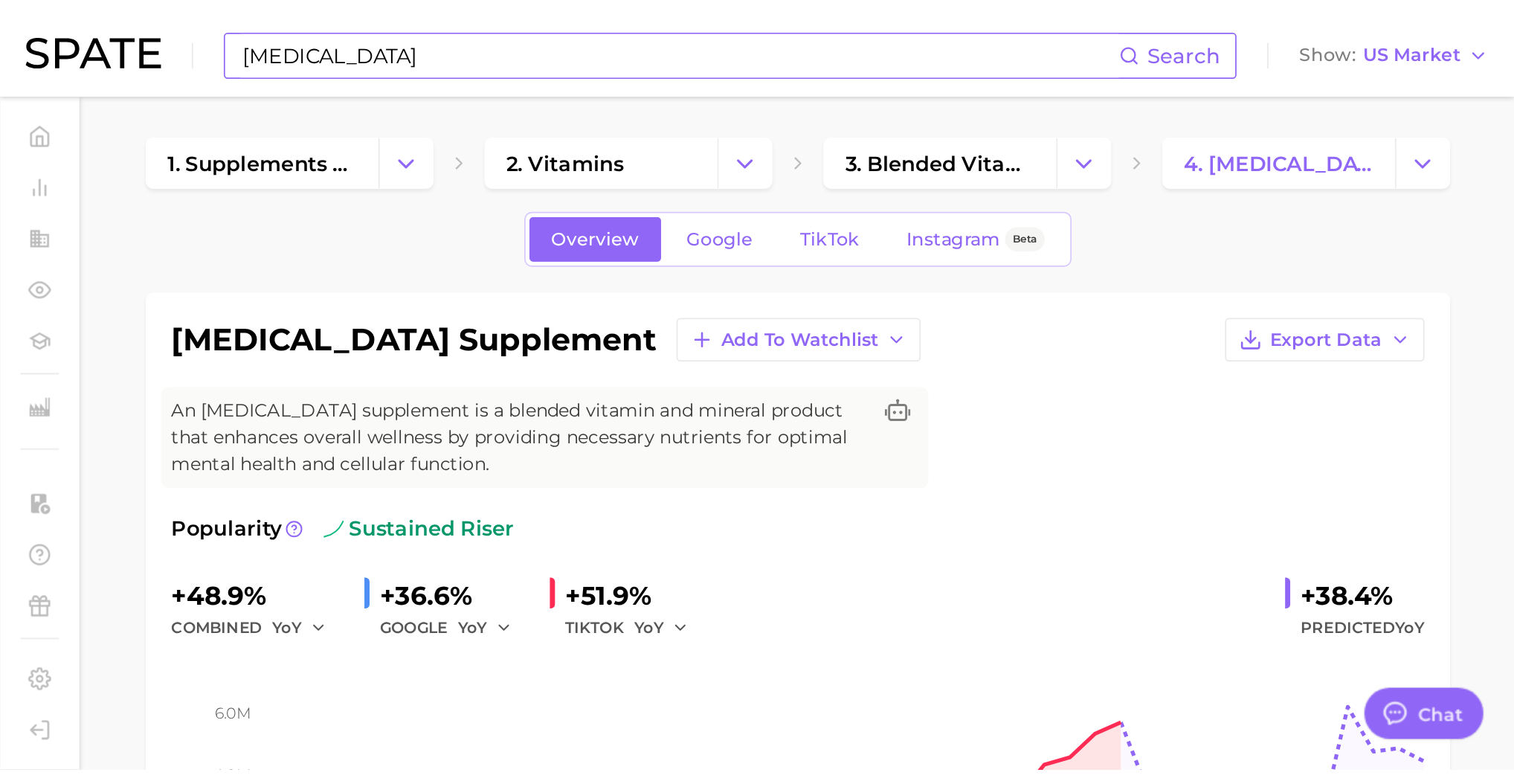
scroll to position [123, 0]
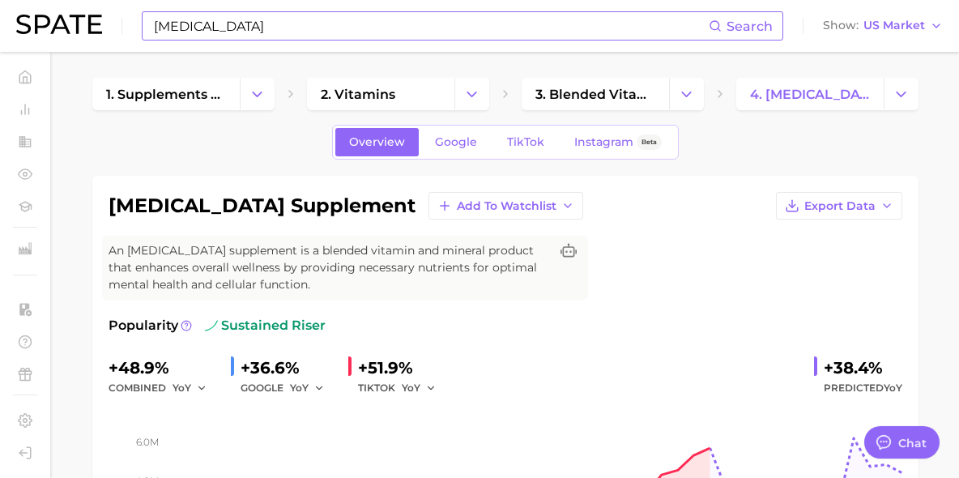
type textarea "x"
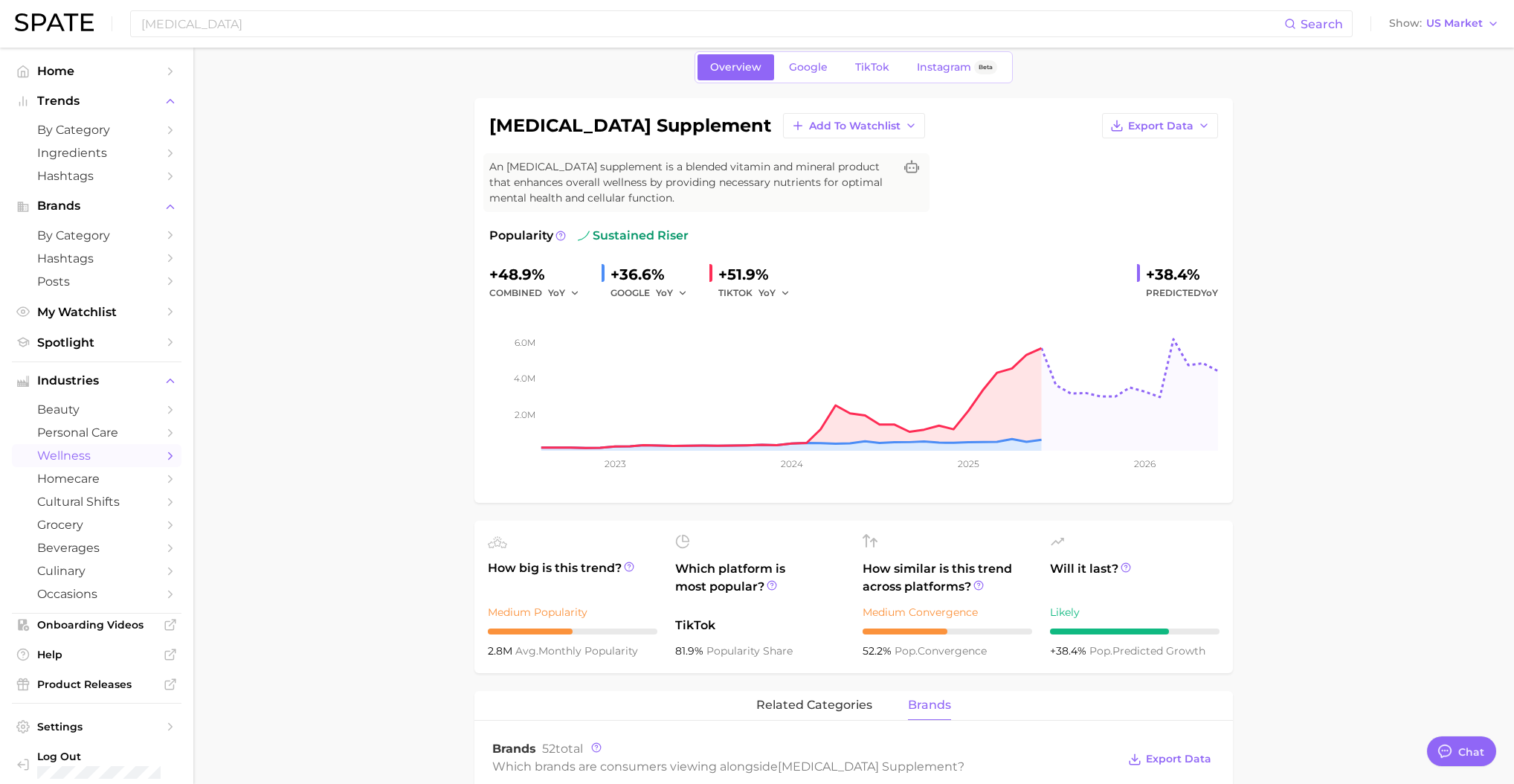
scroll to position [54, 0]
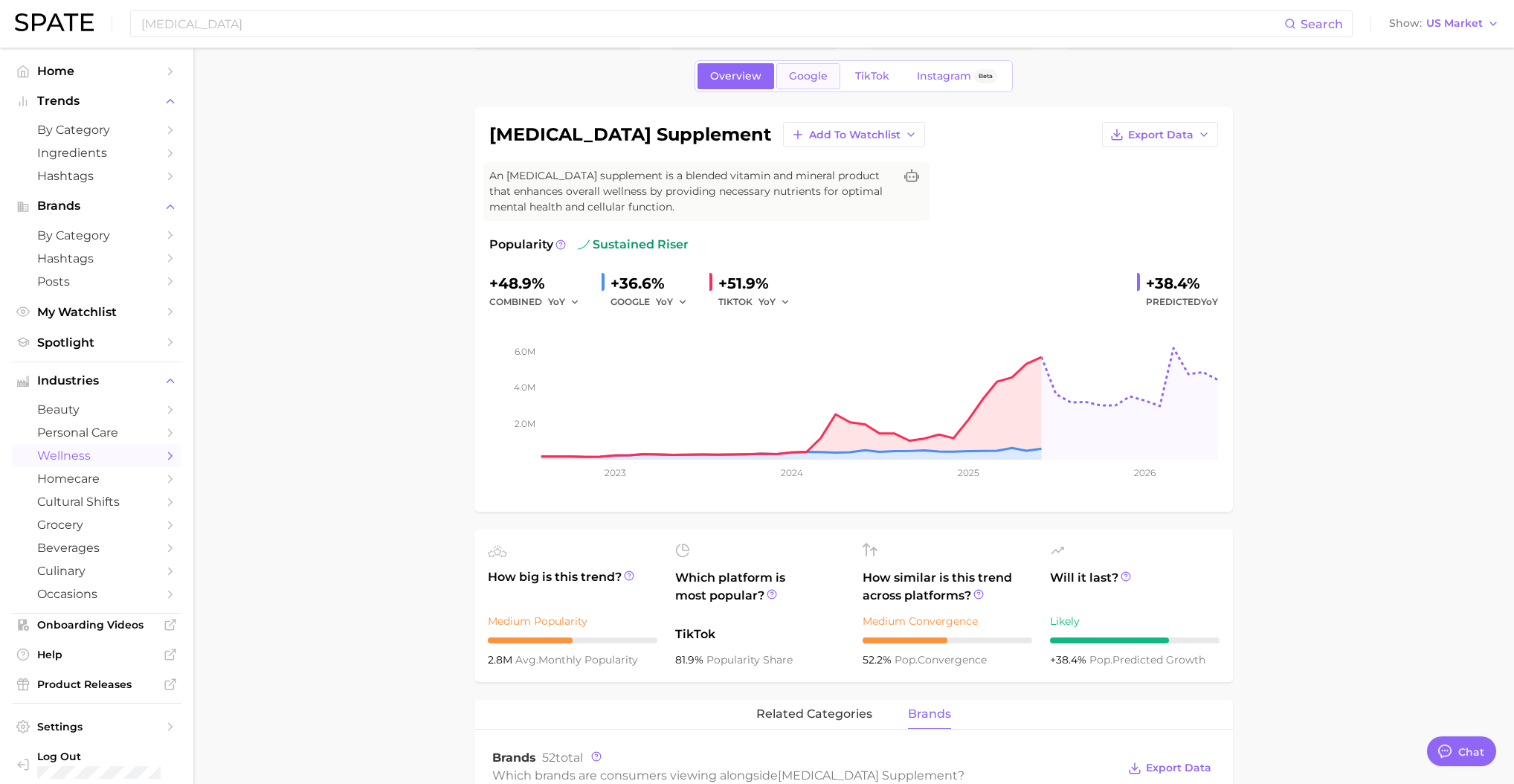
click at [795, 78] on span "Google" at bounding box center [808, 76] width 39 height 13
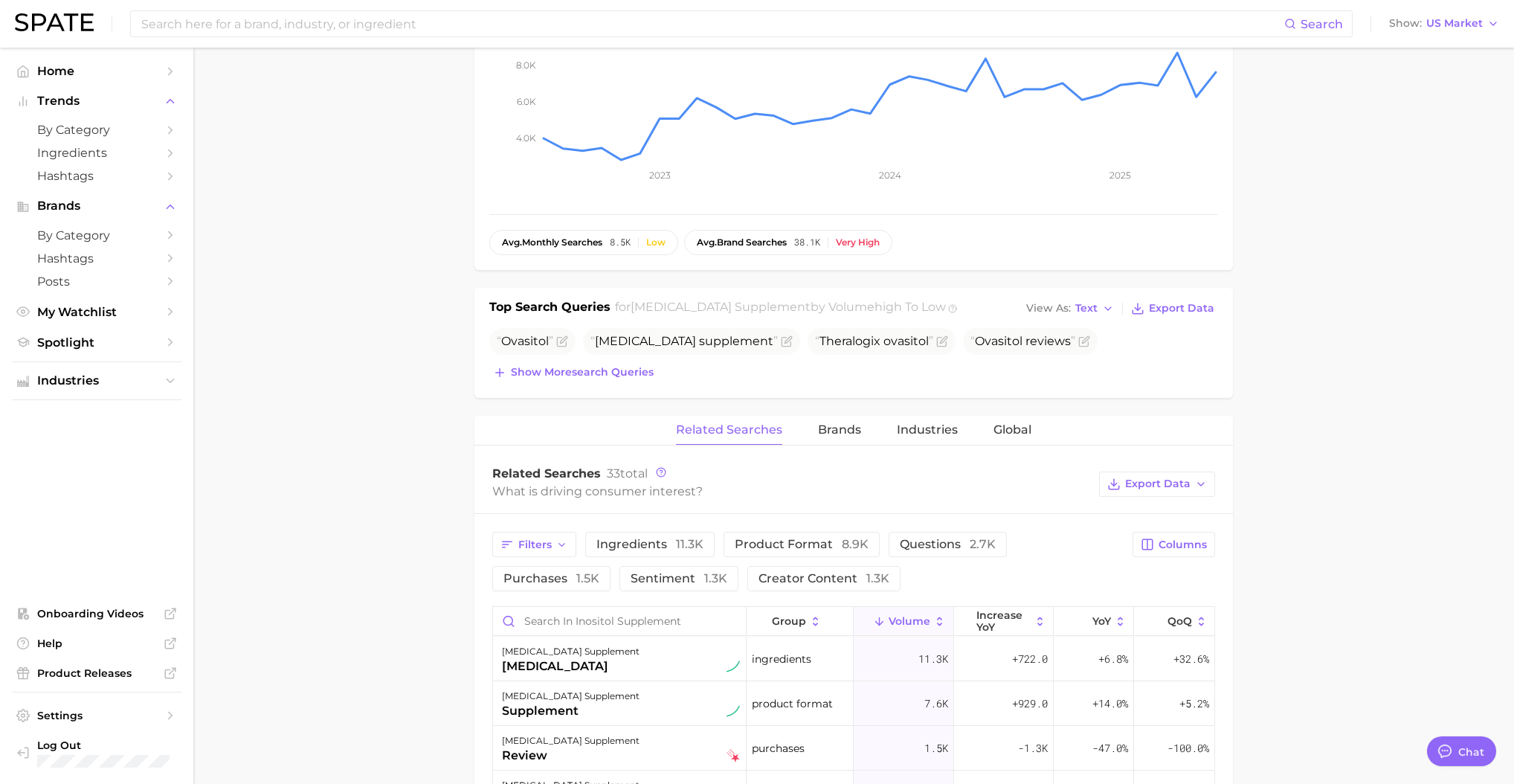
scroll to position [351, 0]
click at [828, 420] on span "Brands" at bounding box center [839, 425] width 43 height 14
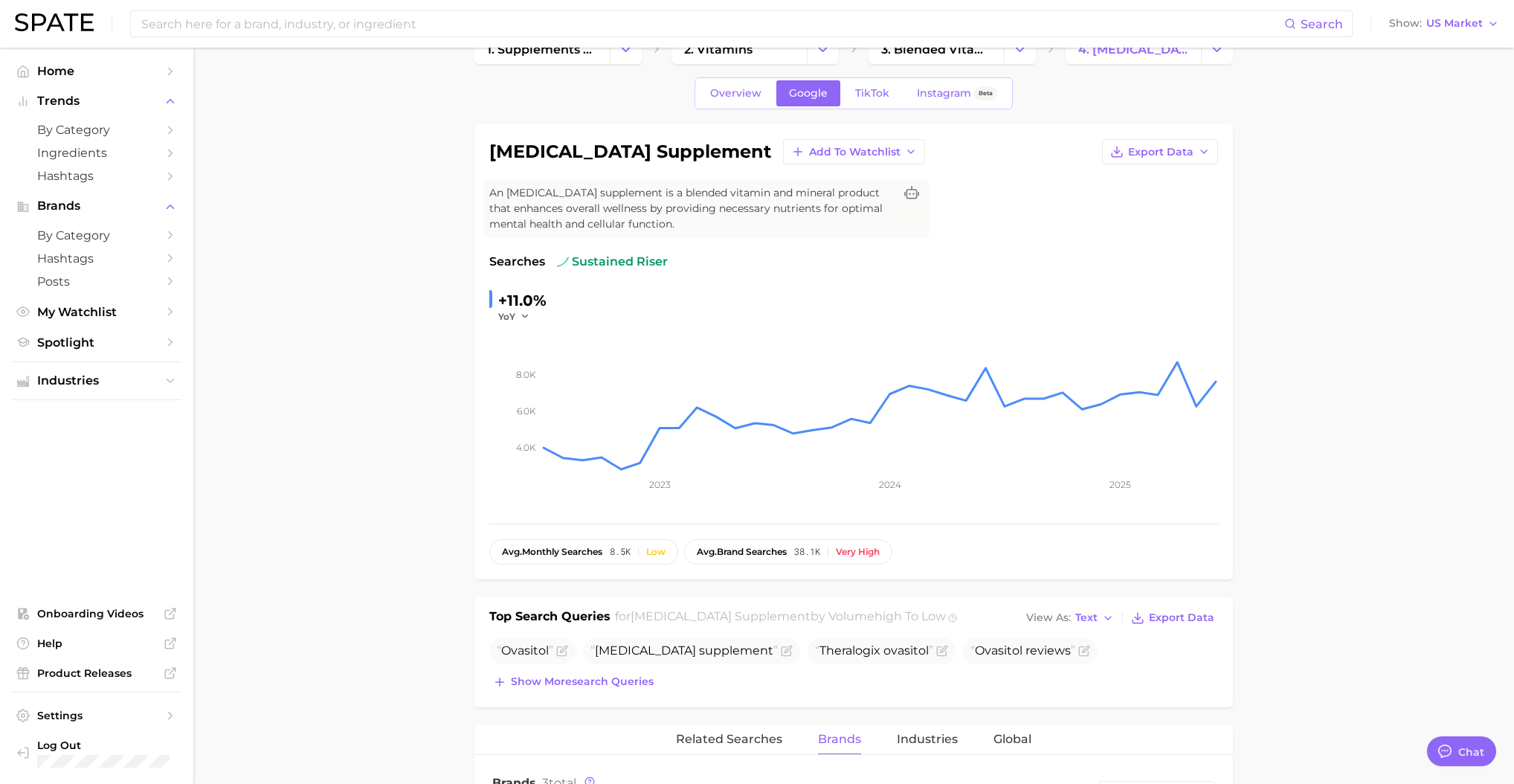
scroll to position [0, 0]
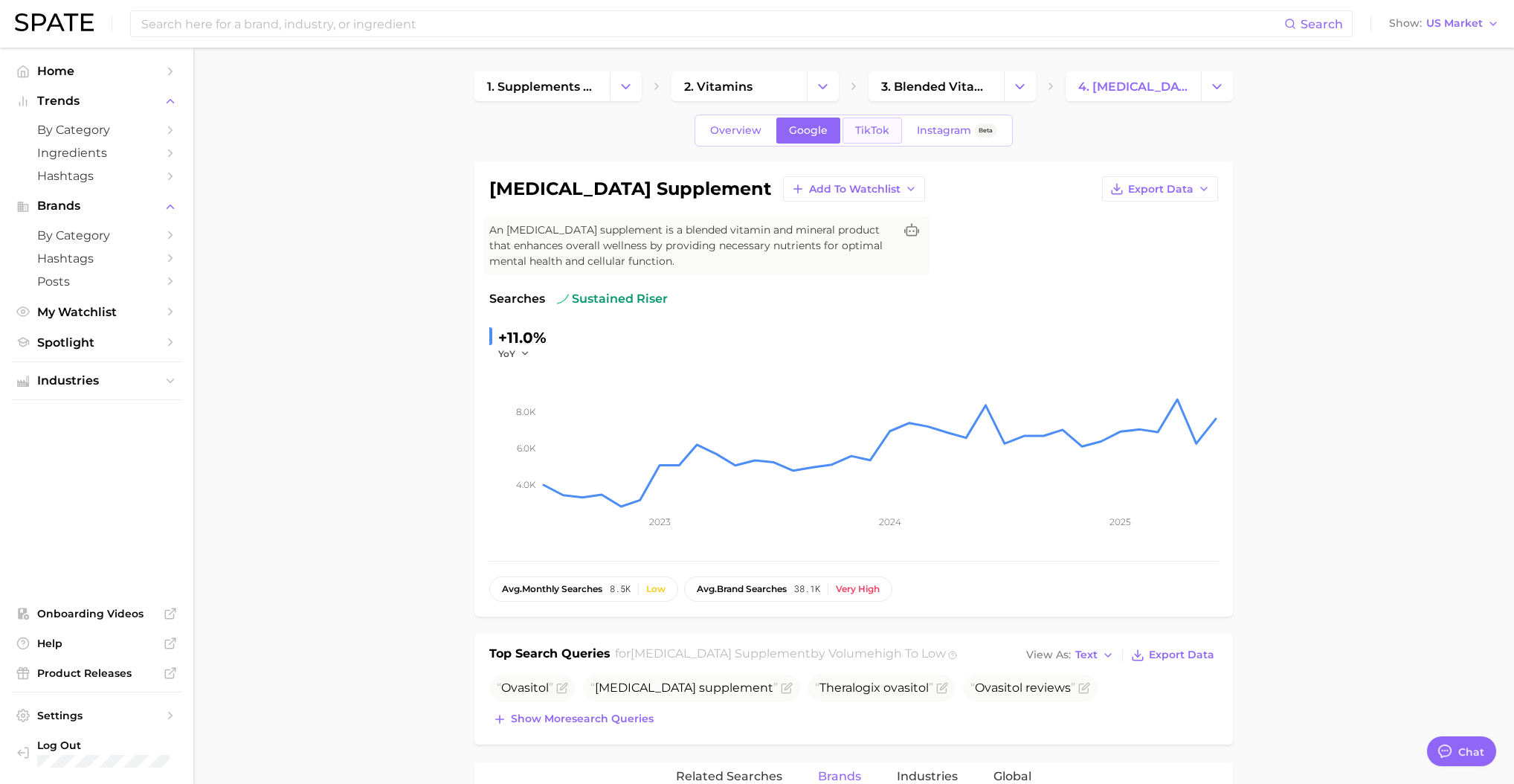
click at [862, 139] on link "TikTok" at bounding box center [872, 130] width 60 height 26
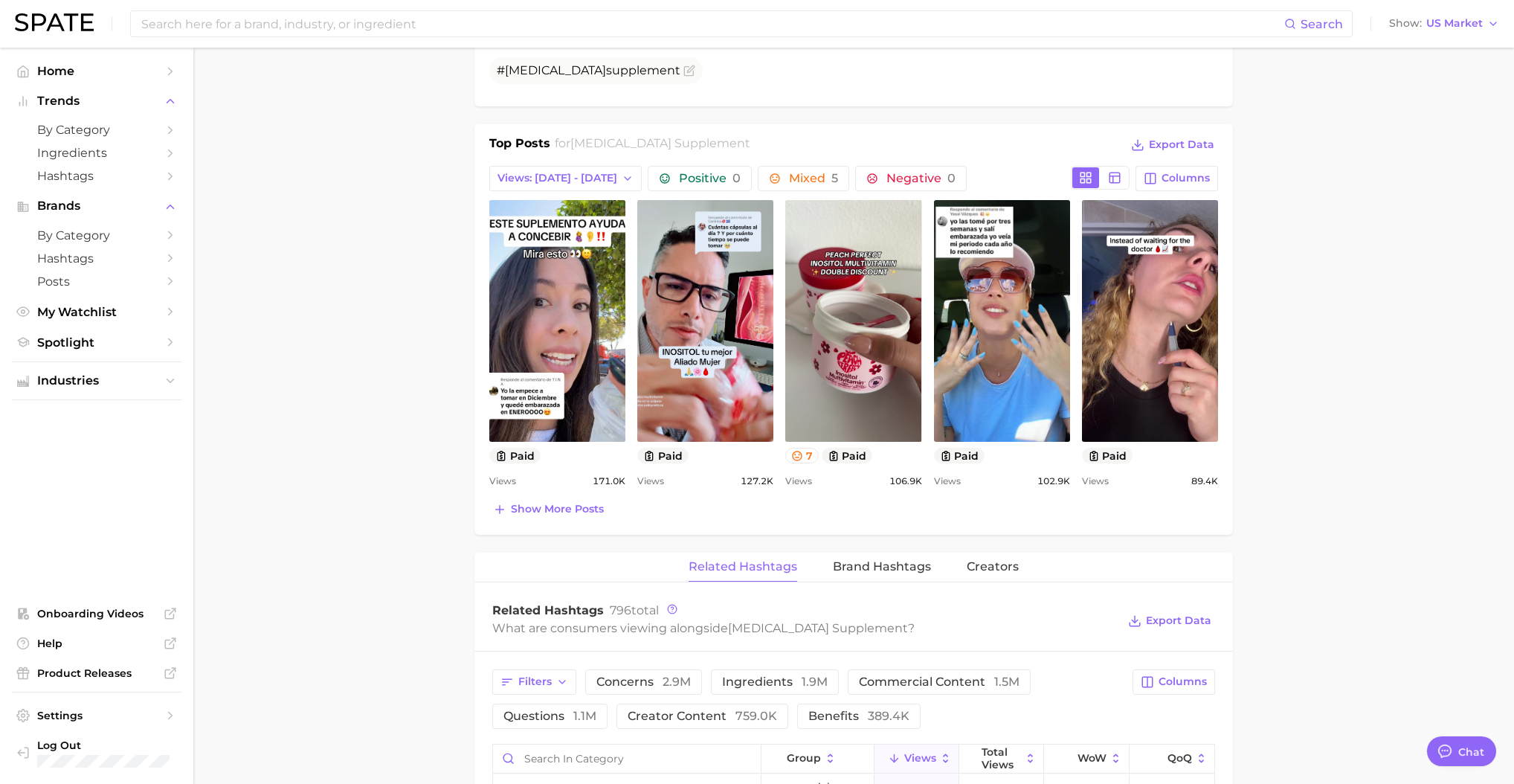
scroll to position [699, 0]
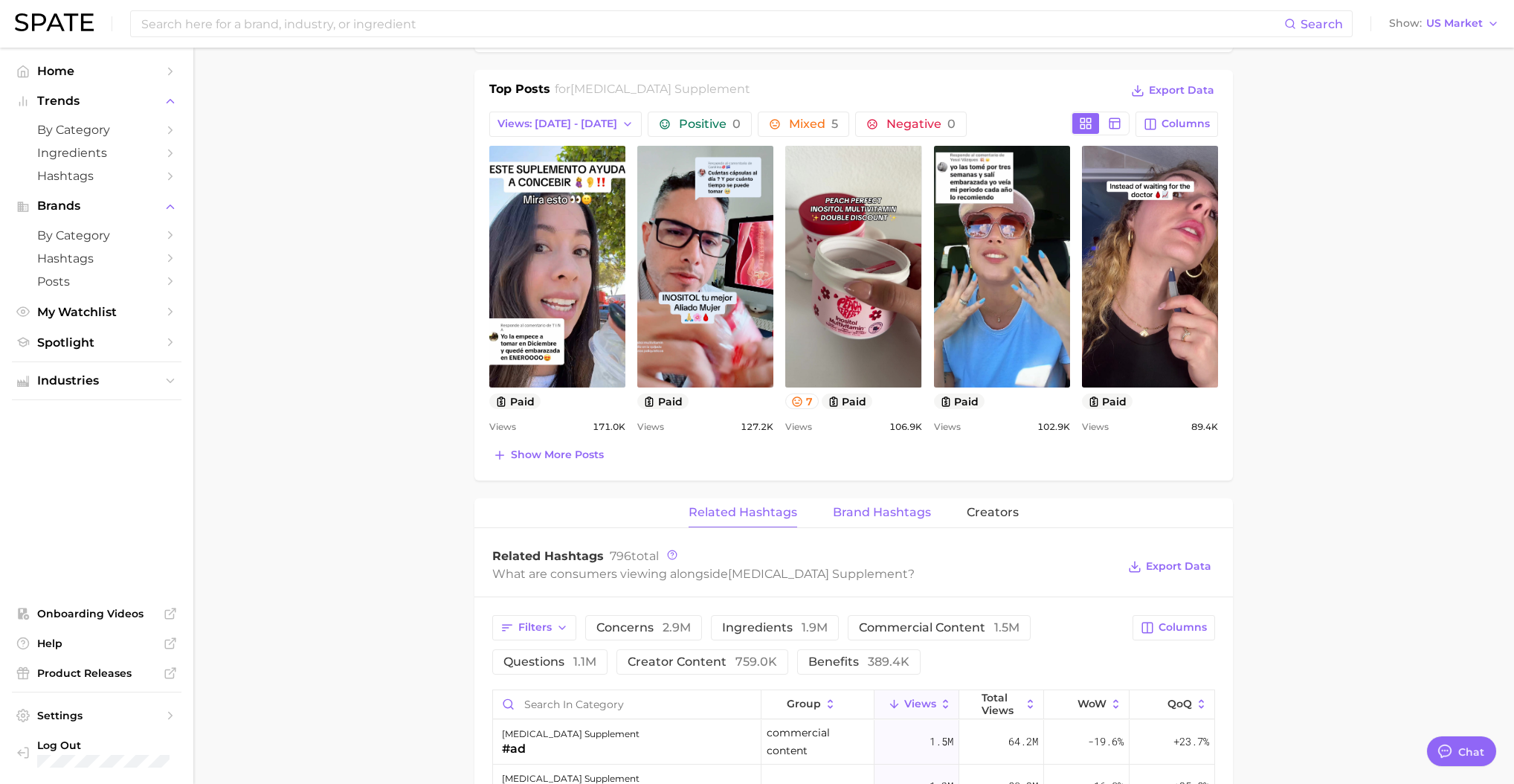
click at [862, 506] on span "Brand Hashtags" at bounding box center [881, 512] width 98 height 14
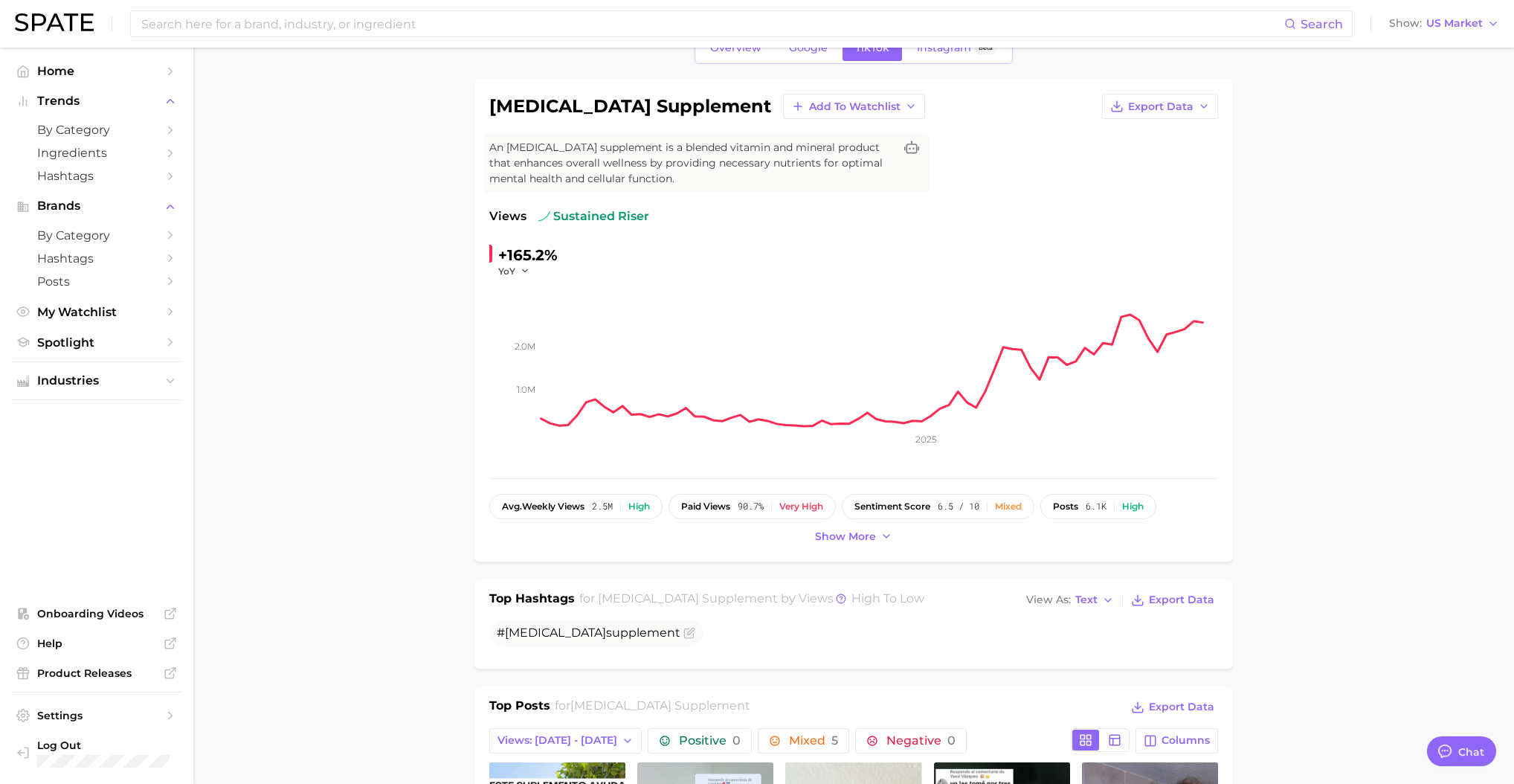
scroll to position [0, 0]
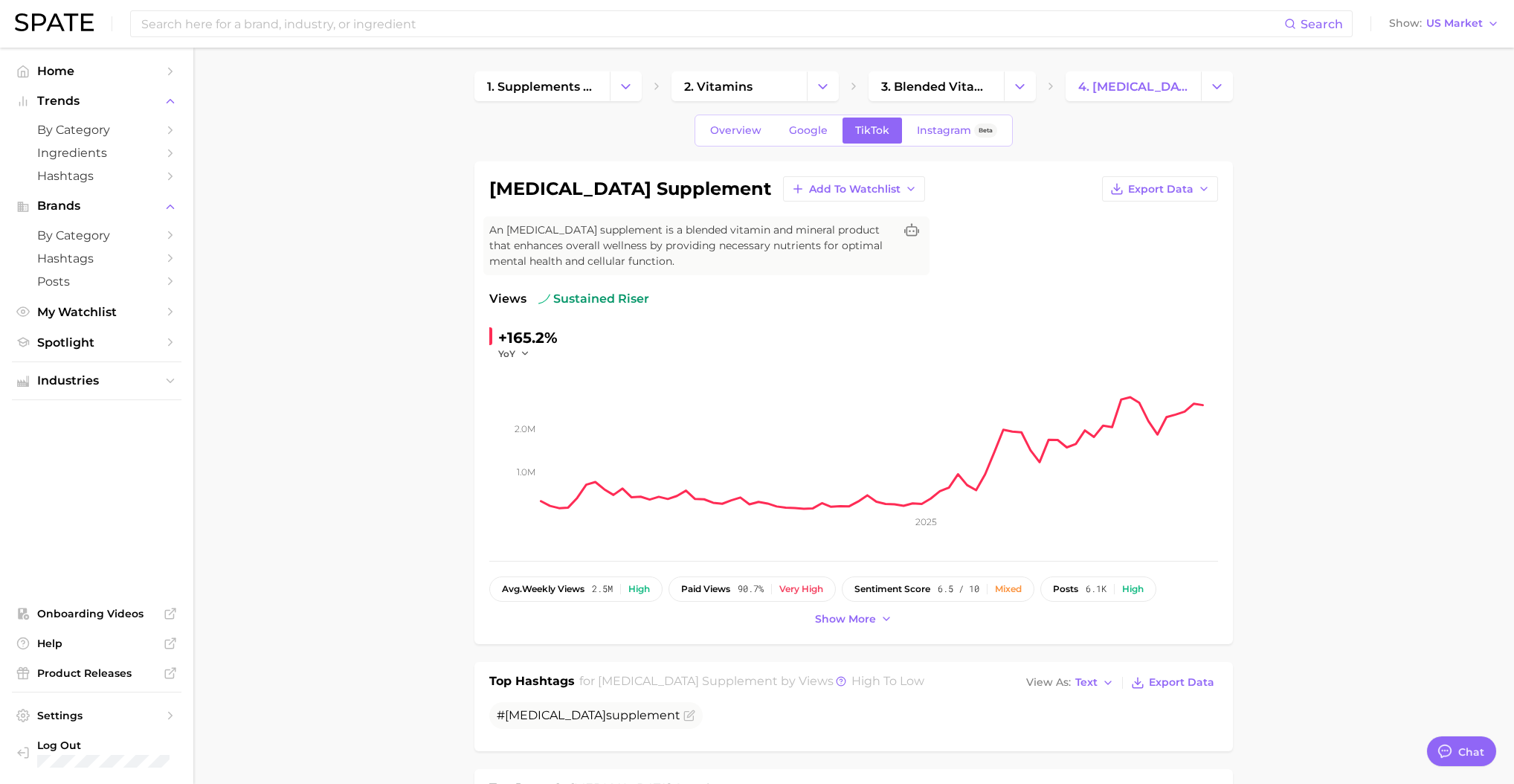
click at [930, 129] on span "Instagram" at bounding box center [943, 130] width 54 height 13
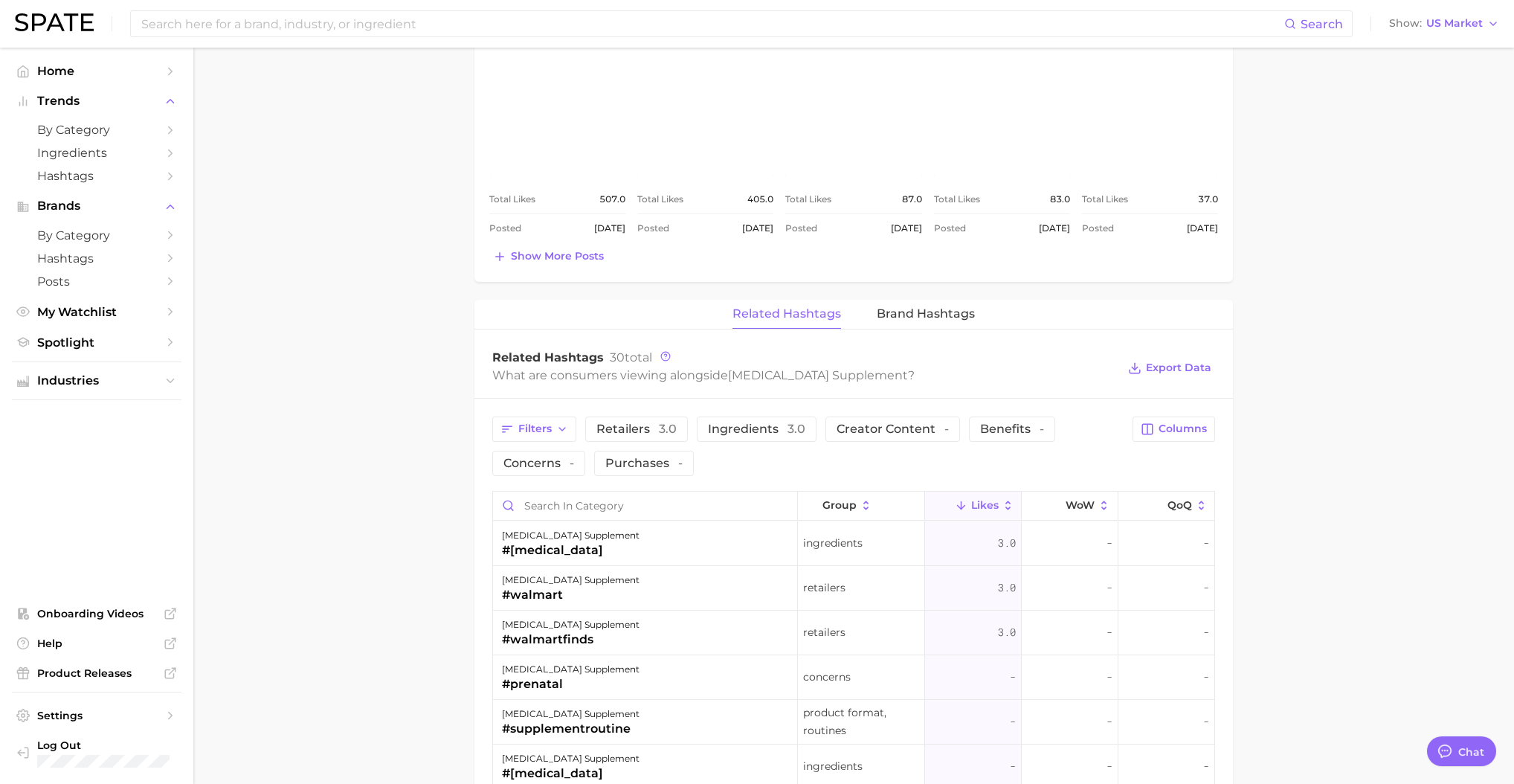
scroll to position [804, 0]
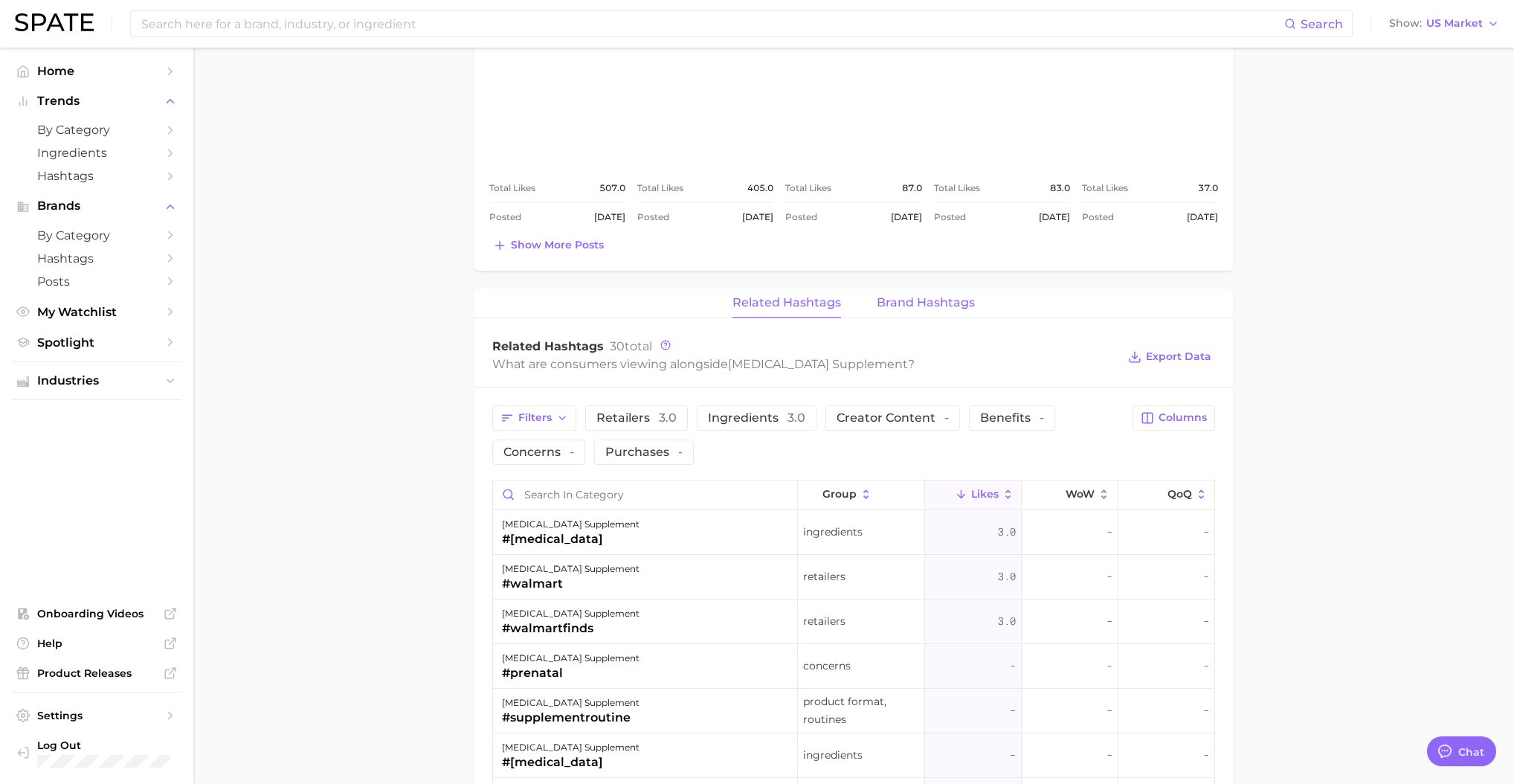
click at [911, 288] on button "Brand Hashtags" at bounding box center [925, 303] width 98 height 29
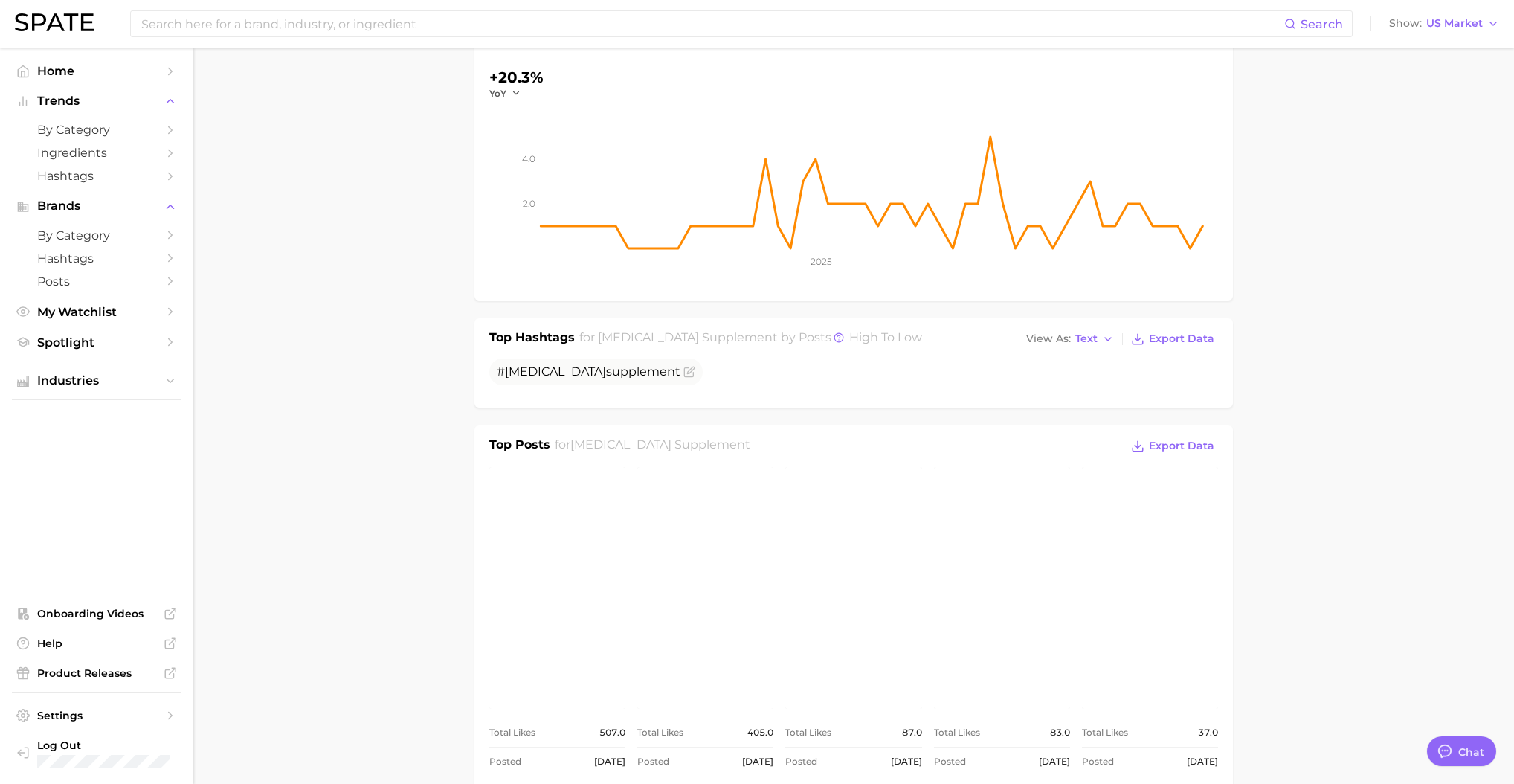
scroll to position [59, 0]
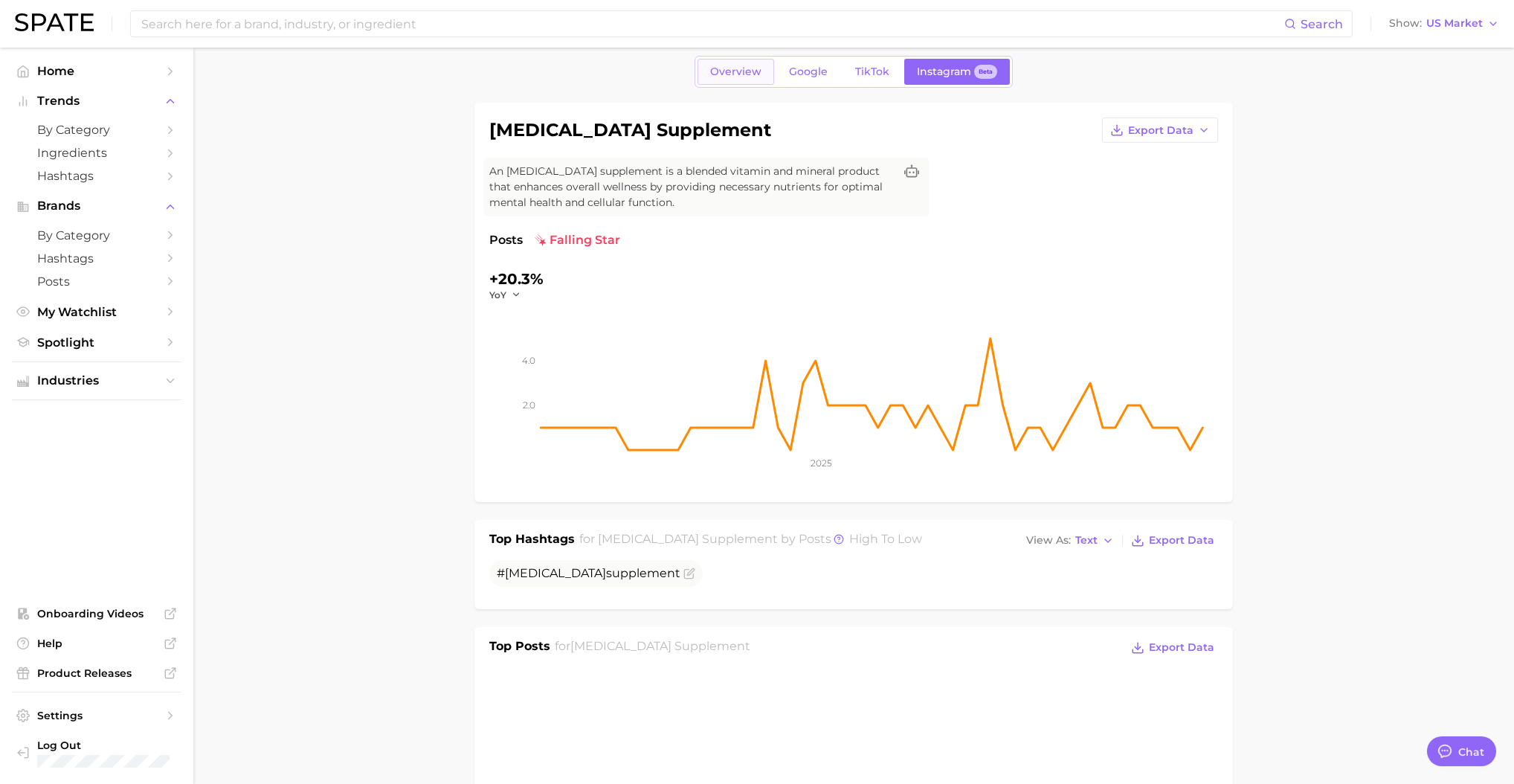
click at [729, 82] on link "Overview" at bounding box center [735, 72] width 76 height 26
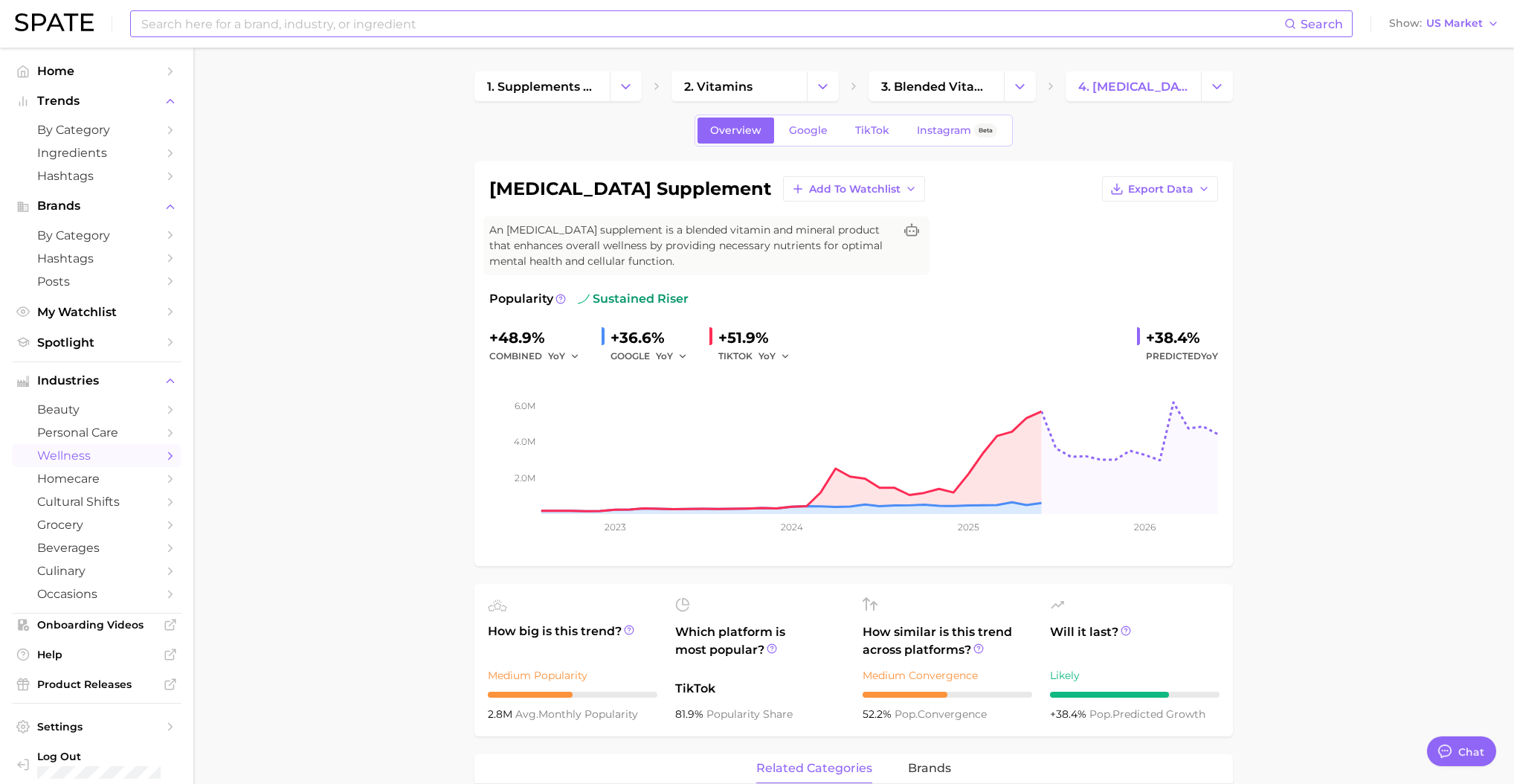
click at [345, 31] on input at bounding box center [712, 24] width 1144 height 26
type input "PCOS"
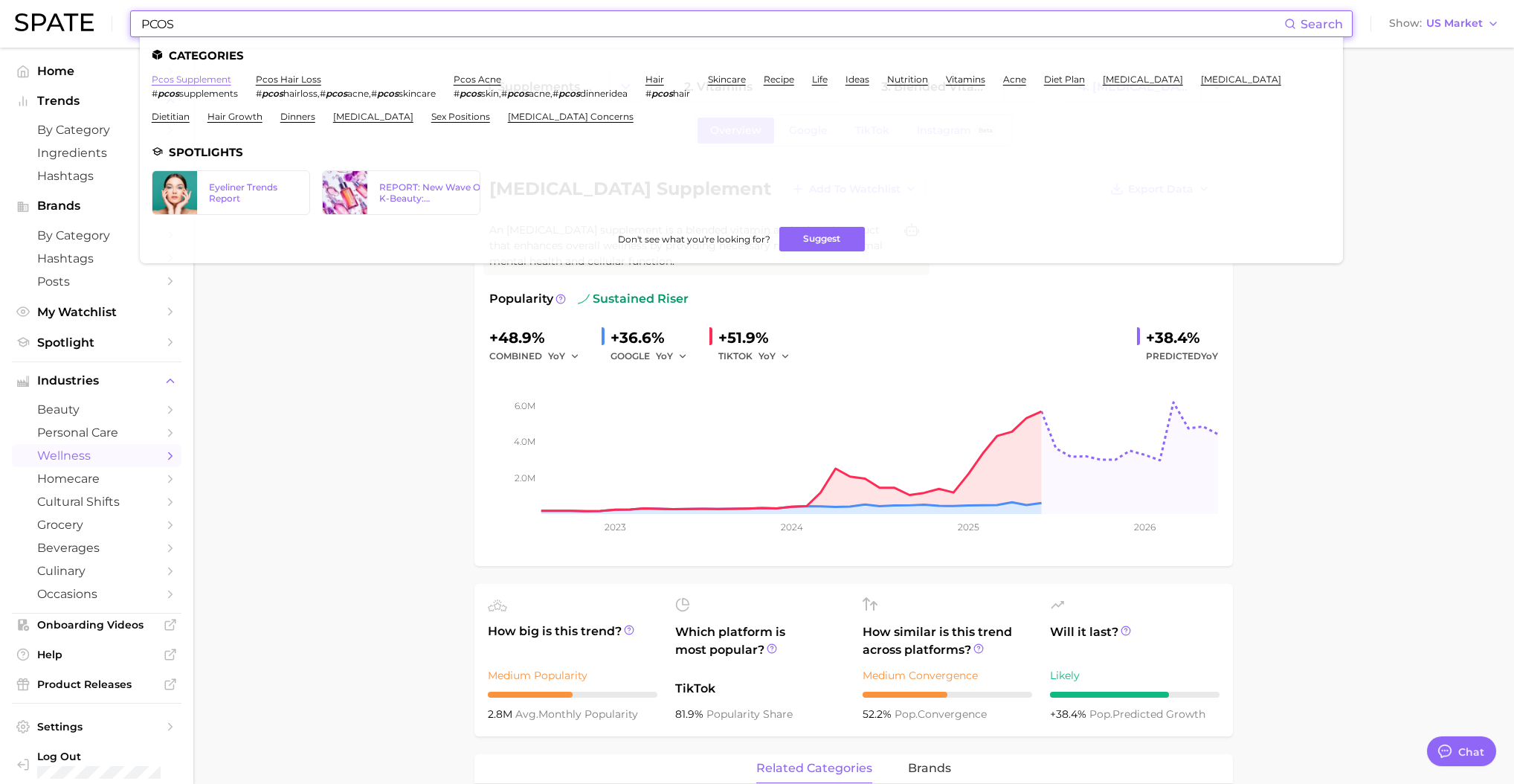
click at [211, 82] on link "pcos supplement" at bounding box center [191, 79] width 80 height 11
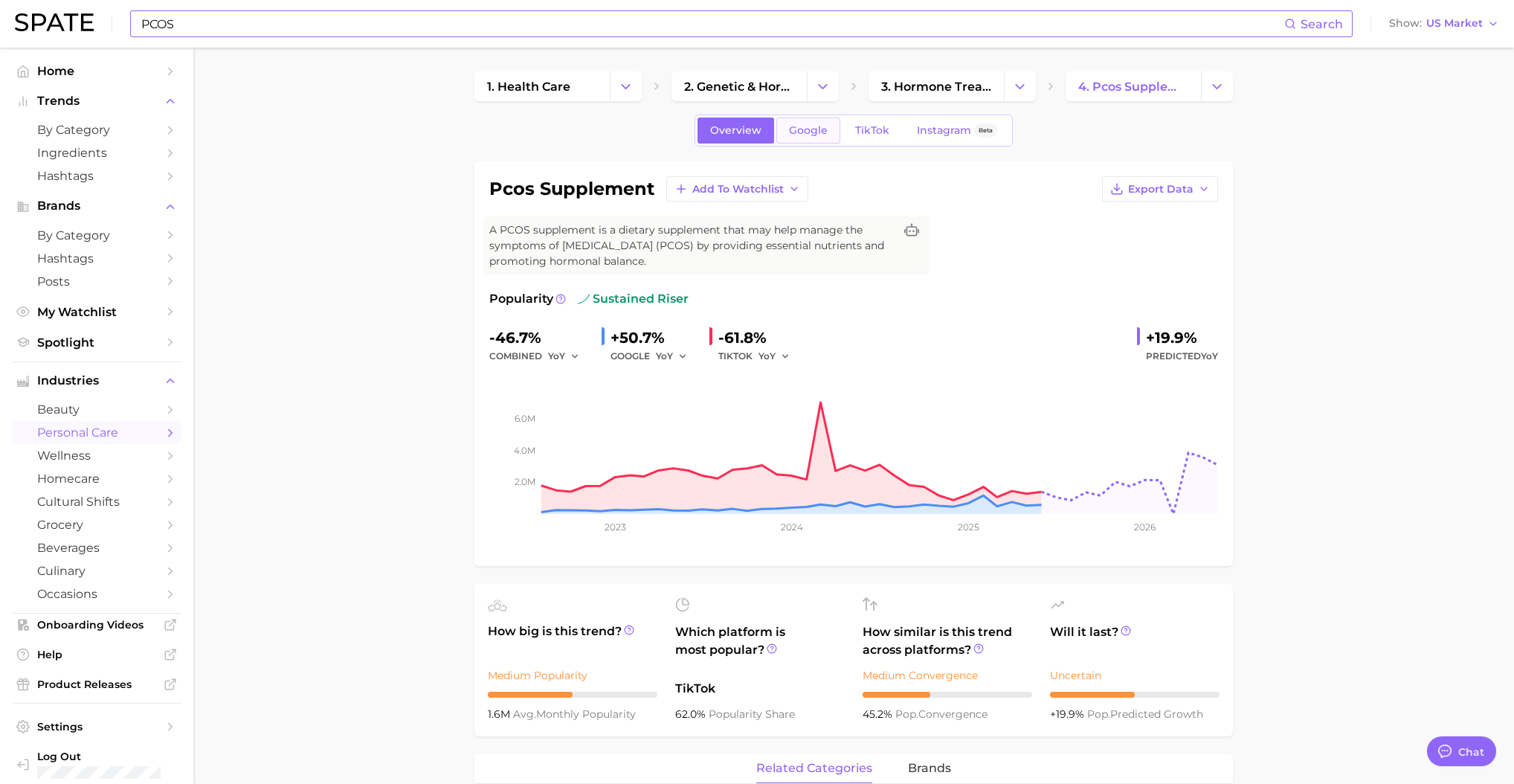
click at [819, 135] on span "Google" at bounding box center [808, 130] width 39 height 13
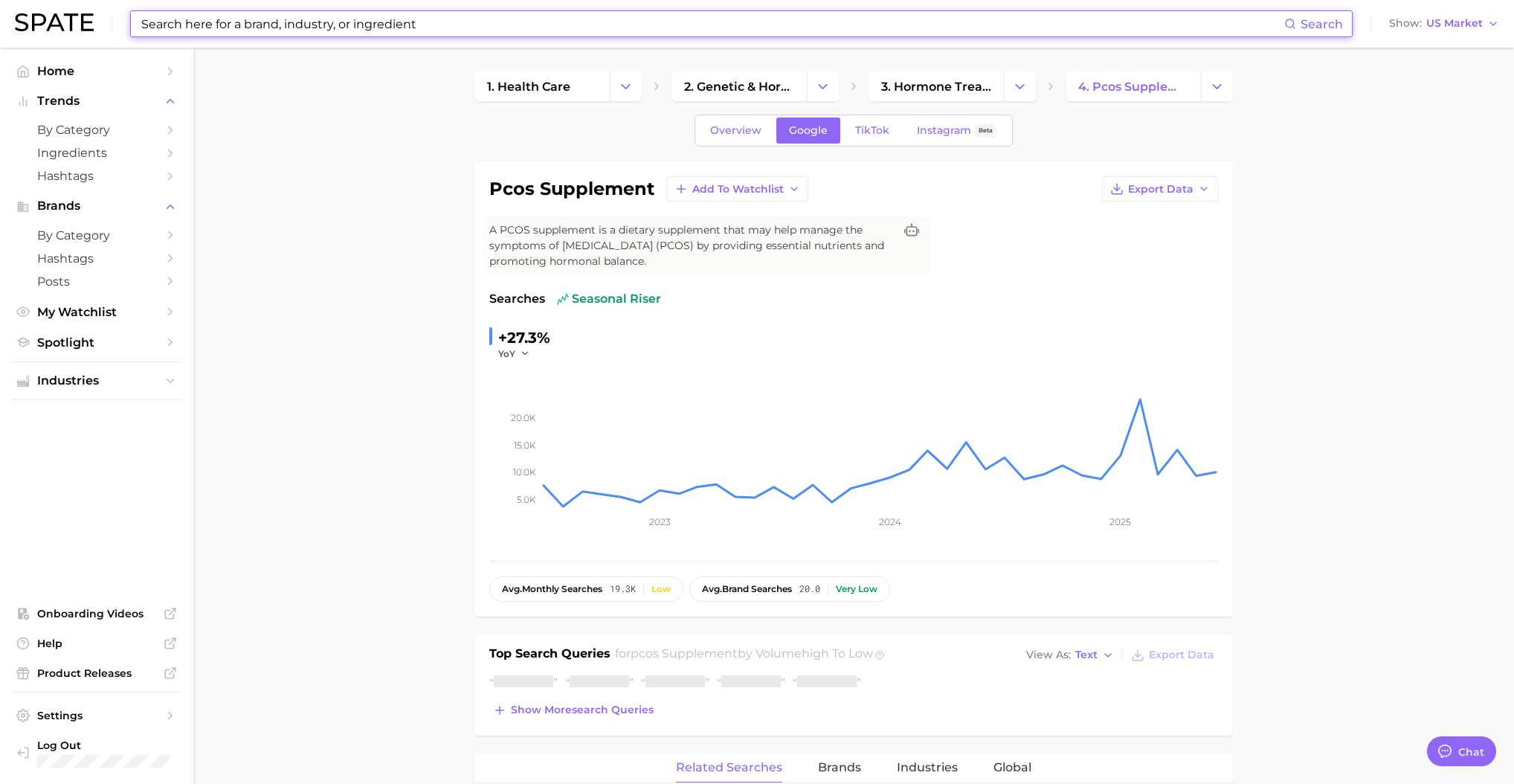
scroll to position [390, 0]
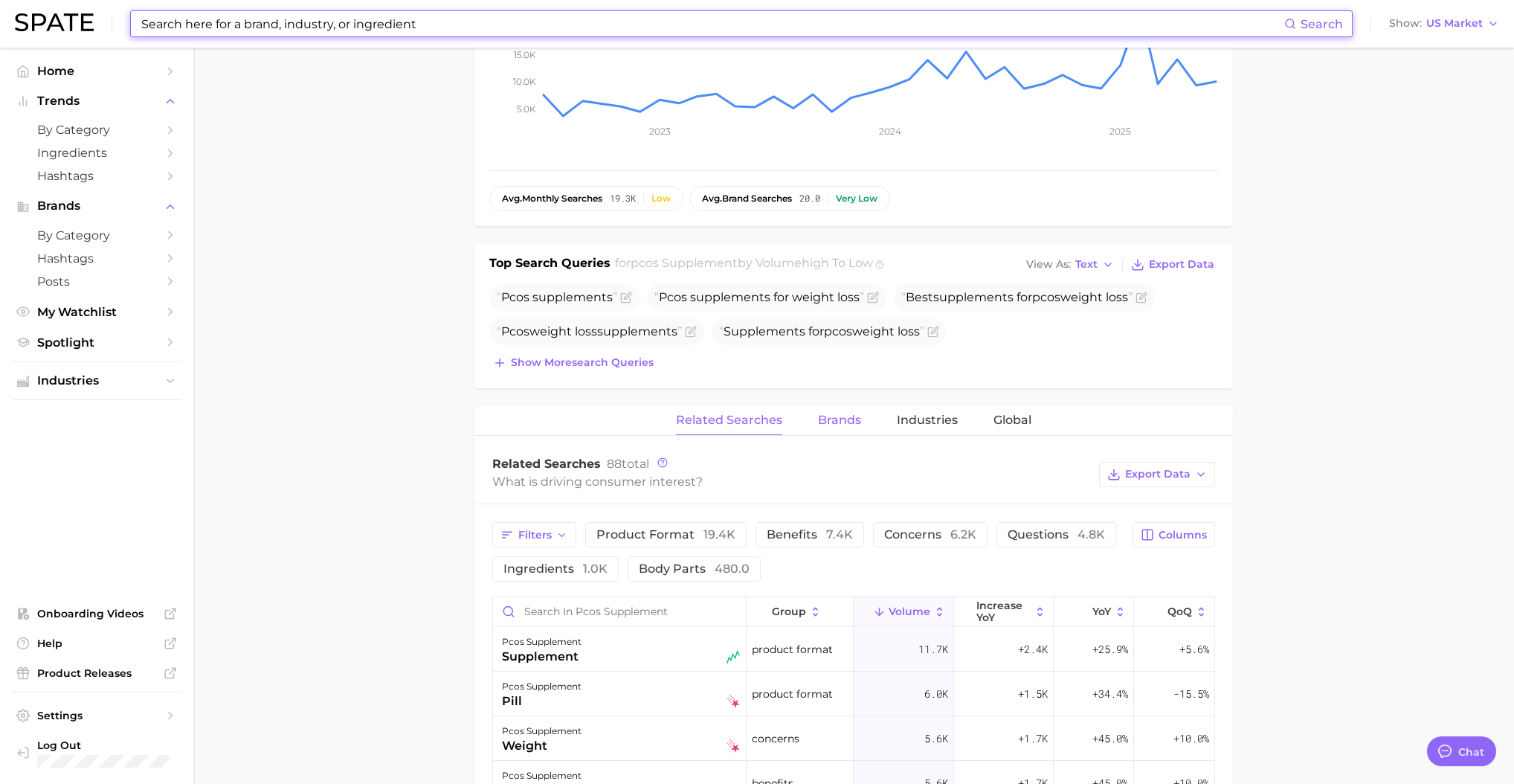
click at [828, 427] on button "Brands" at bounding box center [839, 420] width 43 height 29
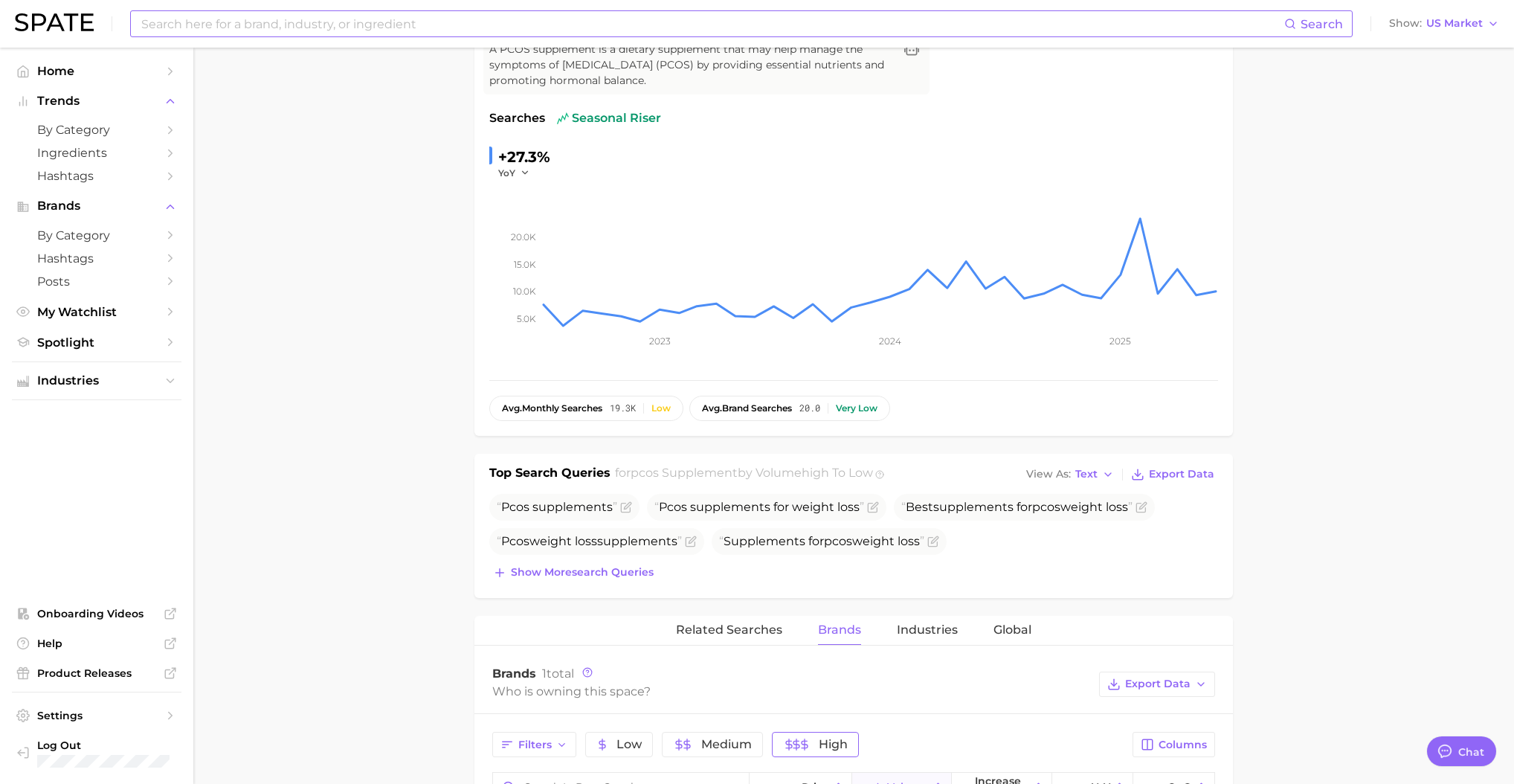
scroll to position [64, 0]
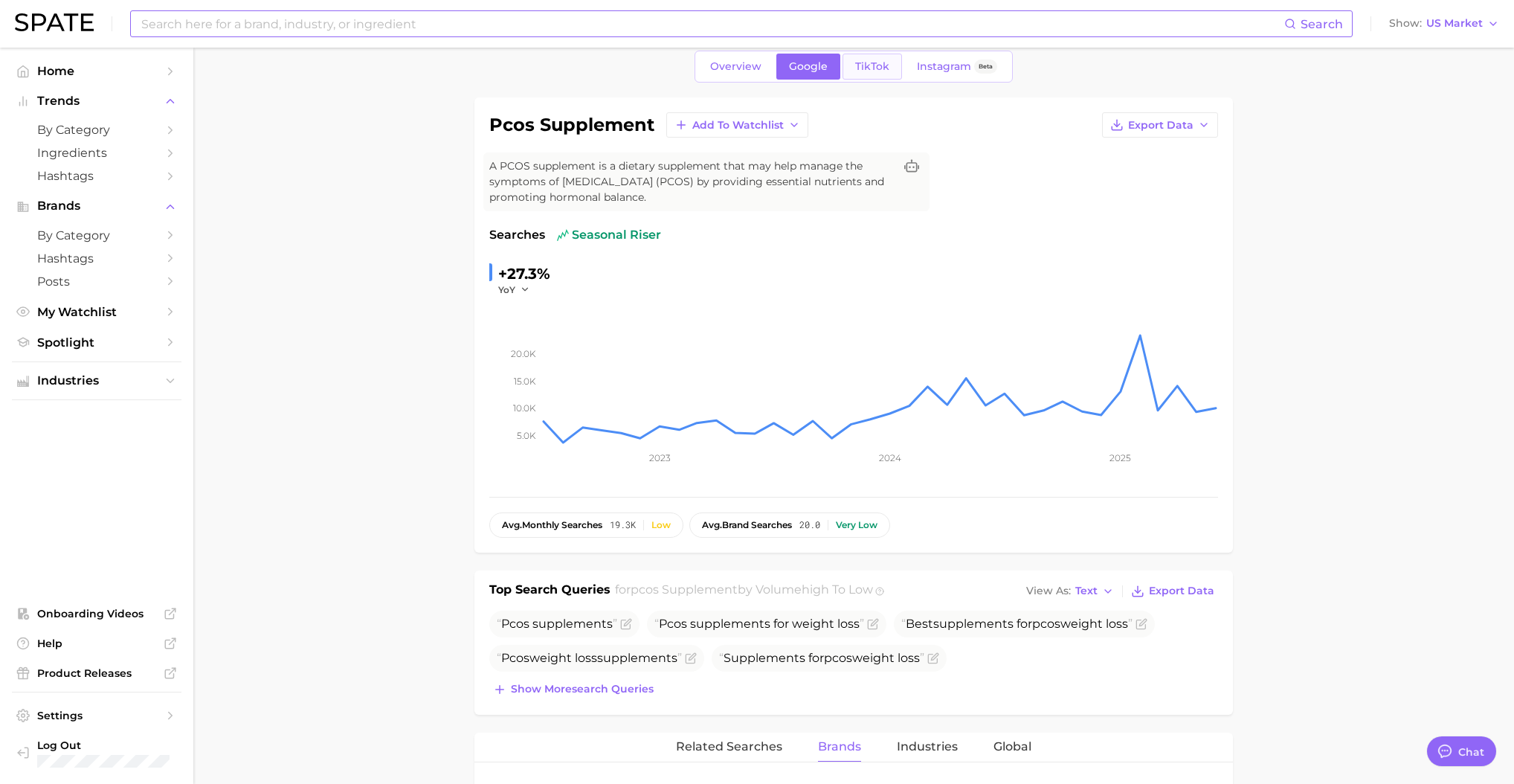
click at [852, 61] on link "TikTok" at bounding box center [872, 66] width 60 height 26
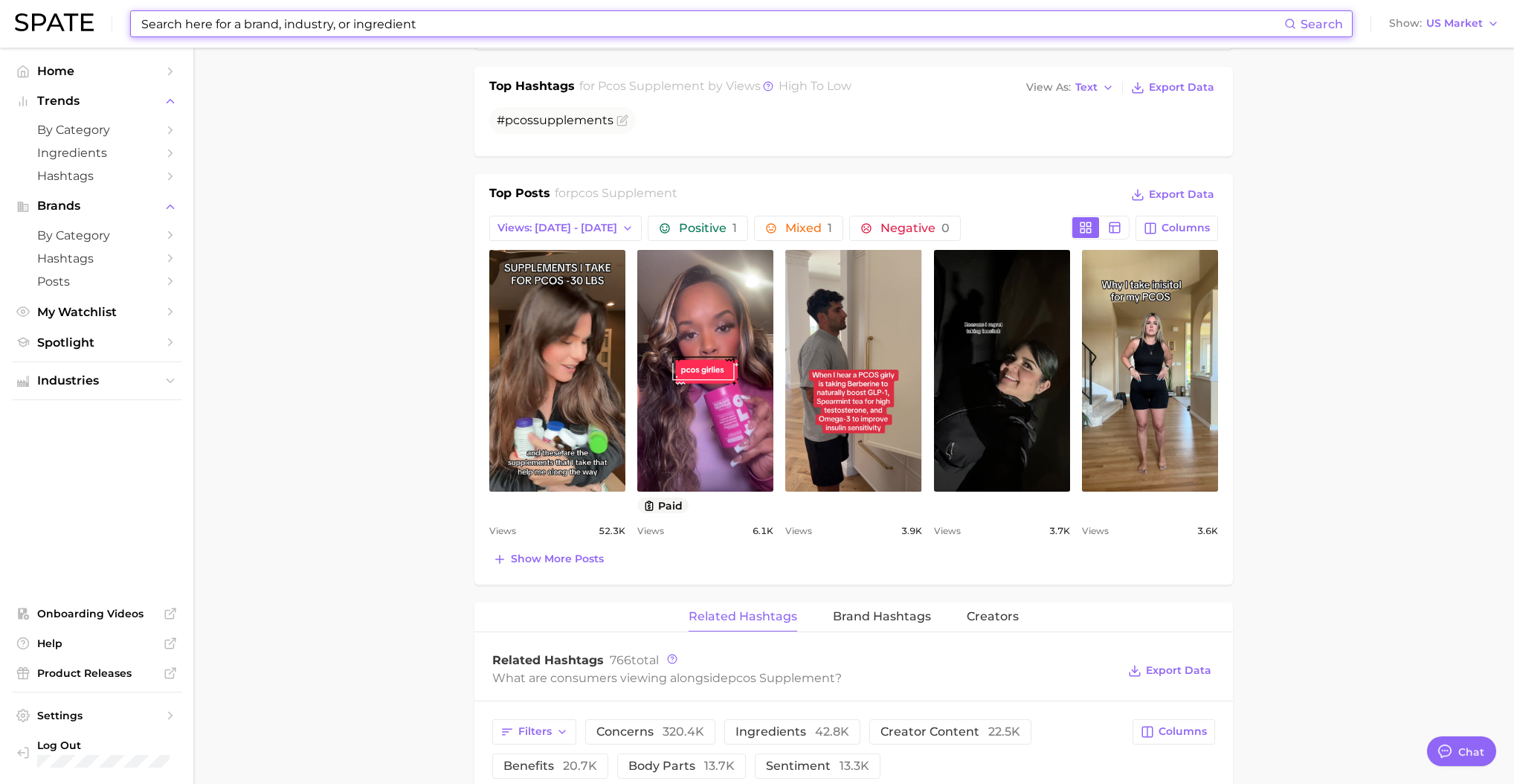
scroll to position [608, 0]
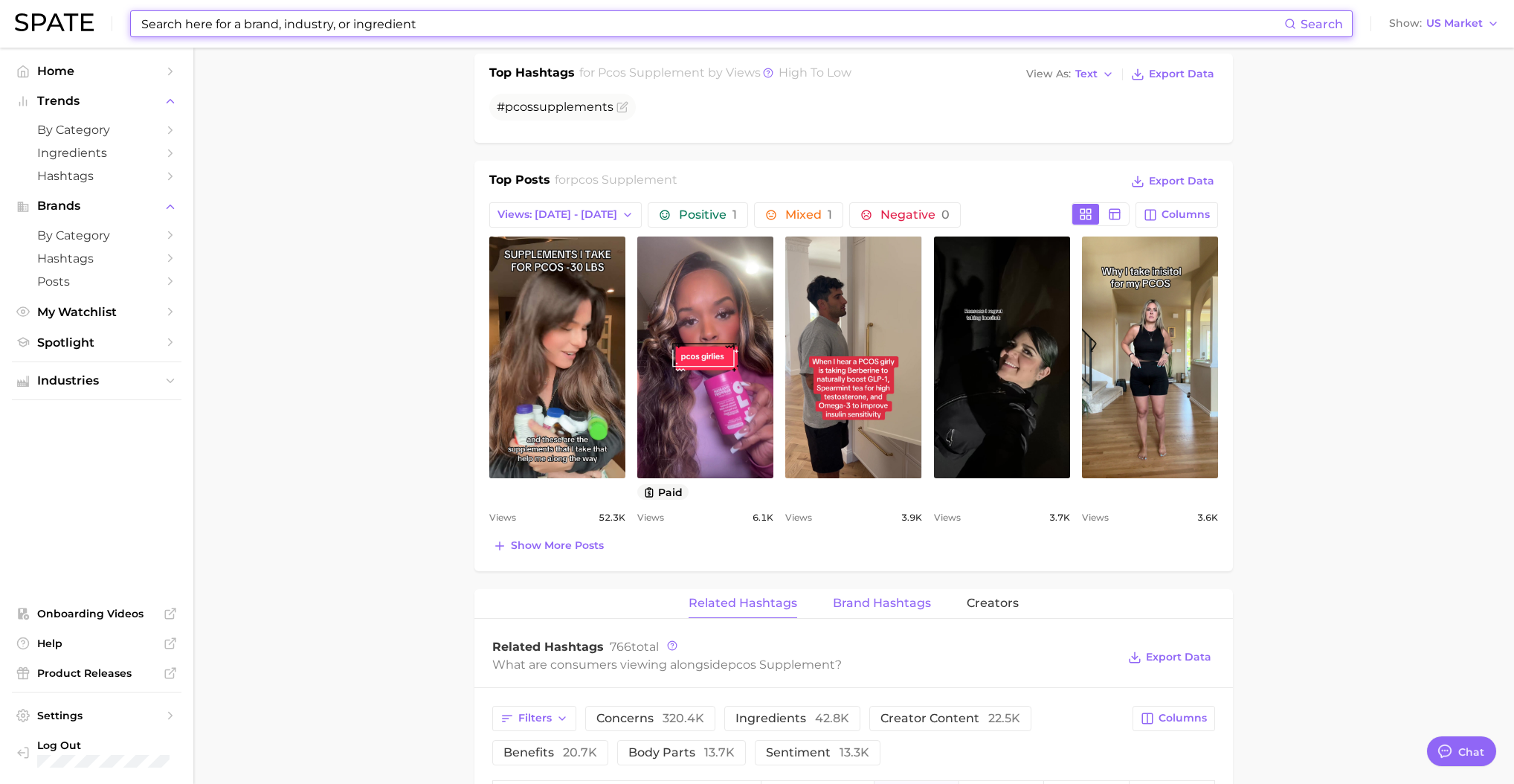
click at [903, 596] on span "Brand Hashtags" at bounding box center [881, 602] width 98 height 14
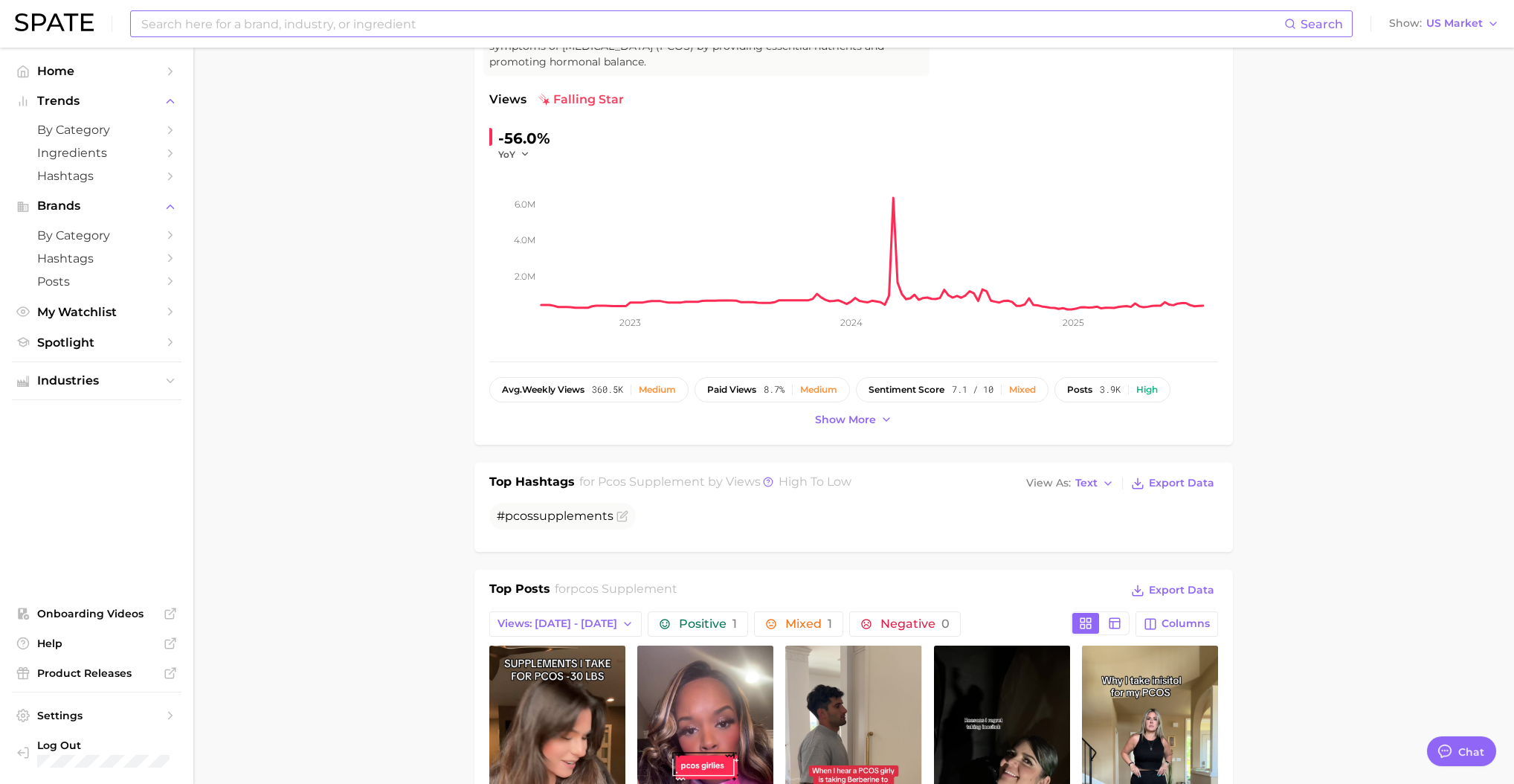
scroll to position [0, 0]
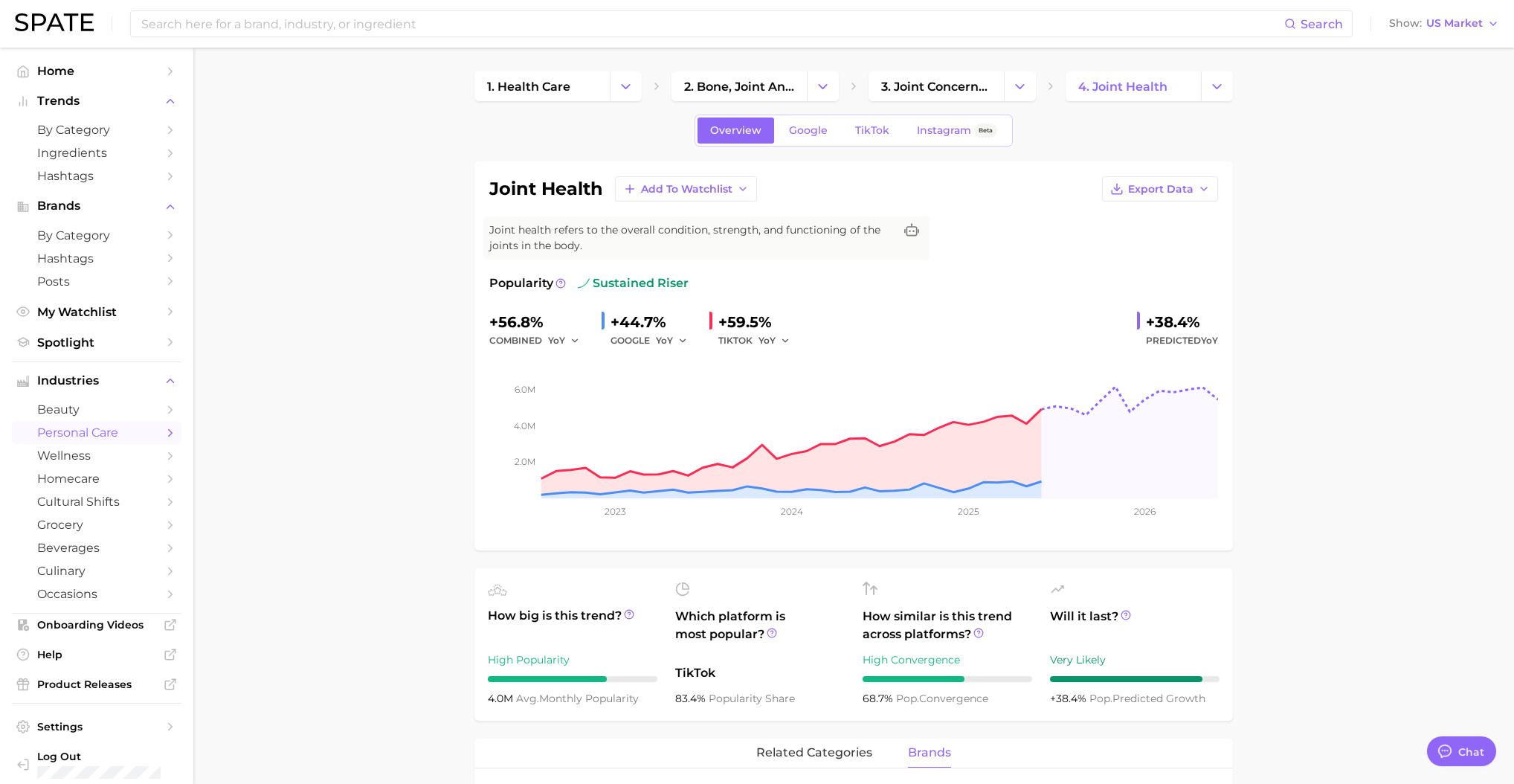
scroll to position [122, 0]
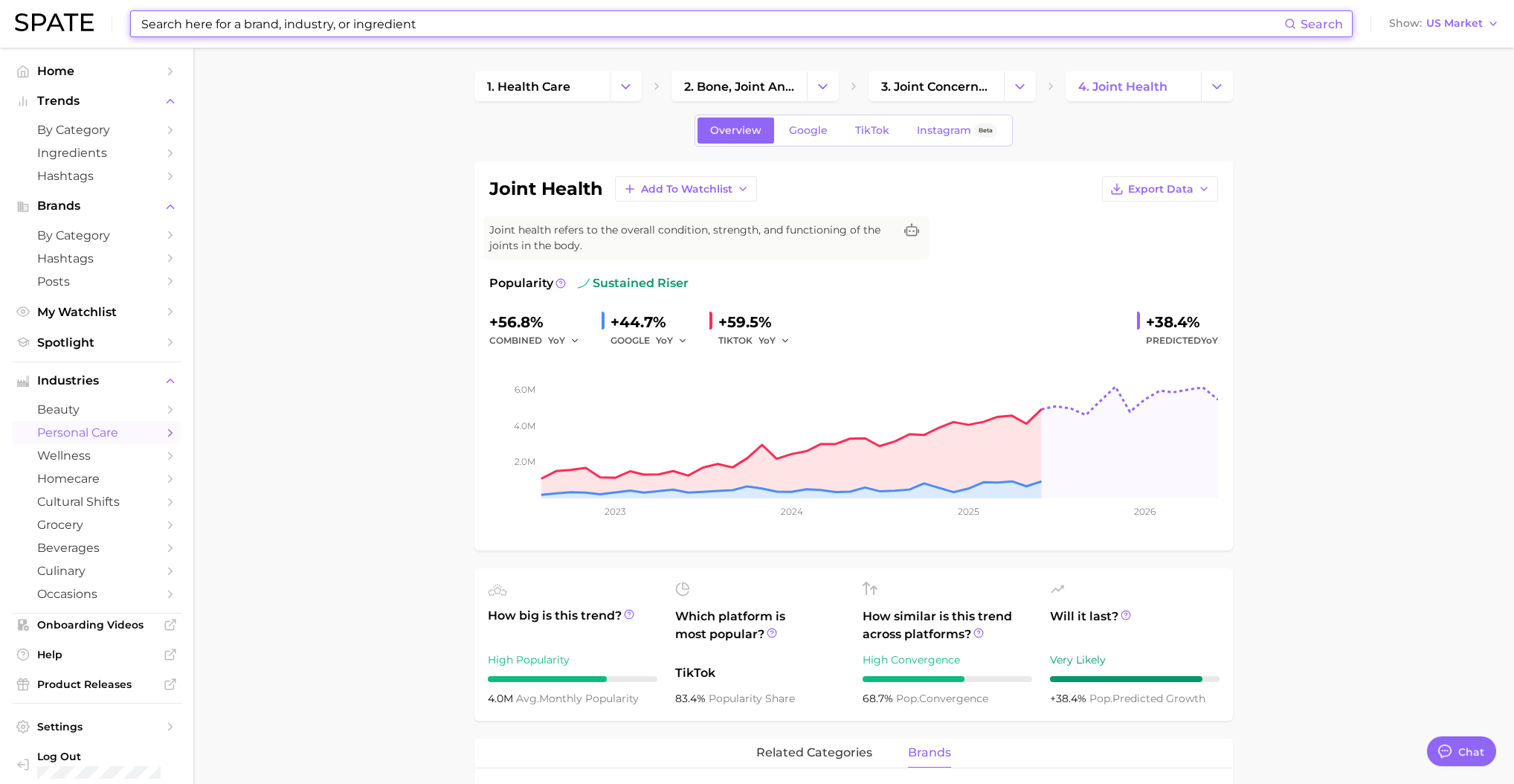
click at [241, 19] on input at bounding box center [712, 24] width 1144 height 26
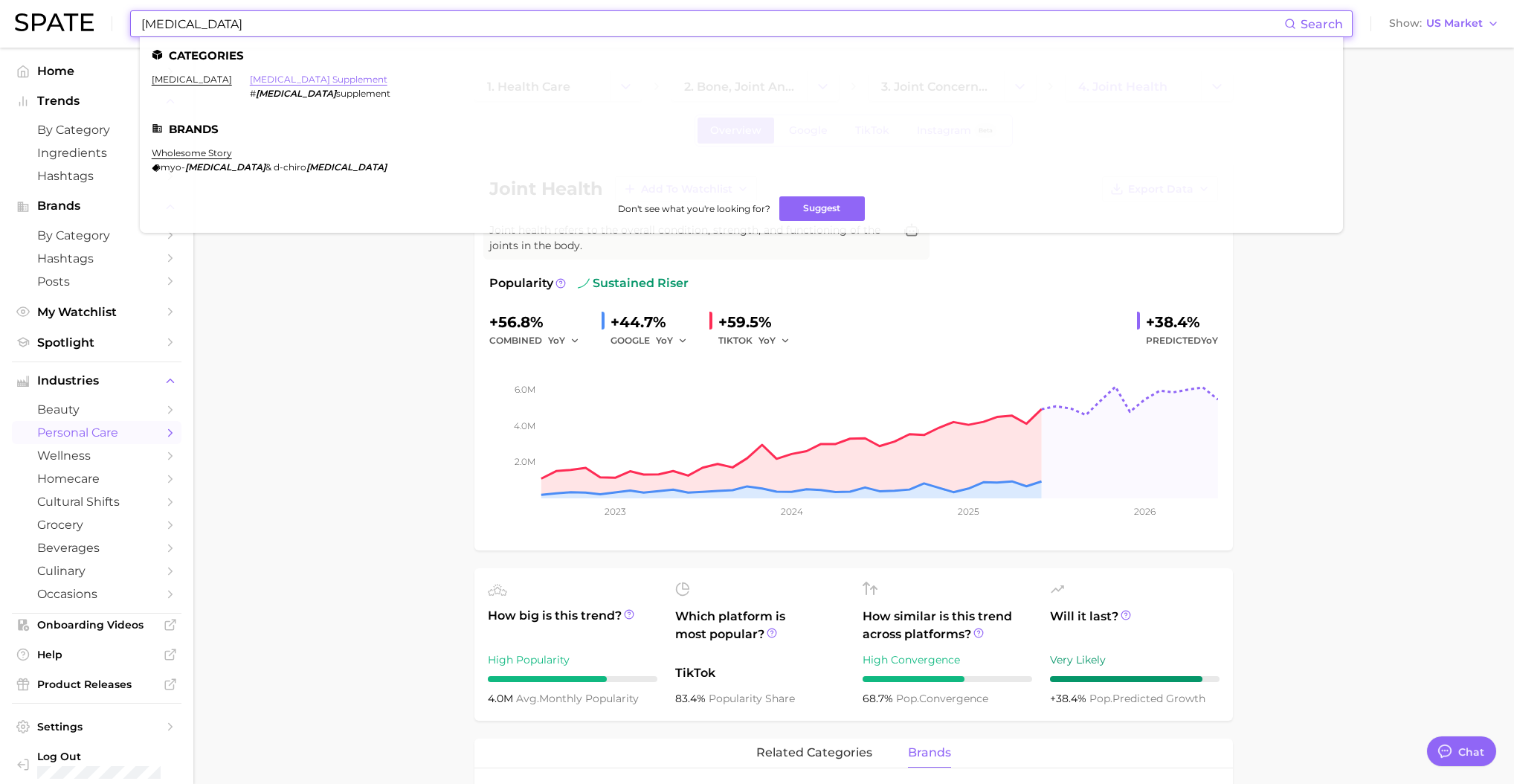
type input "inositol"
click at [250, 76] on link "inositol supplement" at bounding box center [319, 79] width 138 height 11
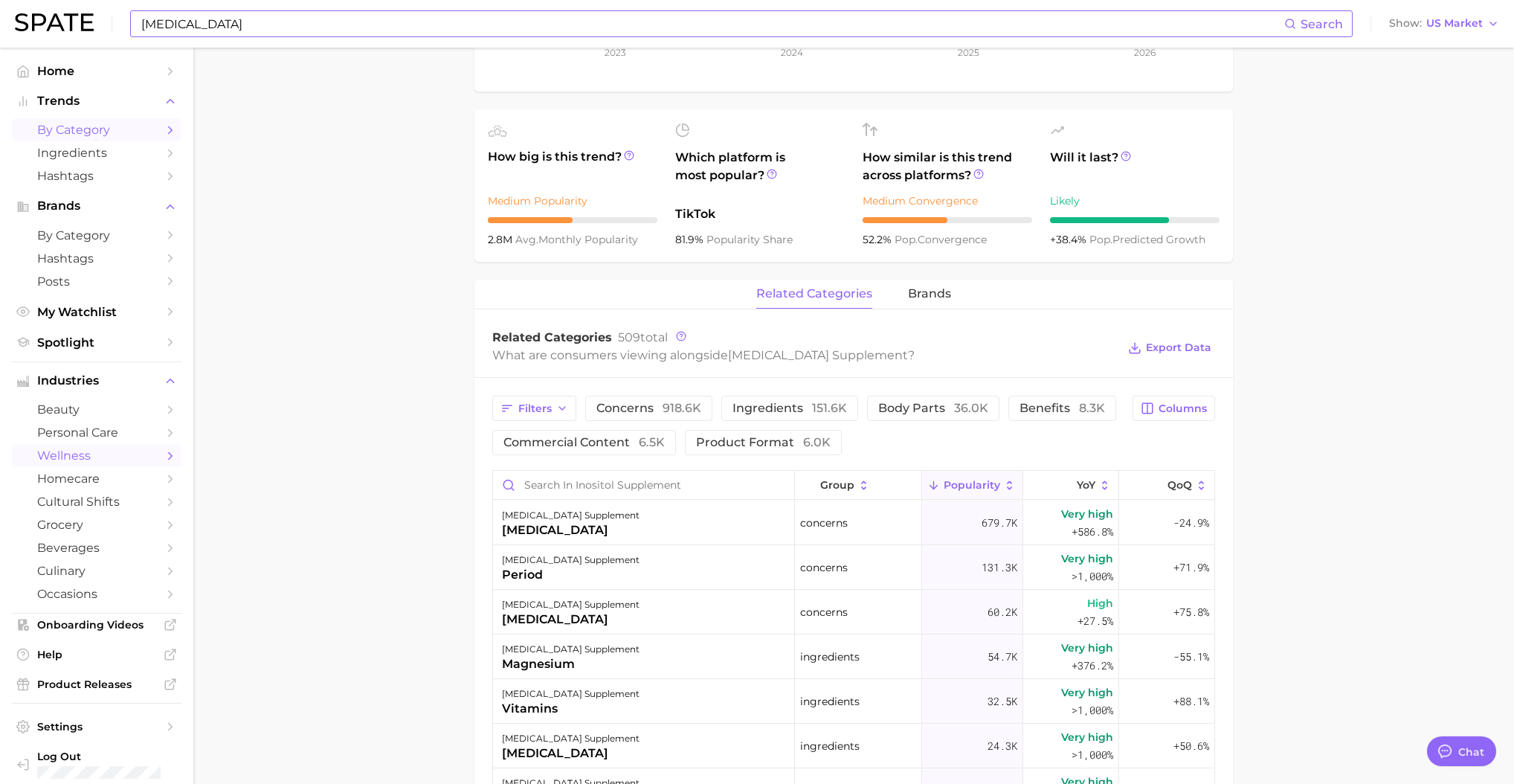
click at [85, 130] on span "by Category" at bounding box center [96, 129] width 119 height 14
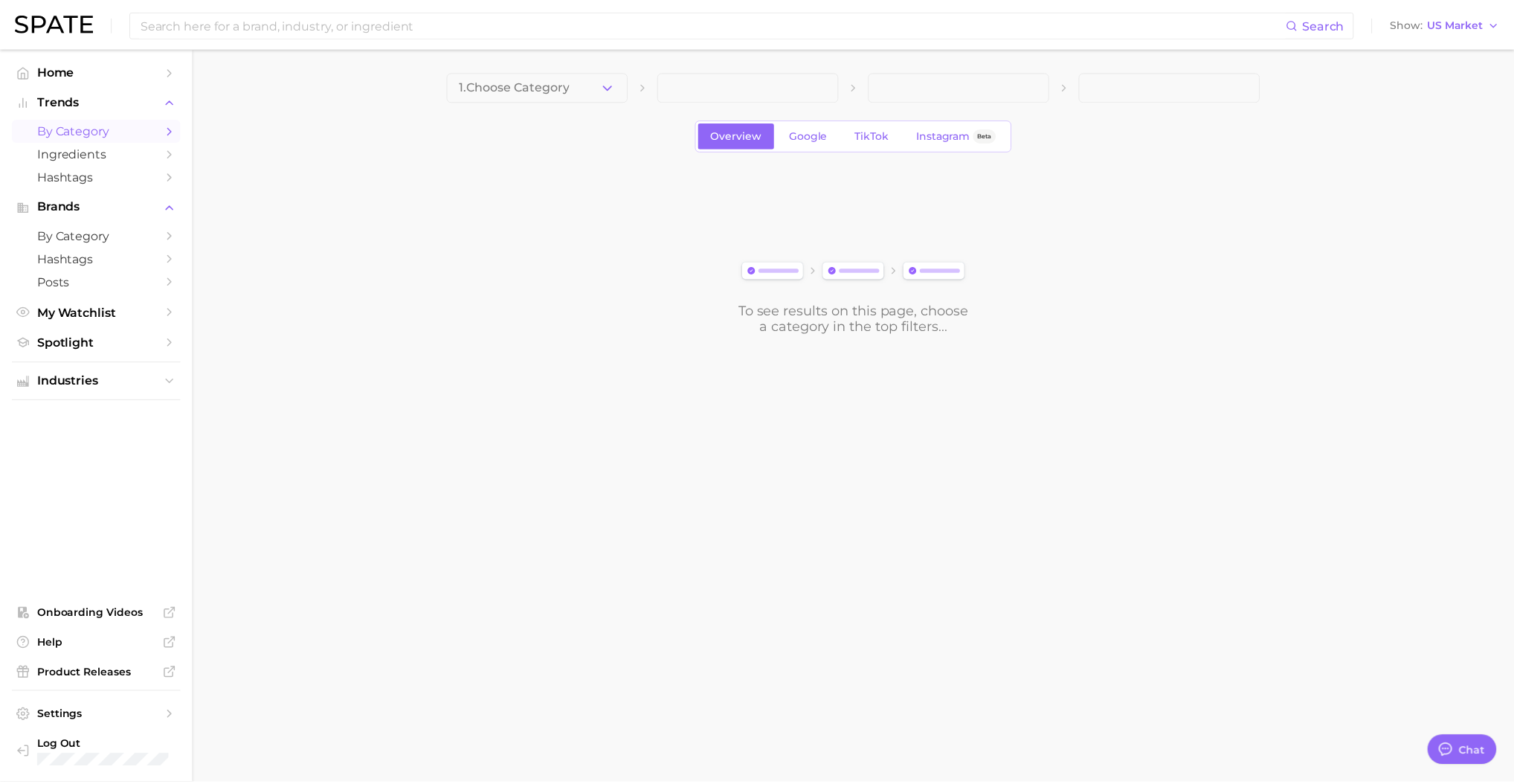
scroll to position [475, 0]
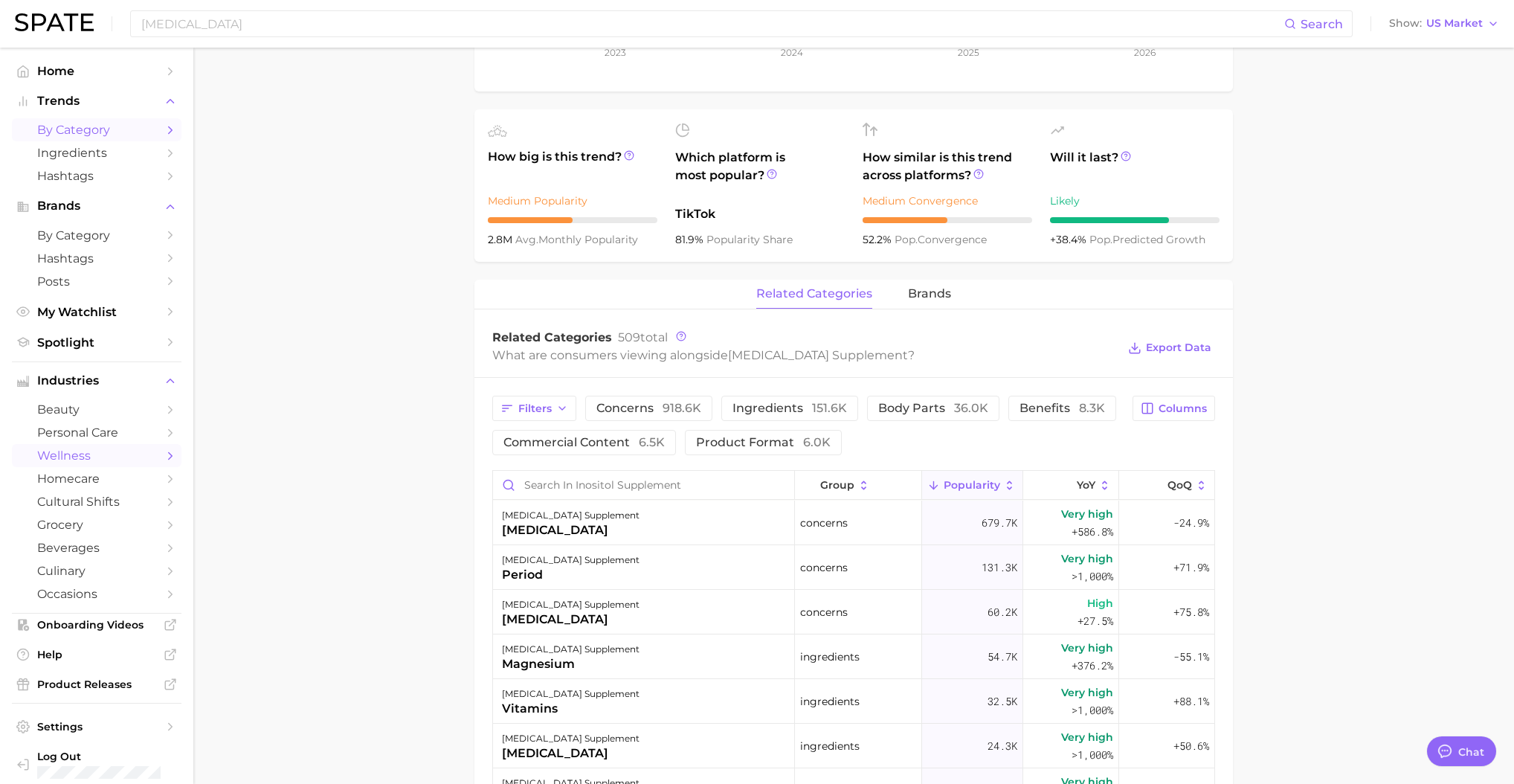
click at [163, 133] on icon "Sidebar" at bounding box center [170, 129] width 14 height 14
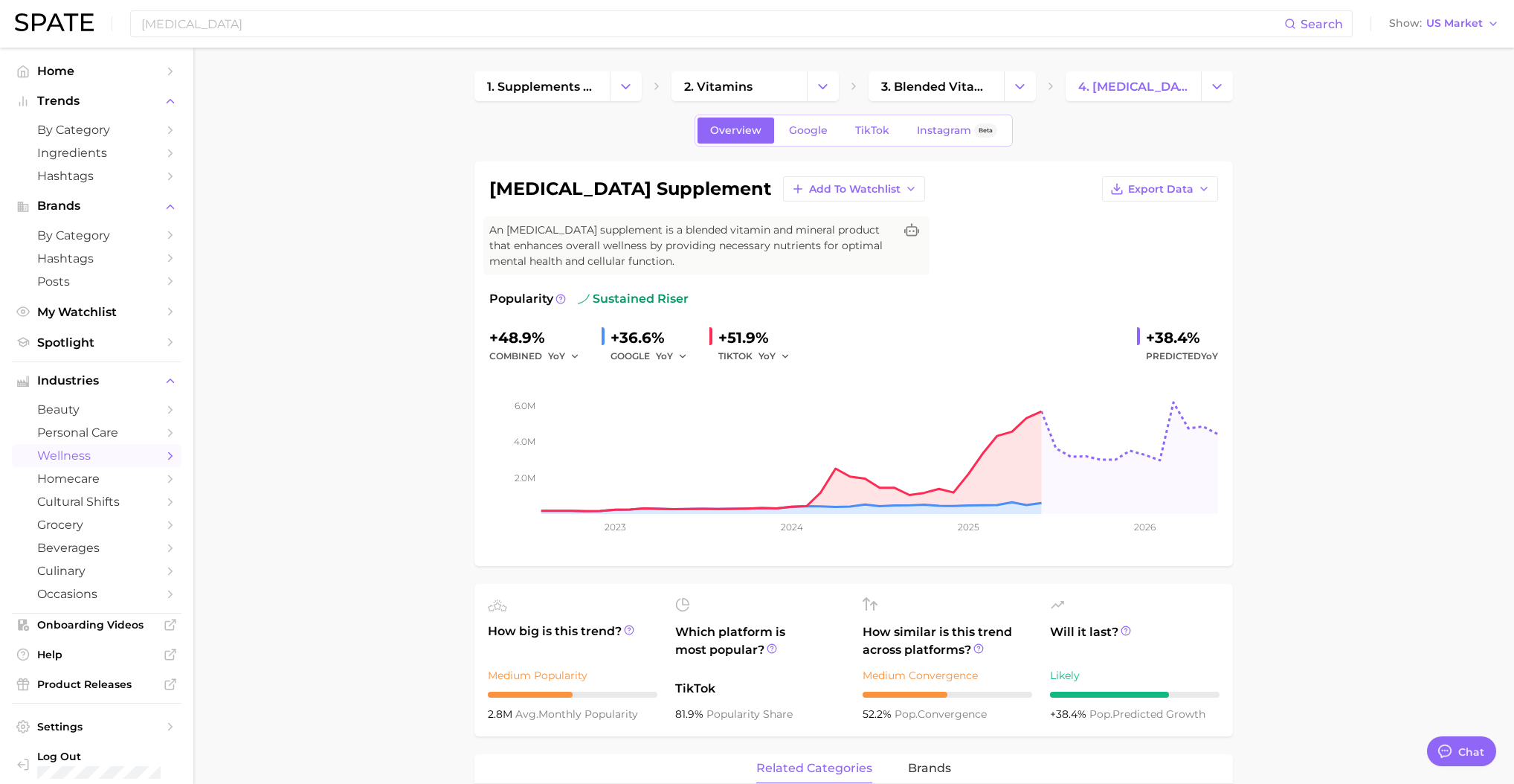
drag, startPoint x: 800, startPoint y: 134, endPoint x: 394, endPoint y: 6, distance: 425.7
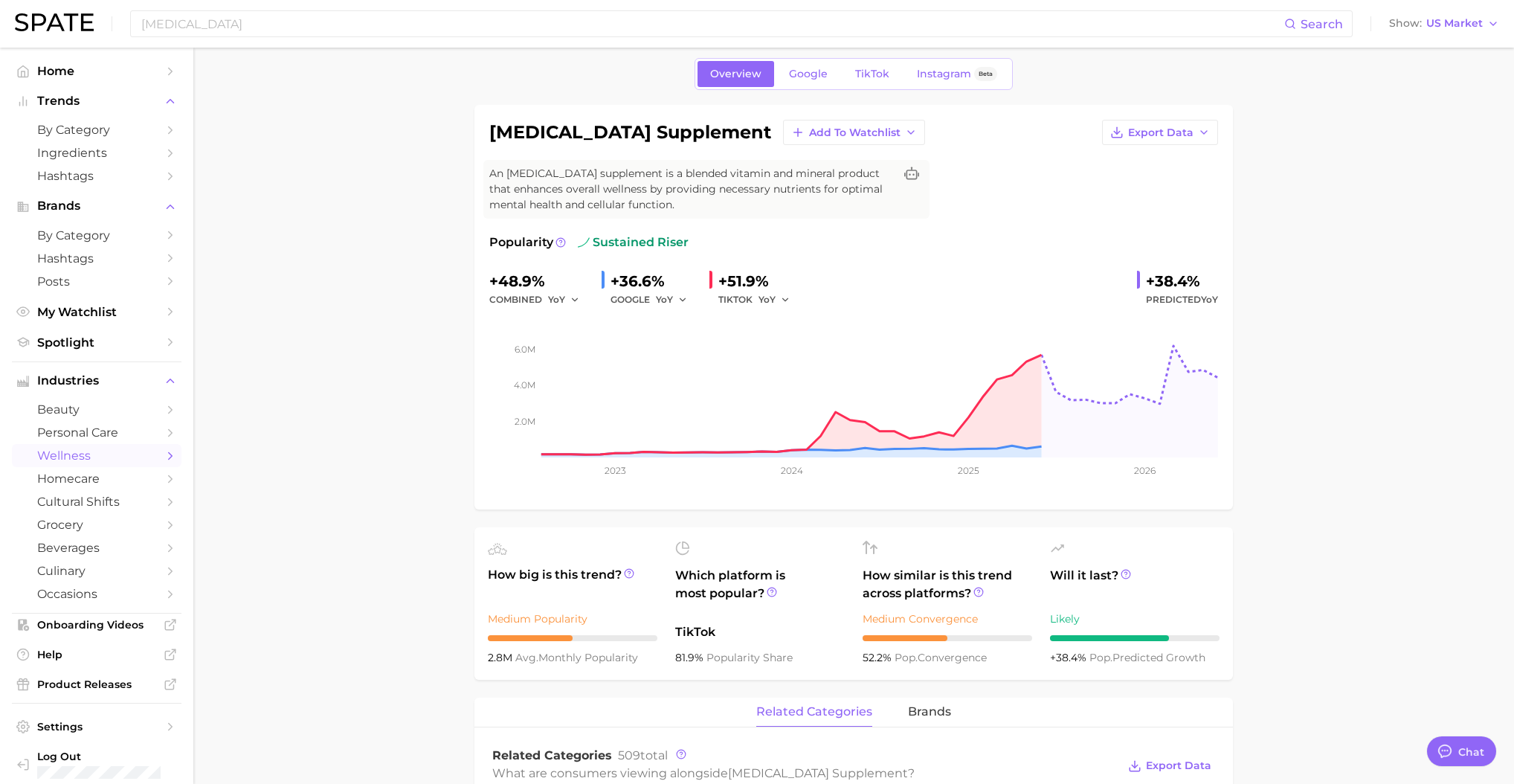
scroll to position [200, 0]
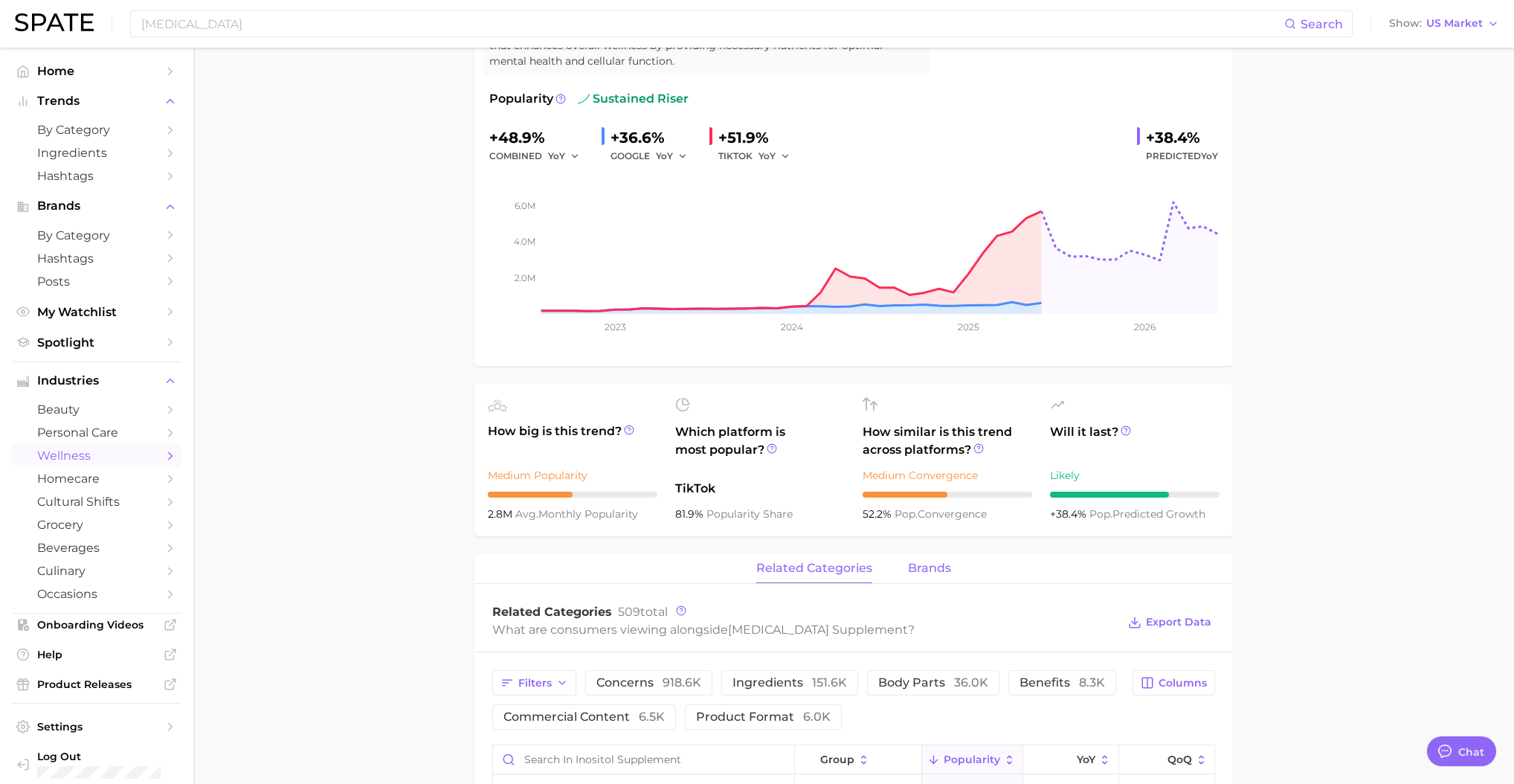
click at [930, 573] on span "brands" at bounding box center [929, 567] width 43 height 14
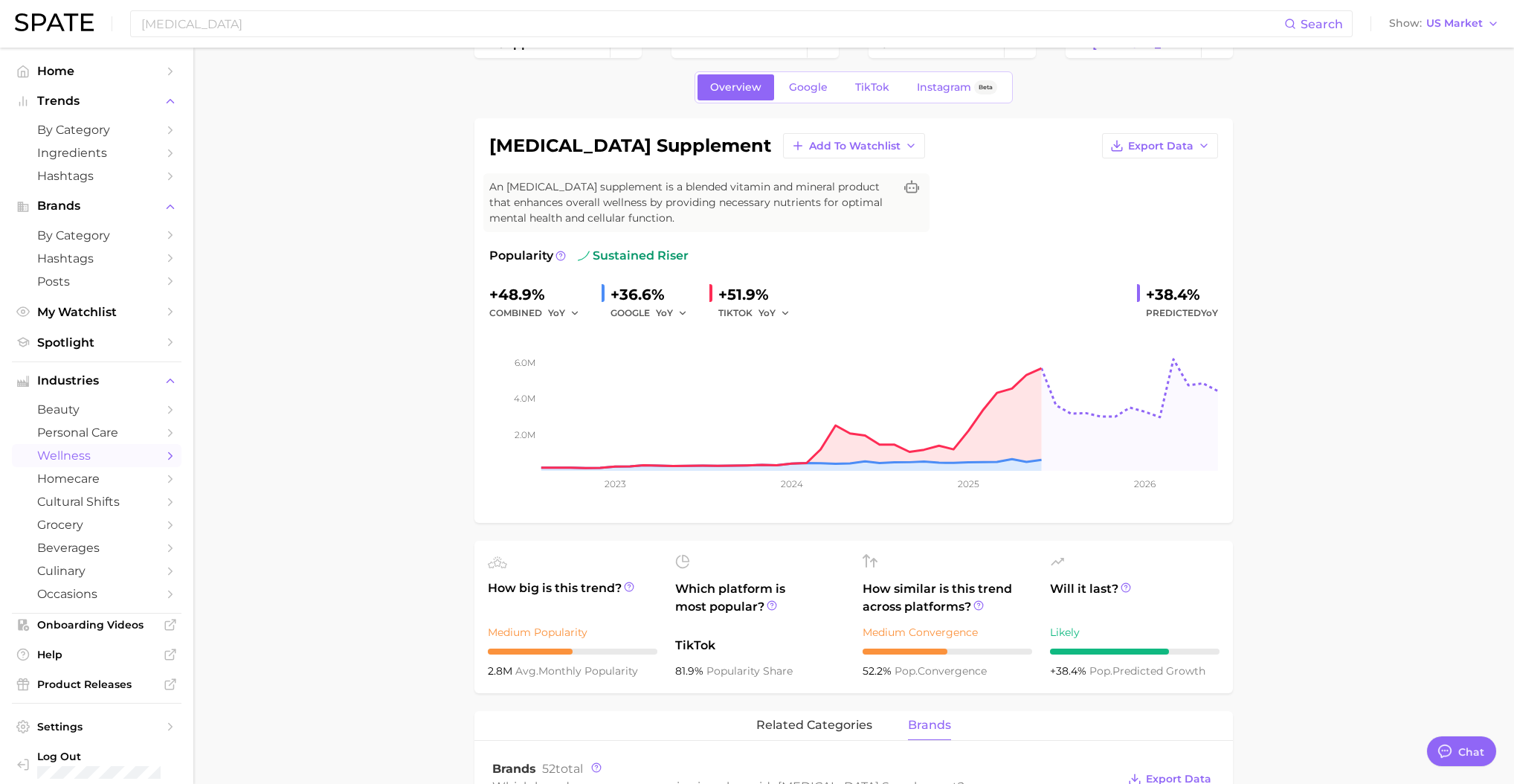
scroll to position [0, 0]
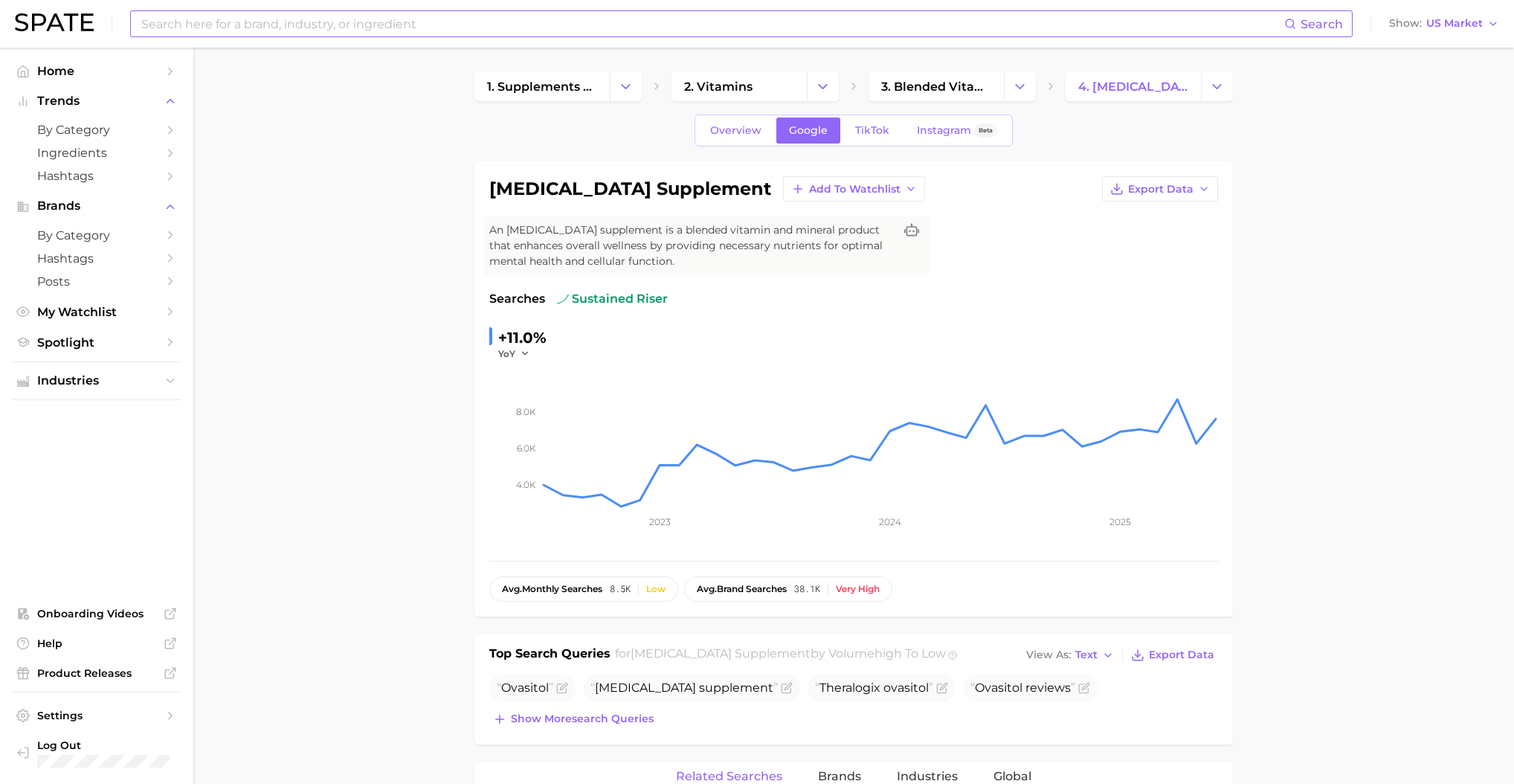
click at [440, 18] on input at bounding box center [712, 24] width 1144 height 26
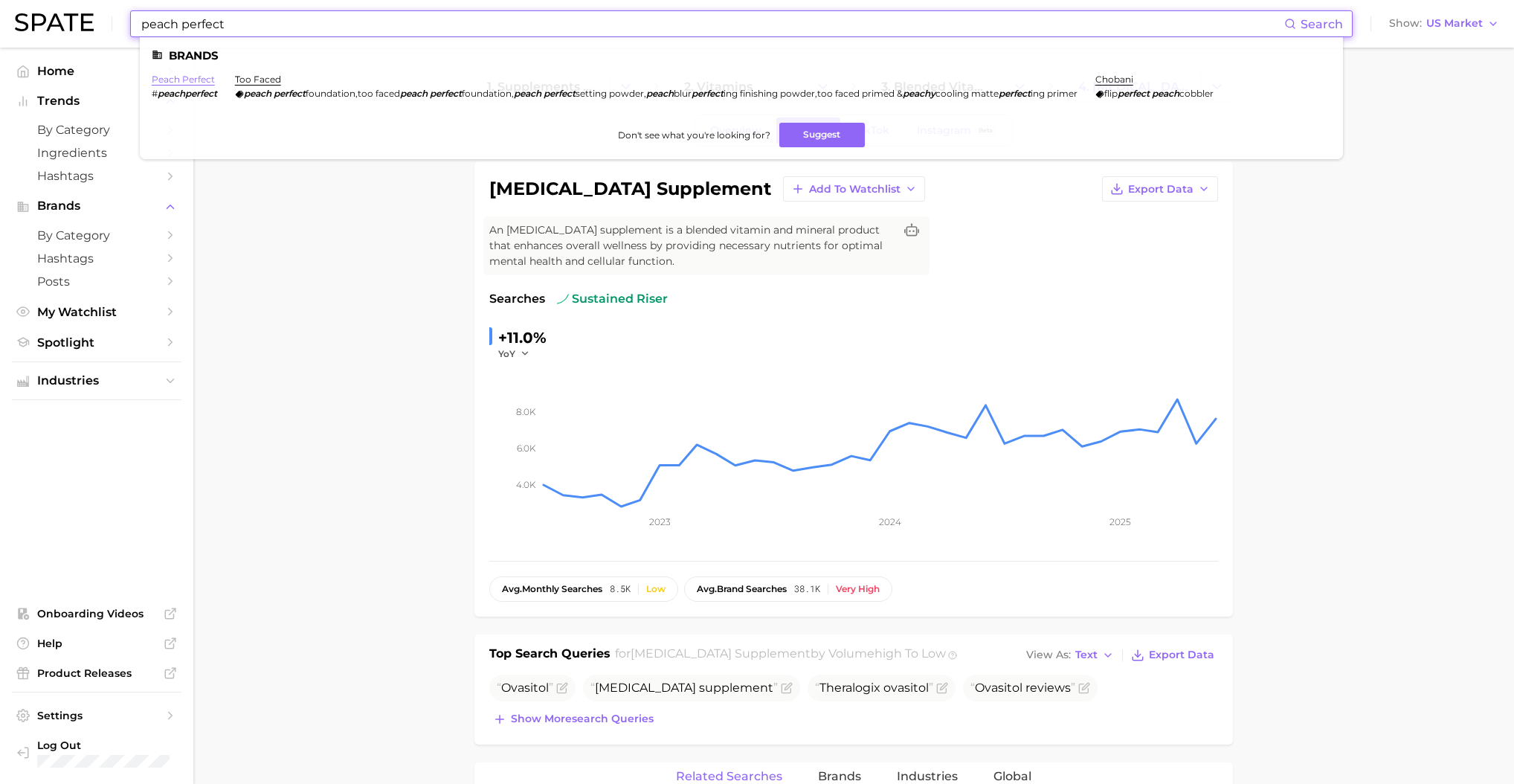
type input "peach perfect"
click at [201, 76] on link "peach perfect" at bounding box center [183, 79] width 63 height 11
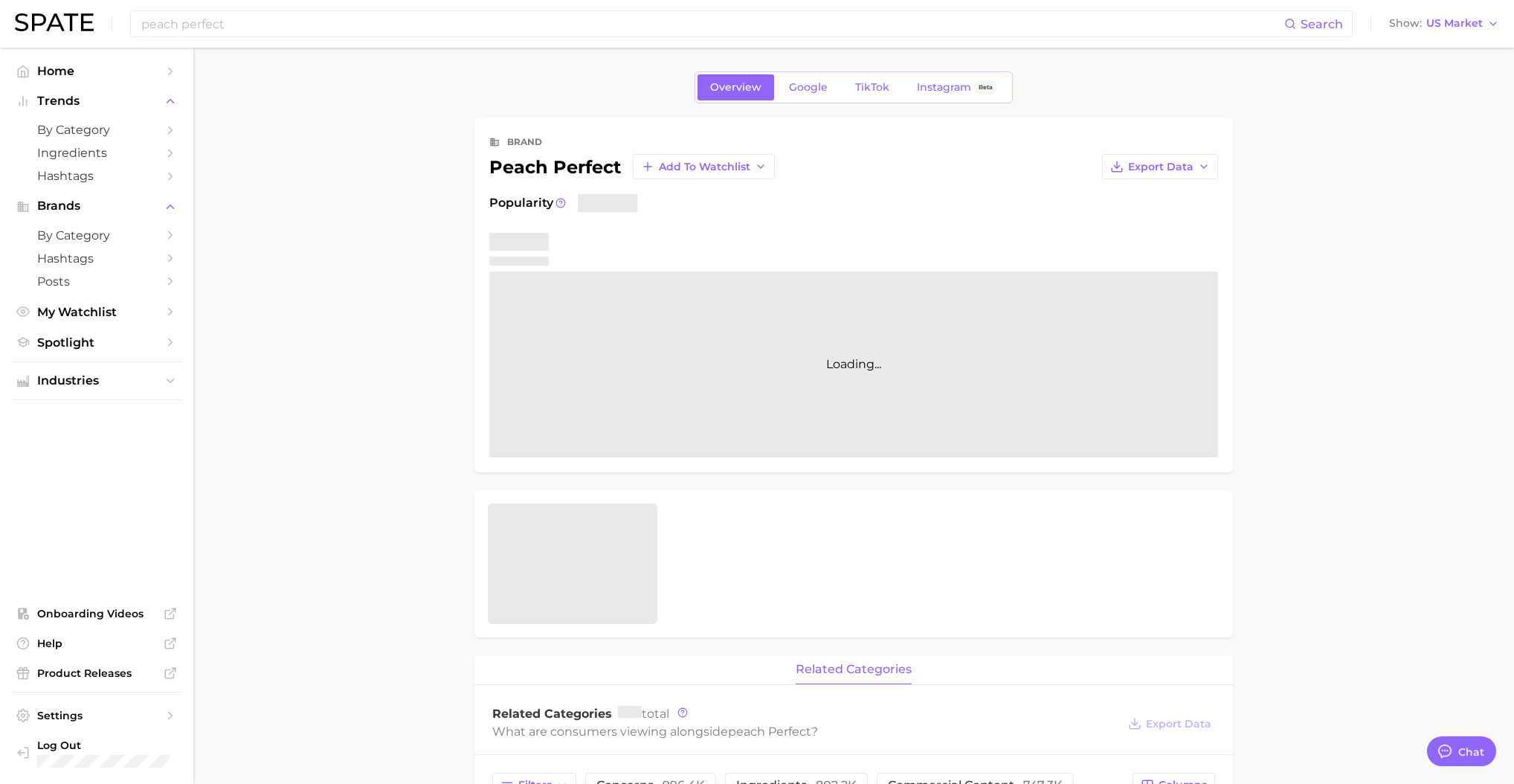
type textarea "x"
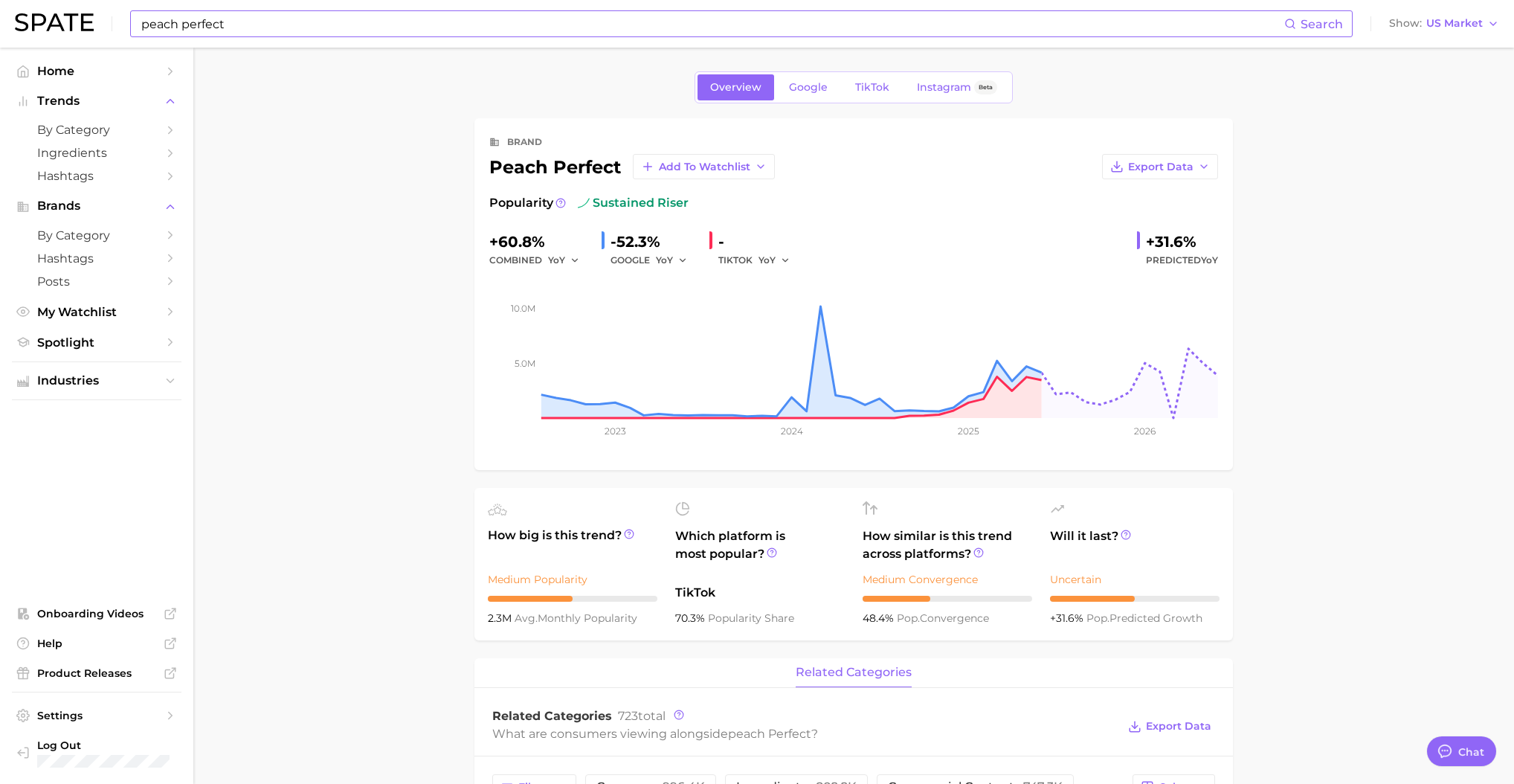
drag, startPoint x: 876, startPoint y: 91, endPoint x: 667, endPoint y: 17, distance: 221.7
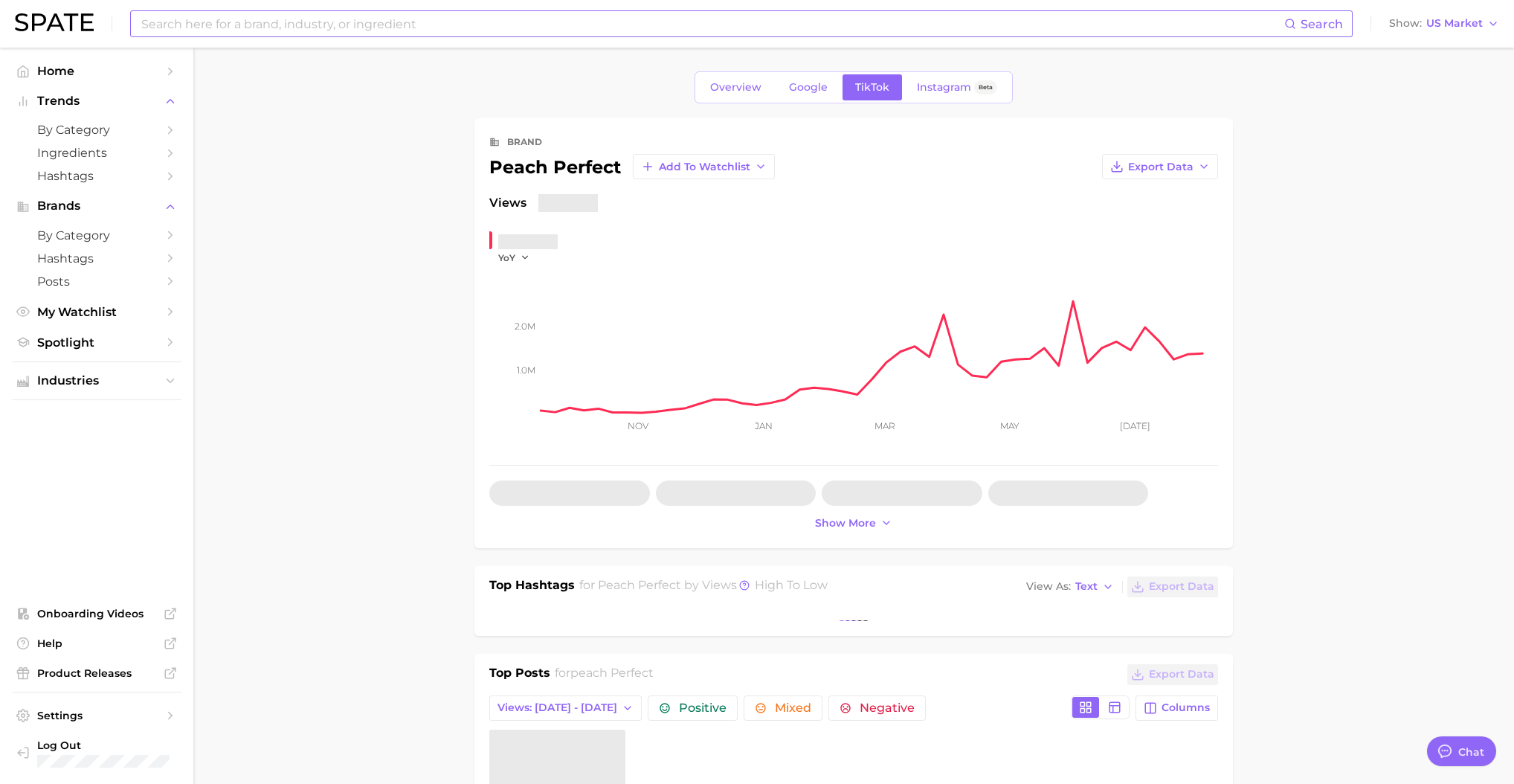
scroll to position [123, 0]
type textarea "x"
click at [265, 17] on input at bounding box center [712, 24] width 1144 height 26
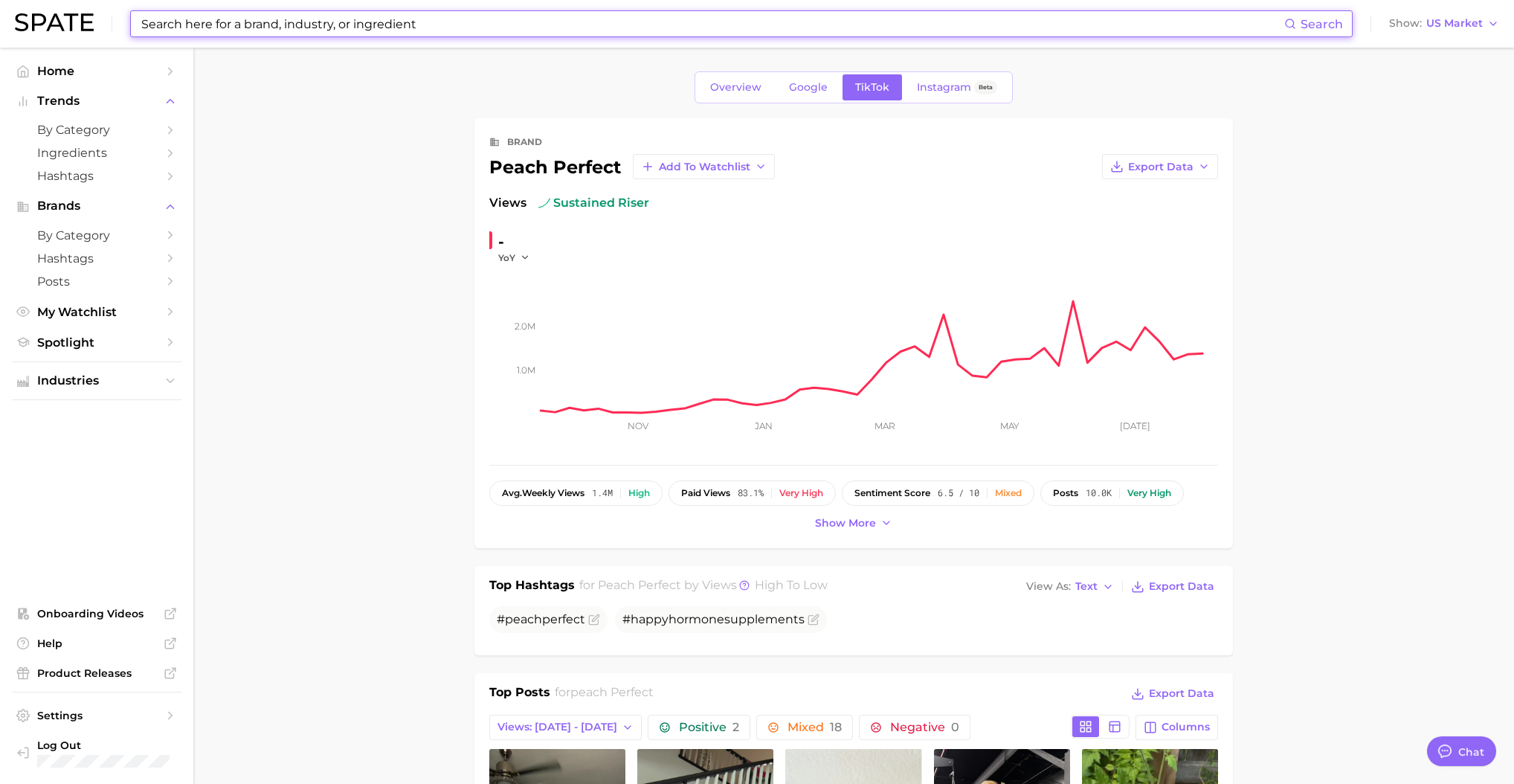
scroll to position [0, 0]
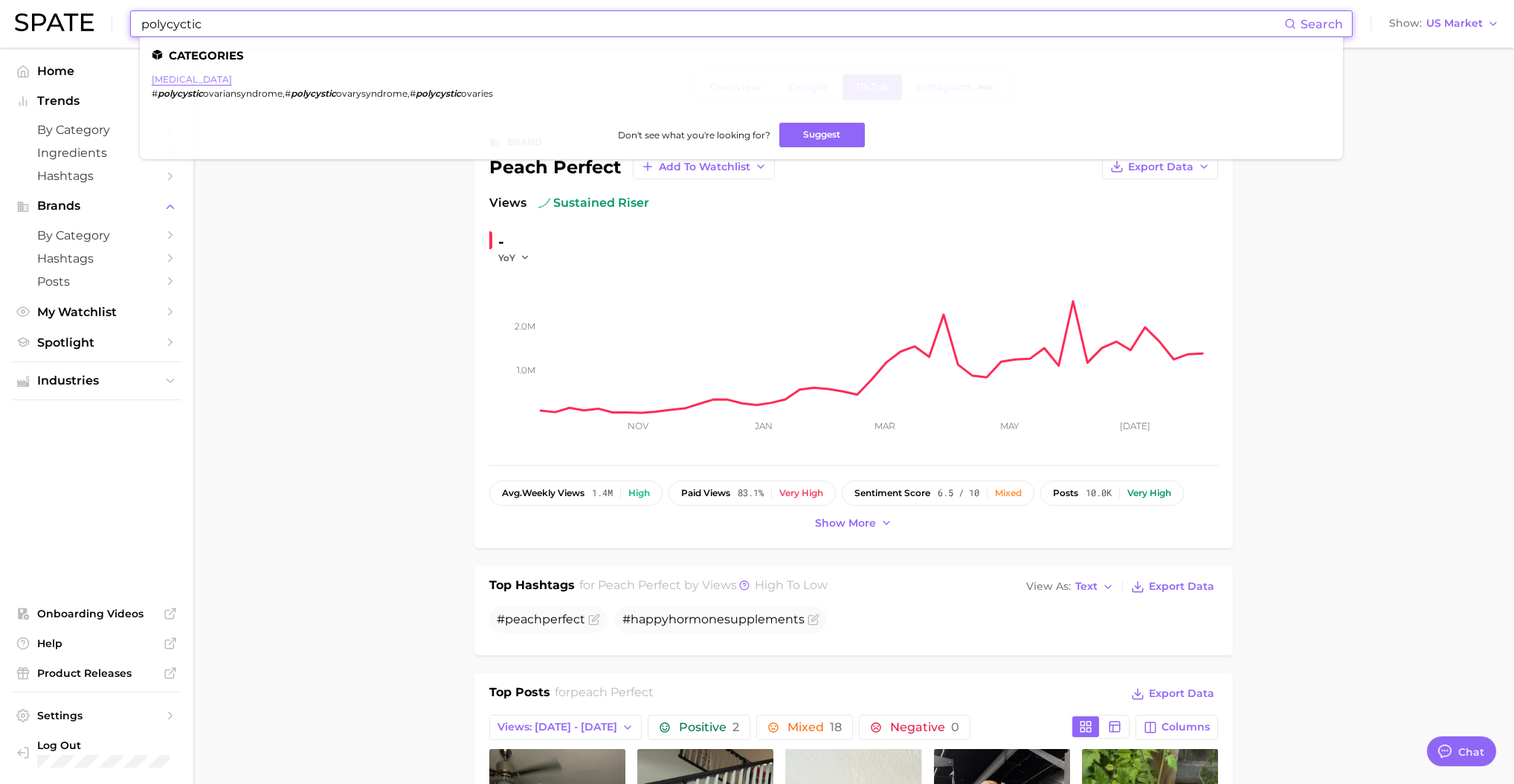
type input "polycyctic"
click at [170, 77] on link "[MEDICAL_DATA]" at bounding box center [191, 79] width 80 height 11
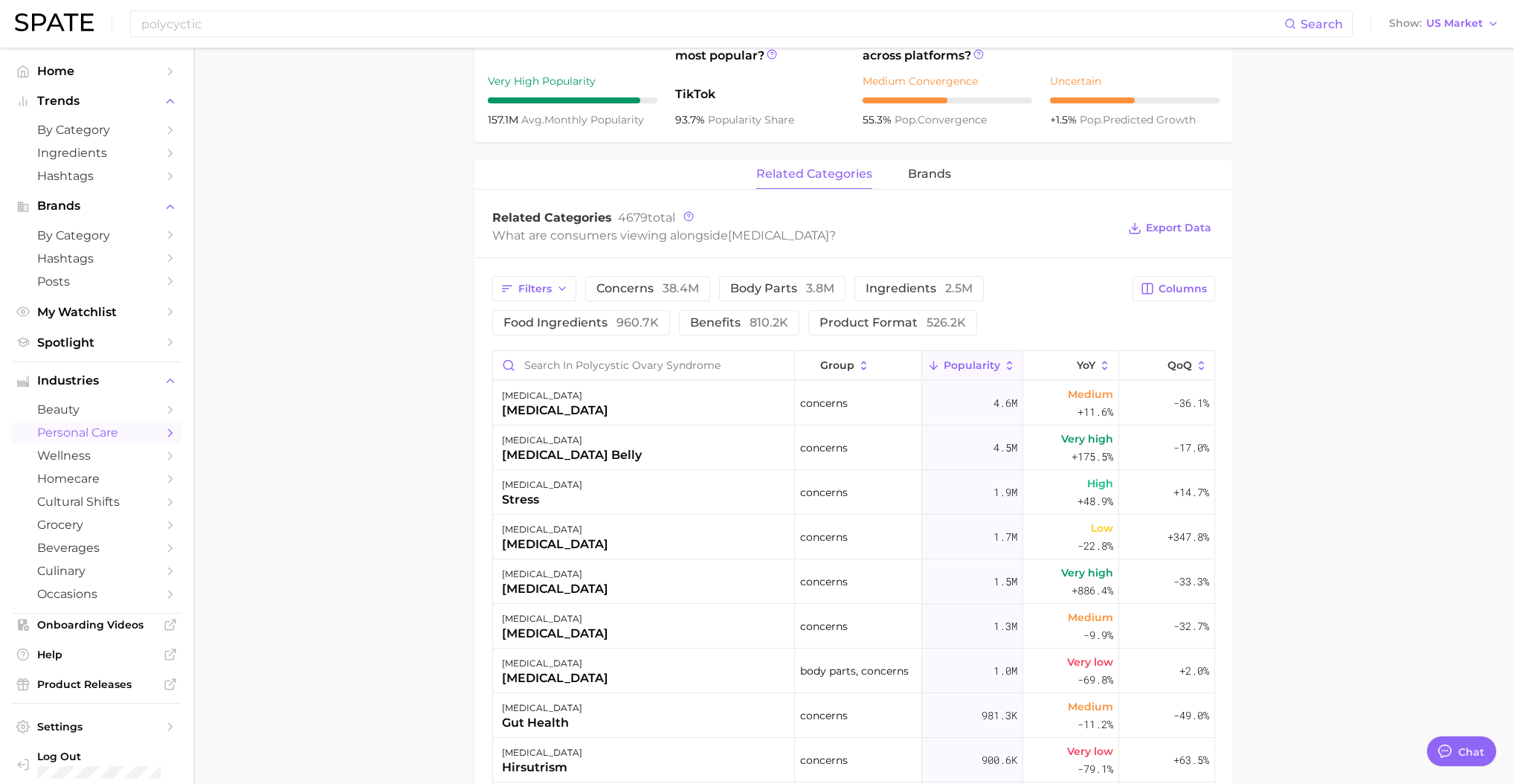
scroll to position [583, 0]
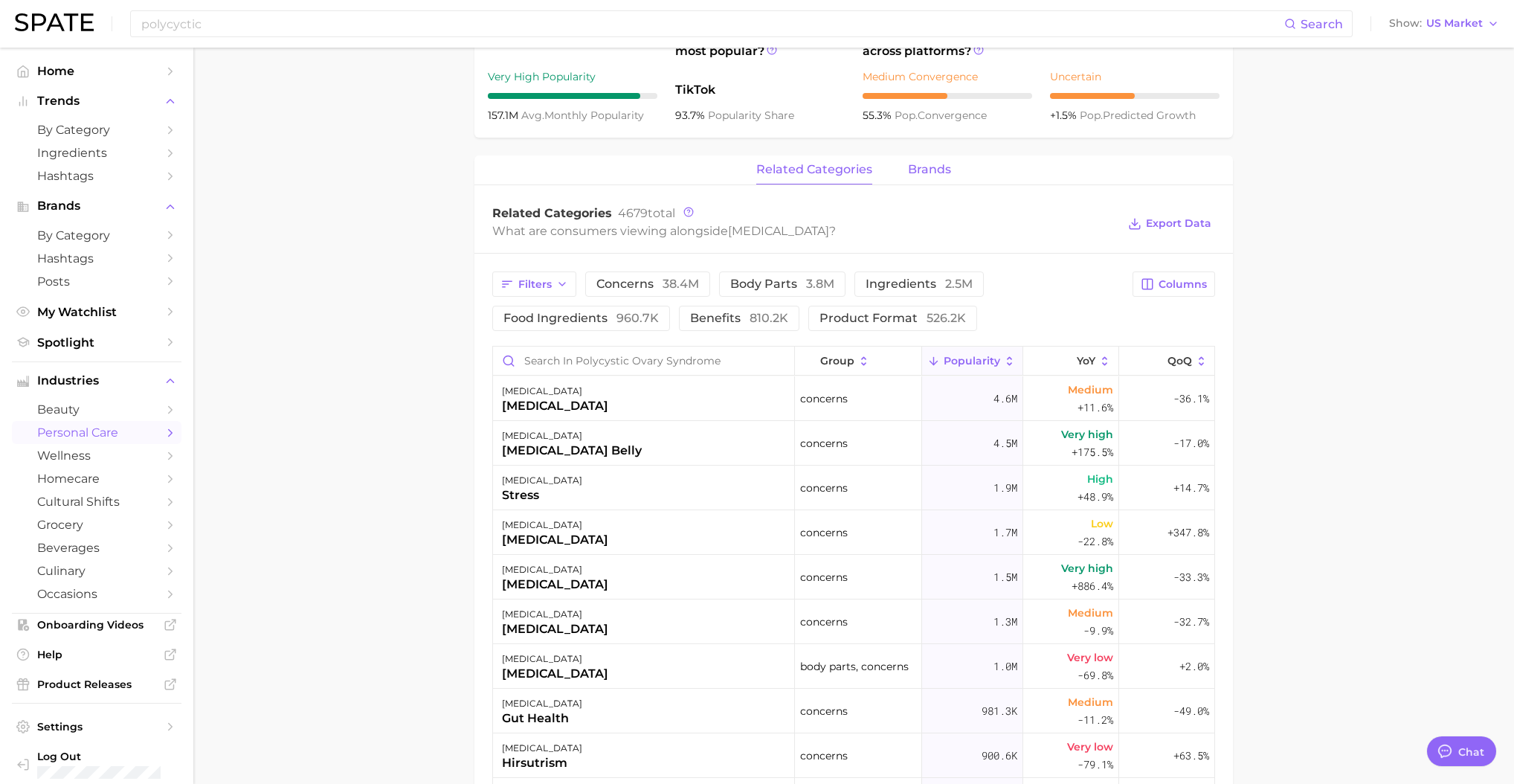
click at [936, 176] on span "brands" at bounding box center [929, 169] width 43 height 14
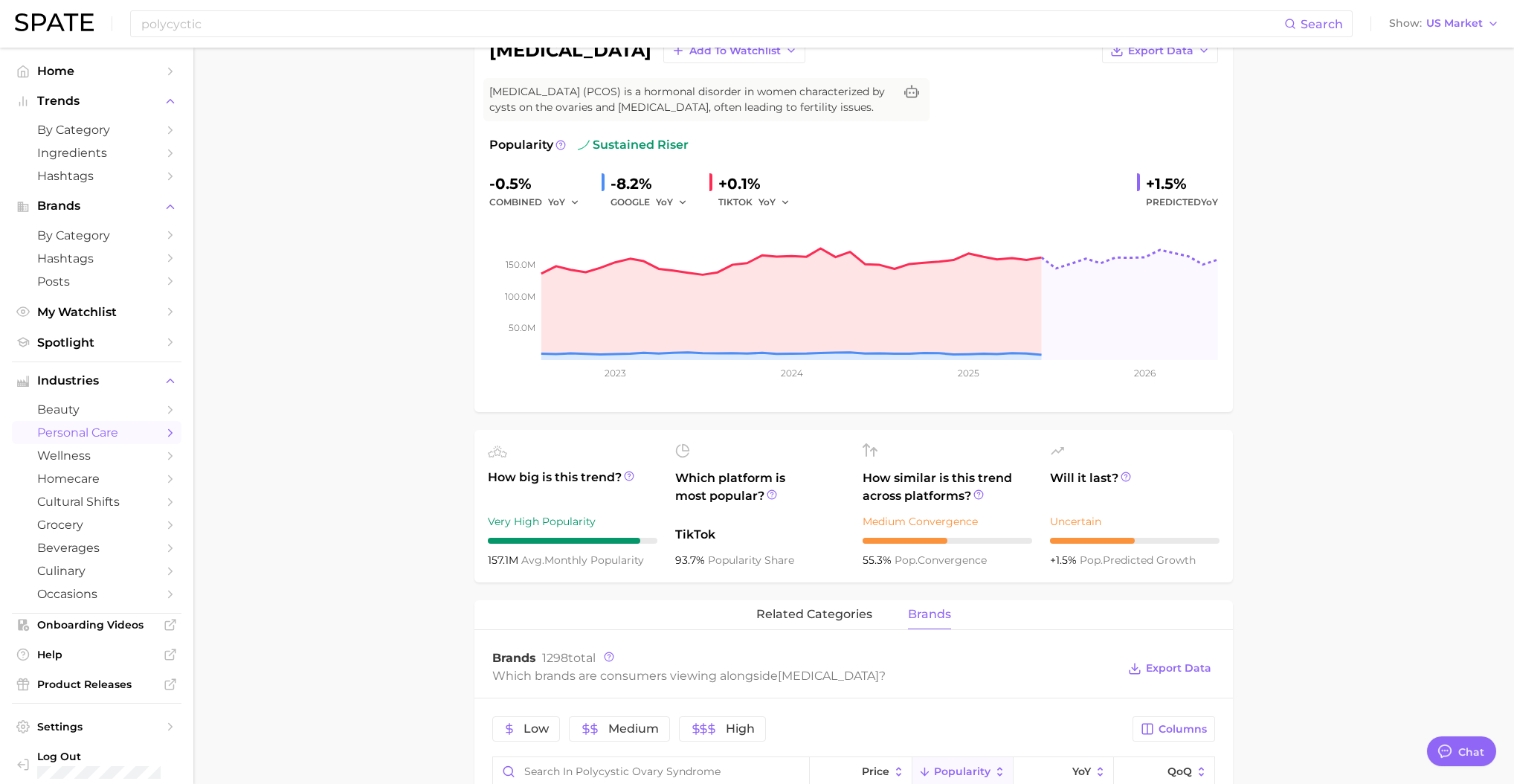
scroll to position [0, 0]
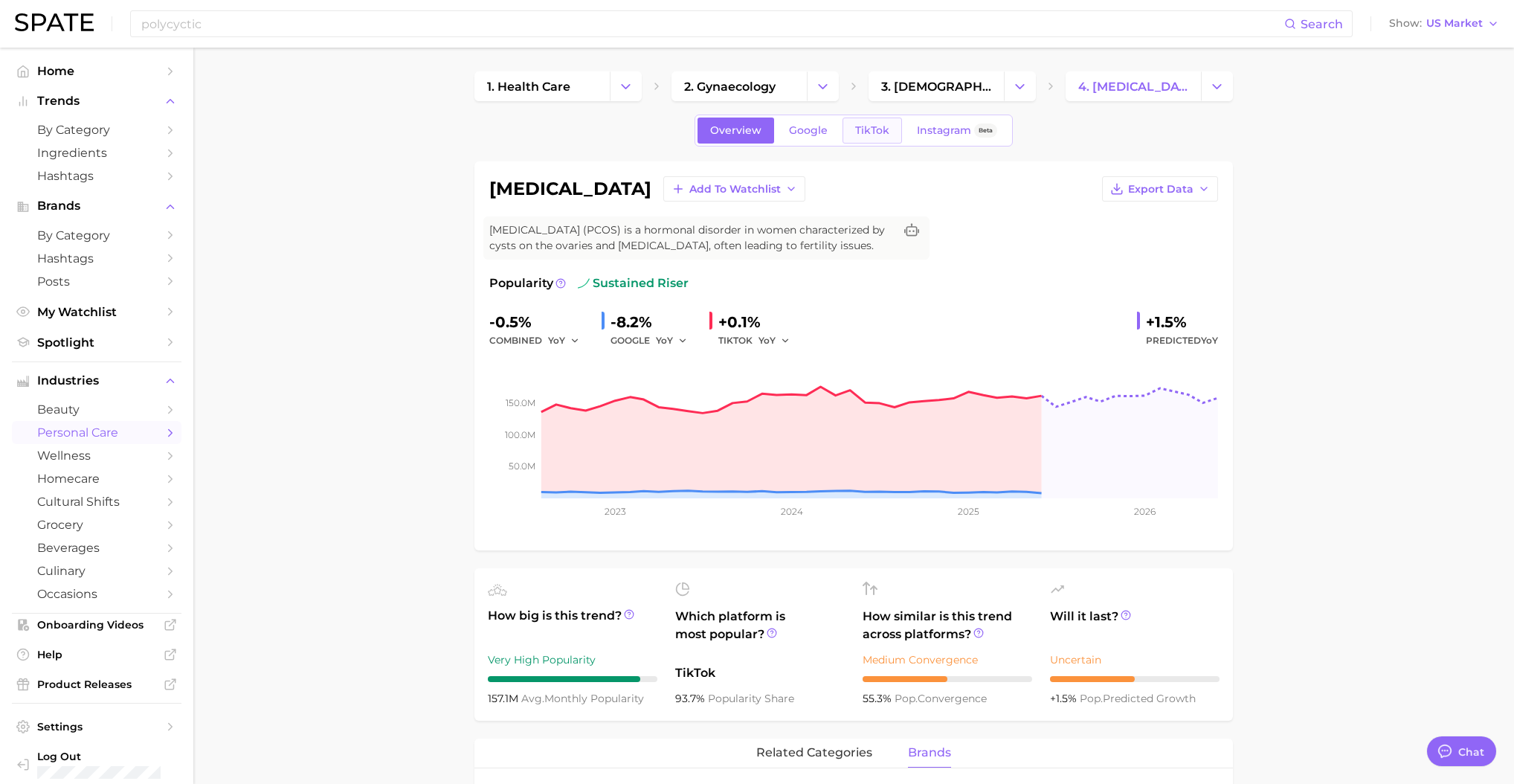
click at [866, 138] on link "TikTok" at bounding box center [872, 130] width 60 height 26
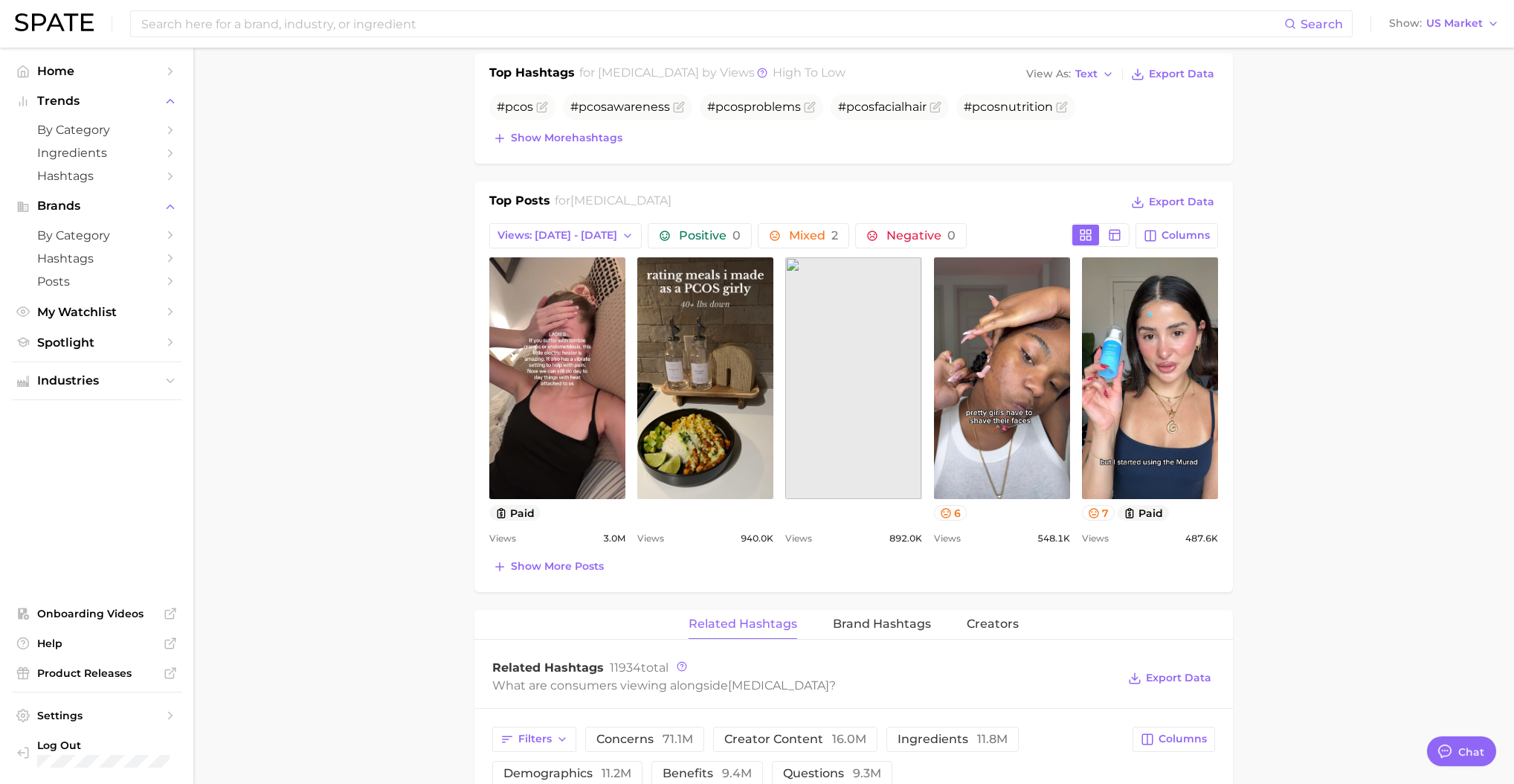
scroll to position [819, 0]
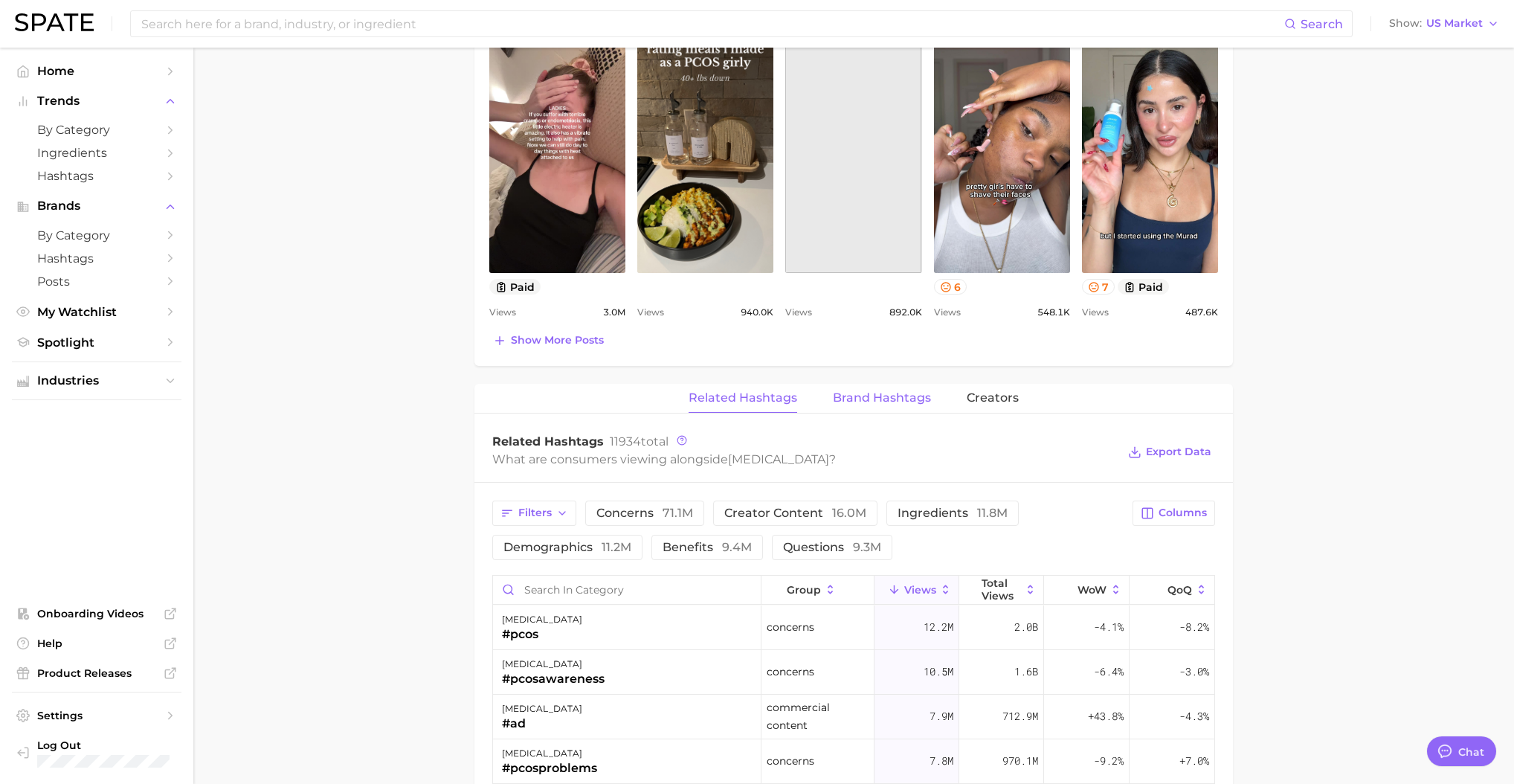
click at [903, 405] on span "Brand Hashtags" at bounding box center [881, 398] width 98 height 14
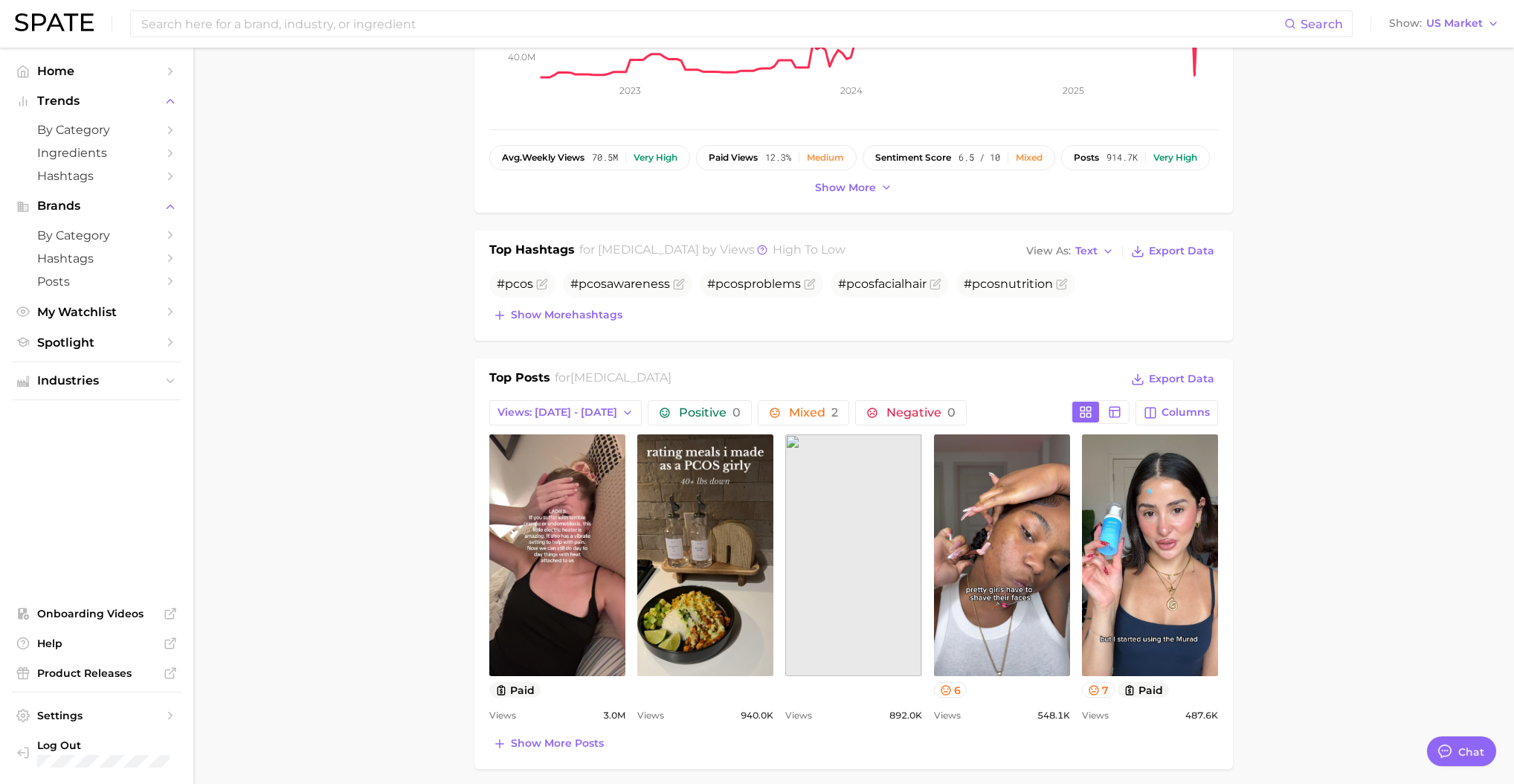
scroll to position [0, 0]
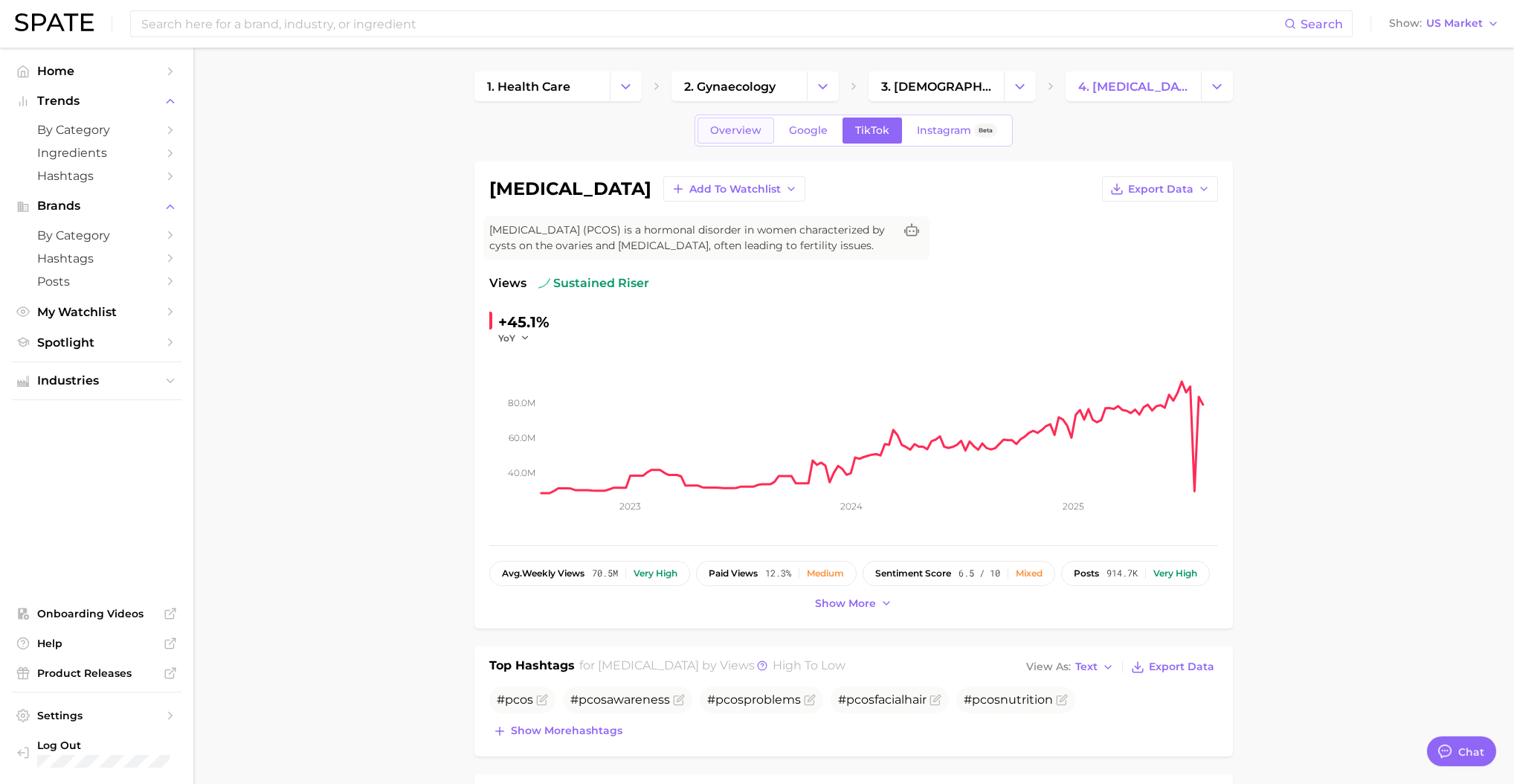
click at [737, 126] on span "Overview" at bounding box center [735, 130] width 51 height 13
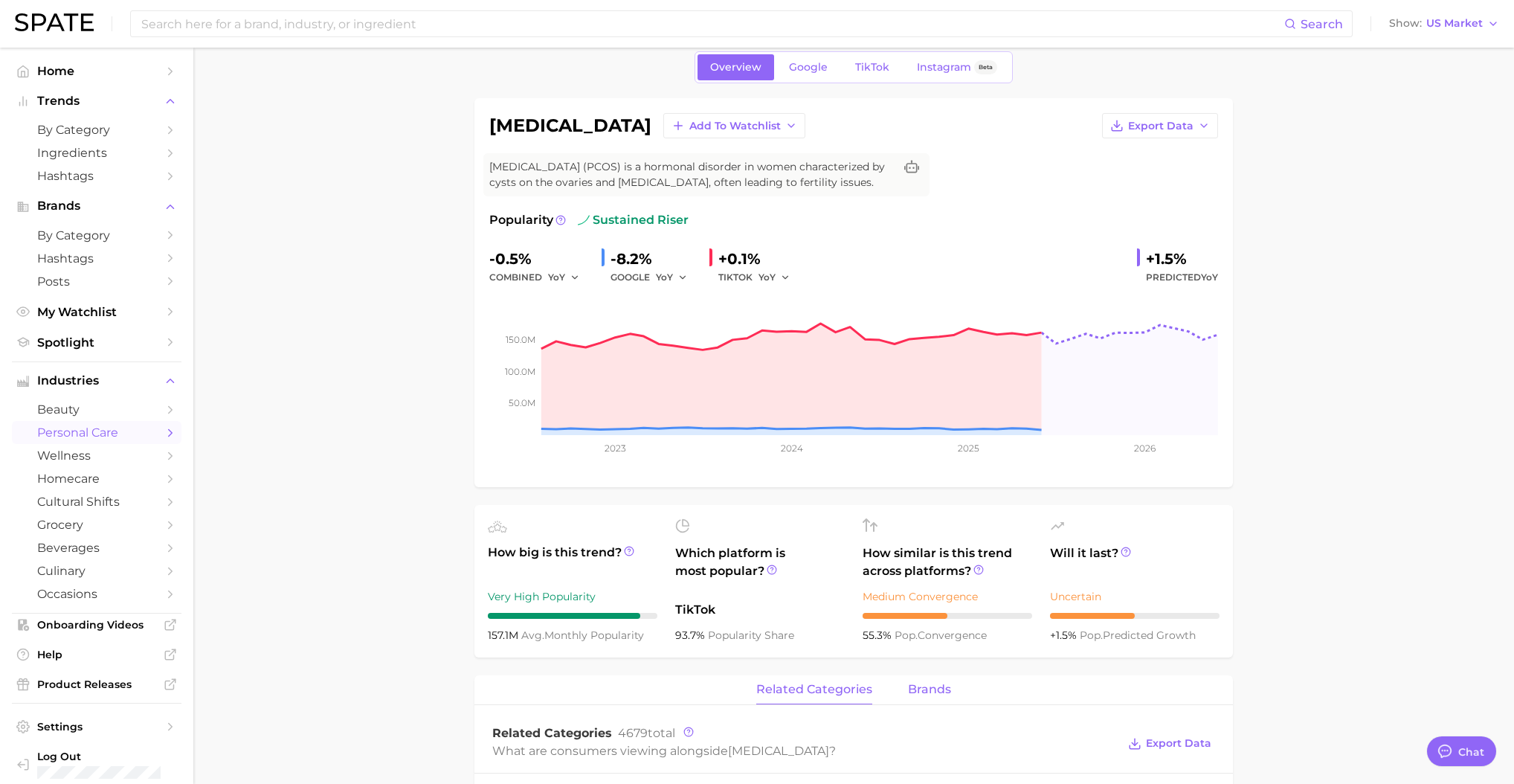
click at [928, 696] on span "brands" at bounding box center [929, 689] width 43 height 14
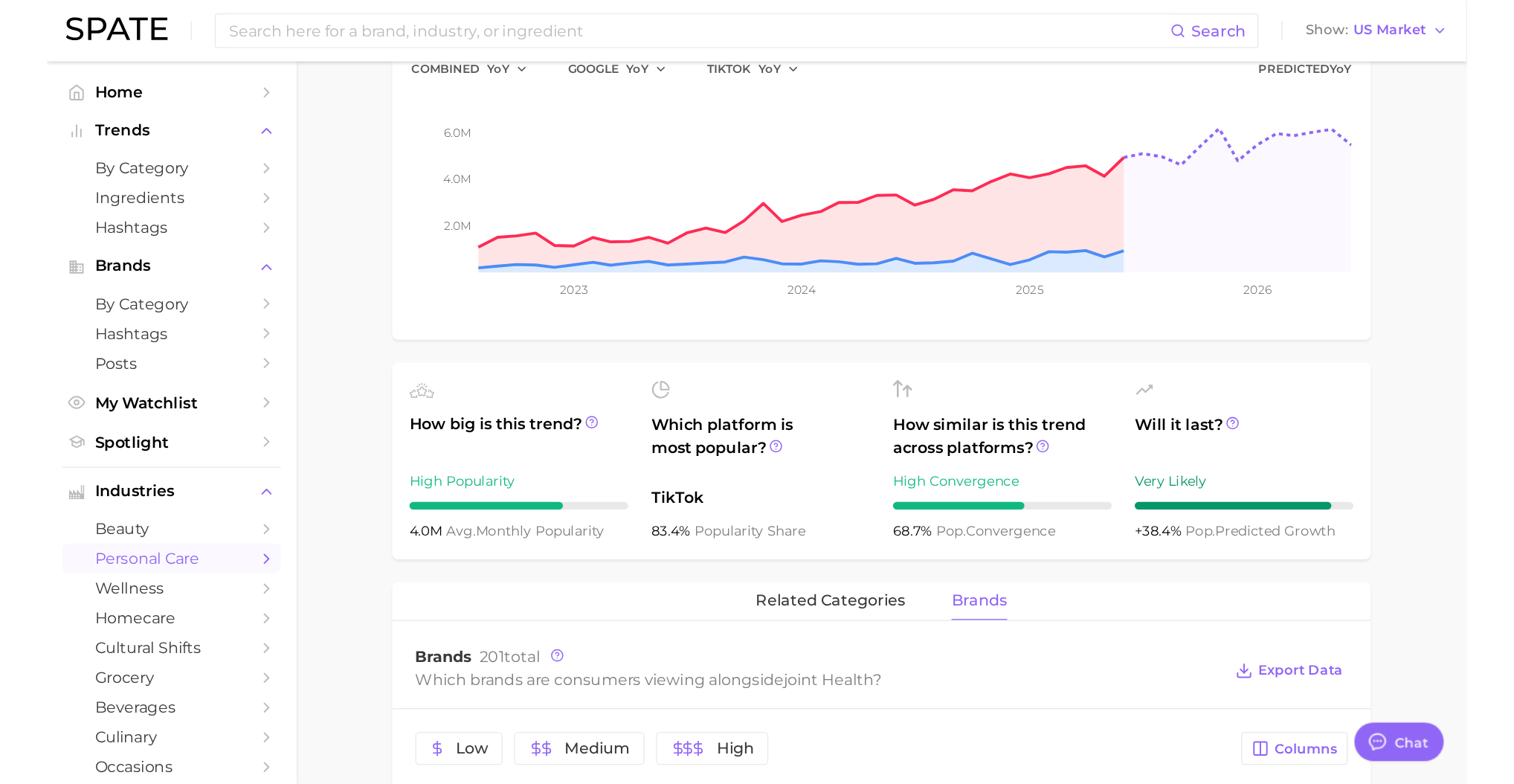
scroll to position [123, 0]
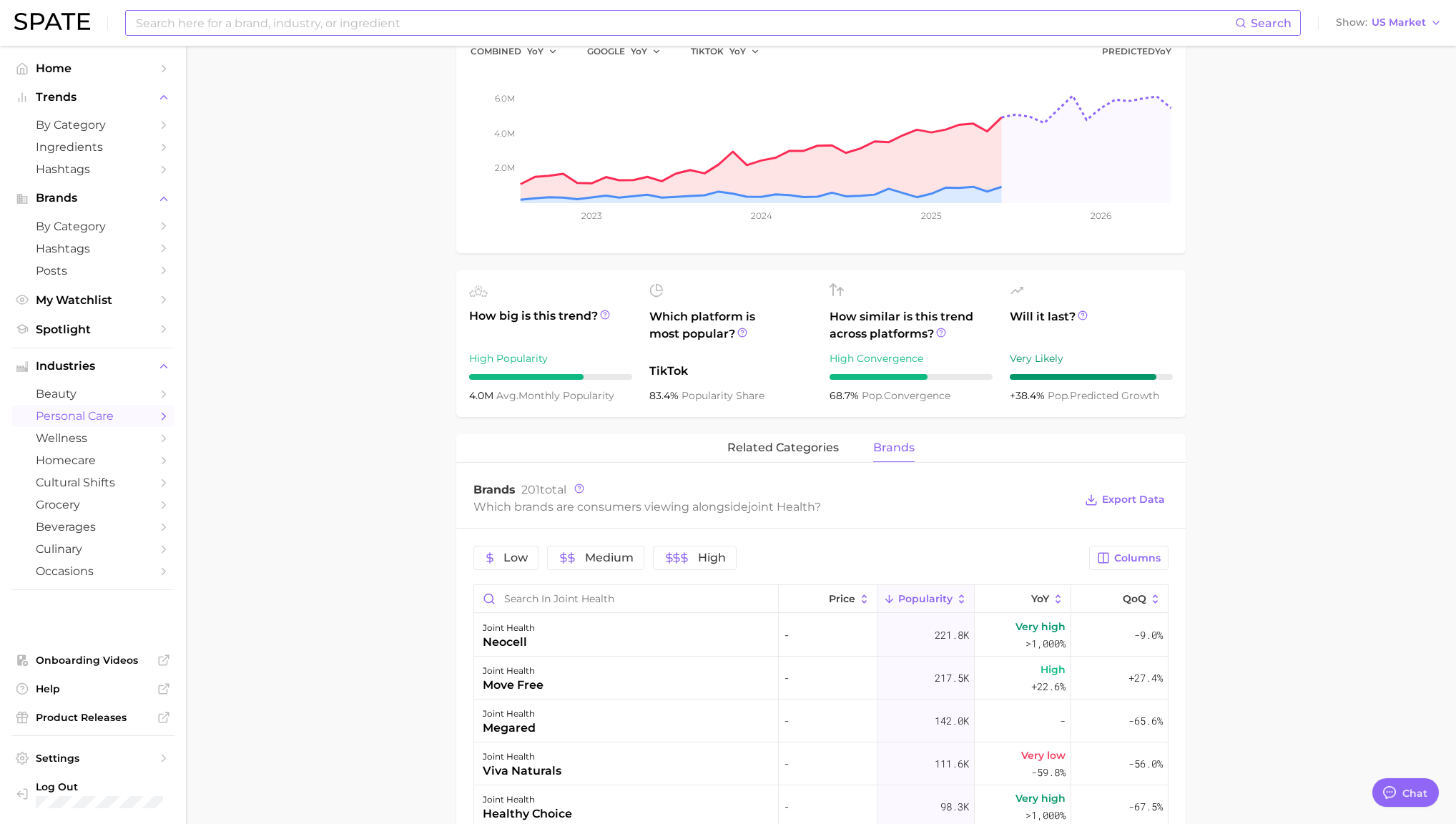
type textarea "x"
